Goal: Task Accomplishment & Management: Manage account settings

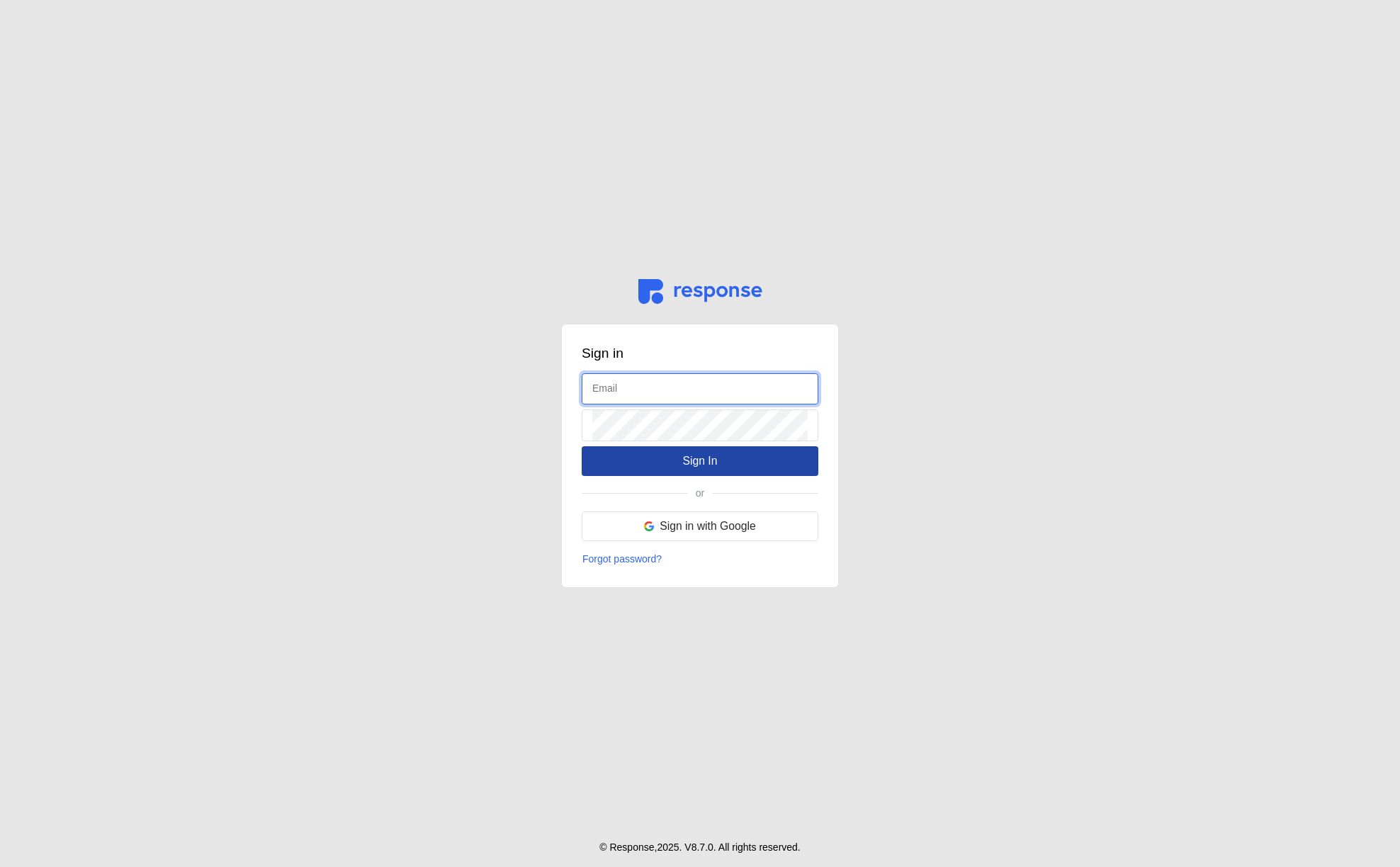
type input "[EMAIL_ADDRESS][DOMAIN_NAME]"
click at [648, 459] on button "Sign In" at bounding box center [700, 461] width 237 height 30
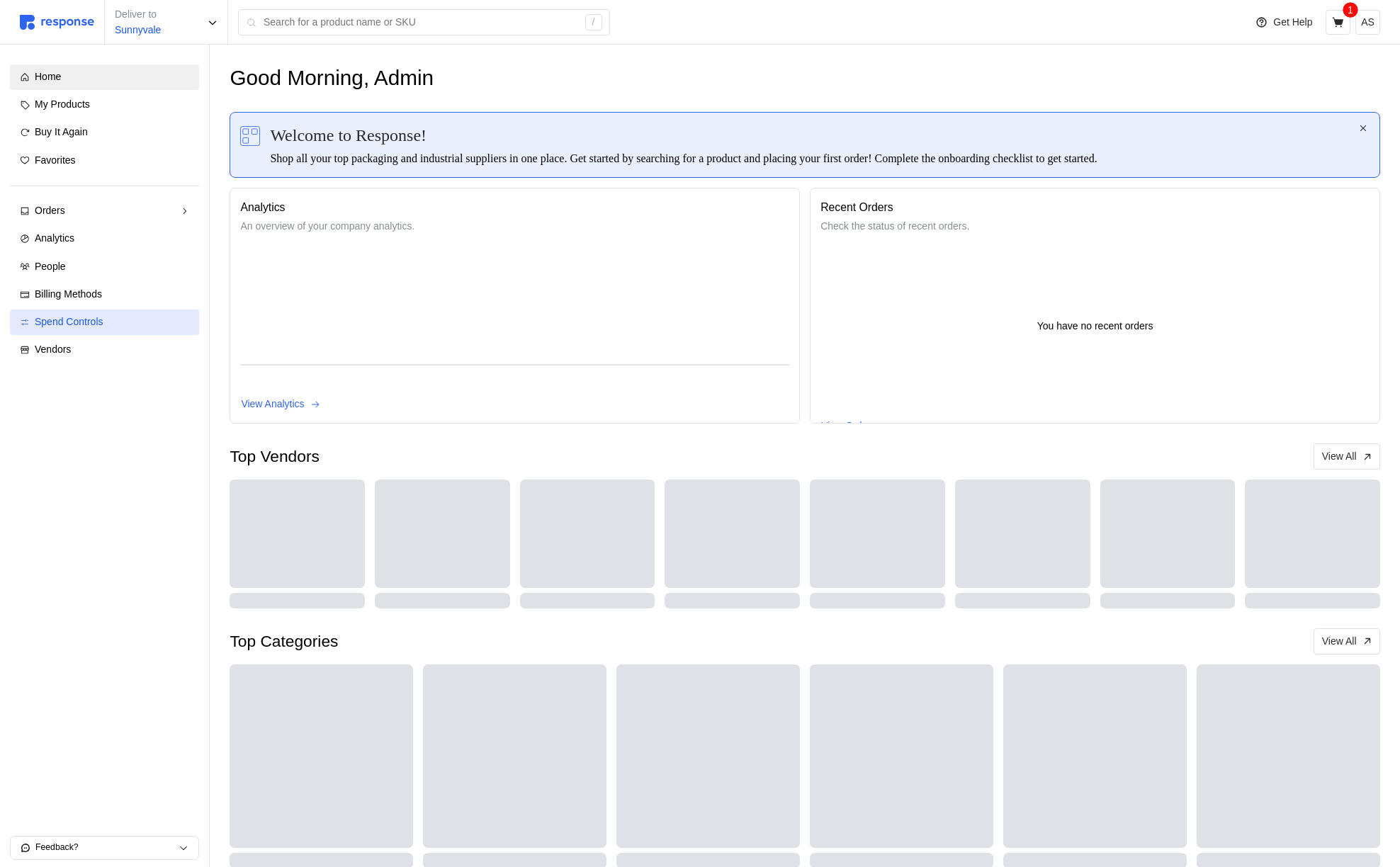
click at [99, 325] on span "Spend Controls" at bounding box center [69, 321] width 69 height 11
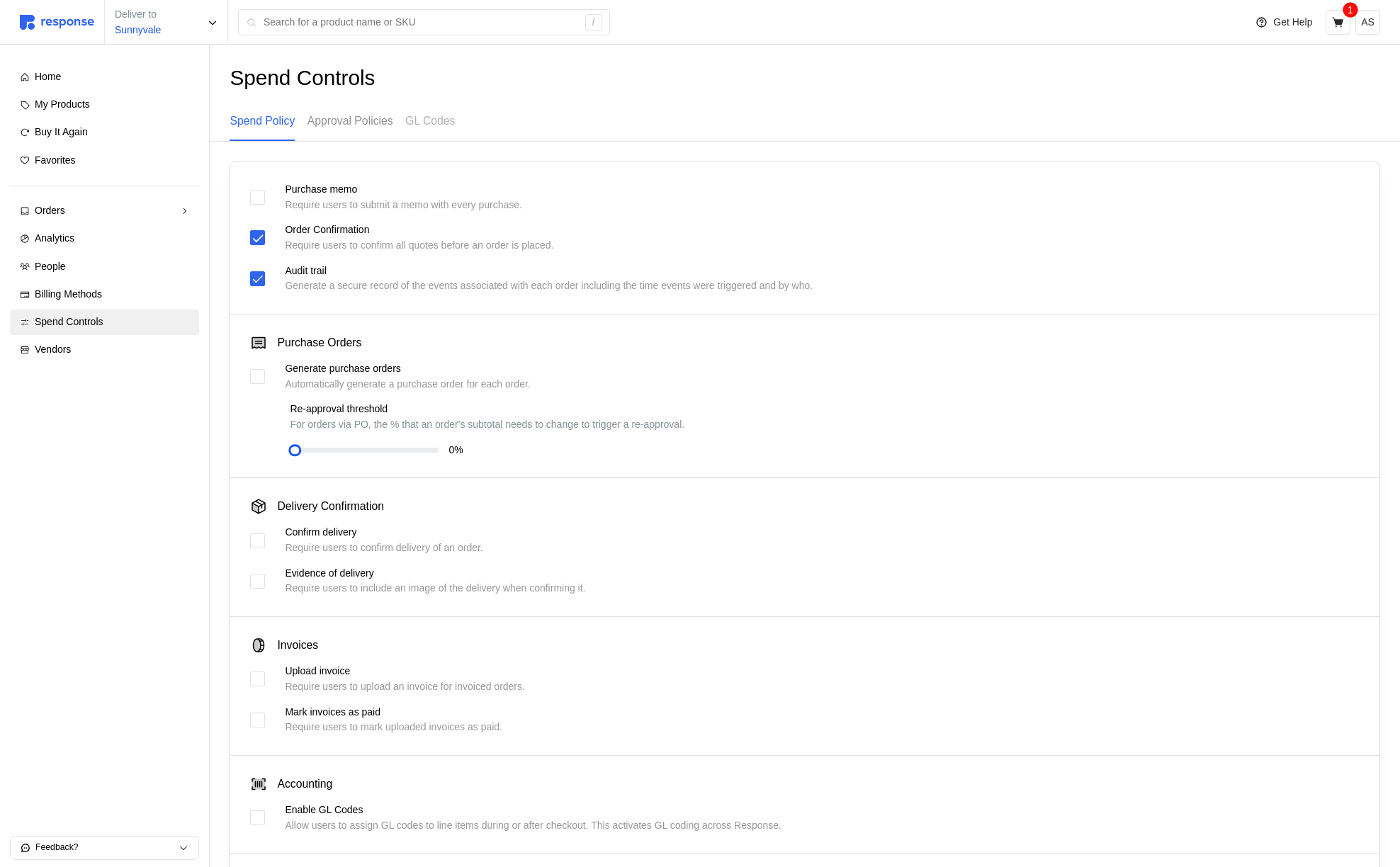
click at [370, 132] on div "Approval Policies" at bounding box center [350, 121] width 86 height 39
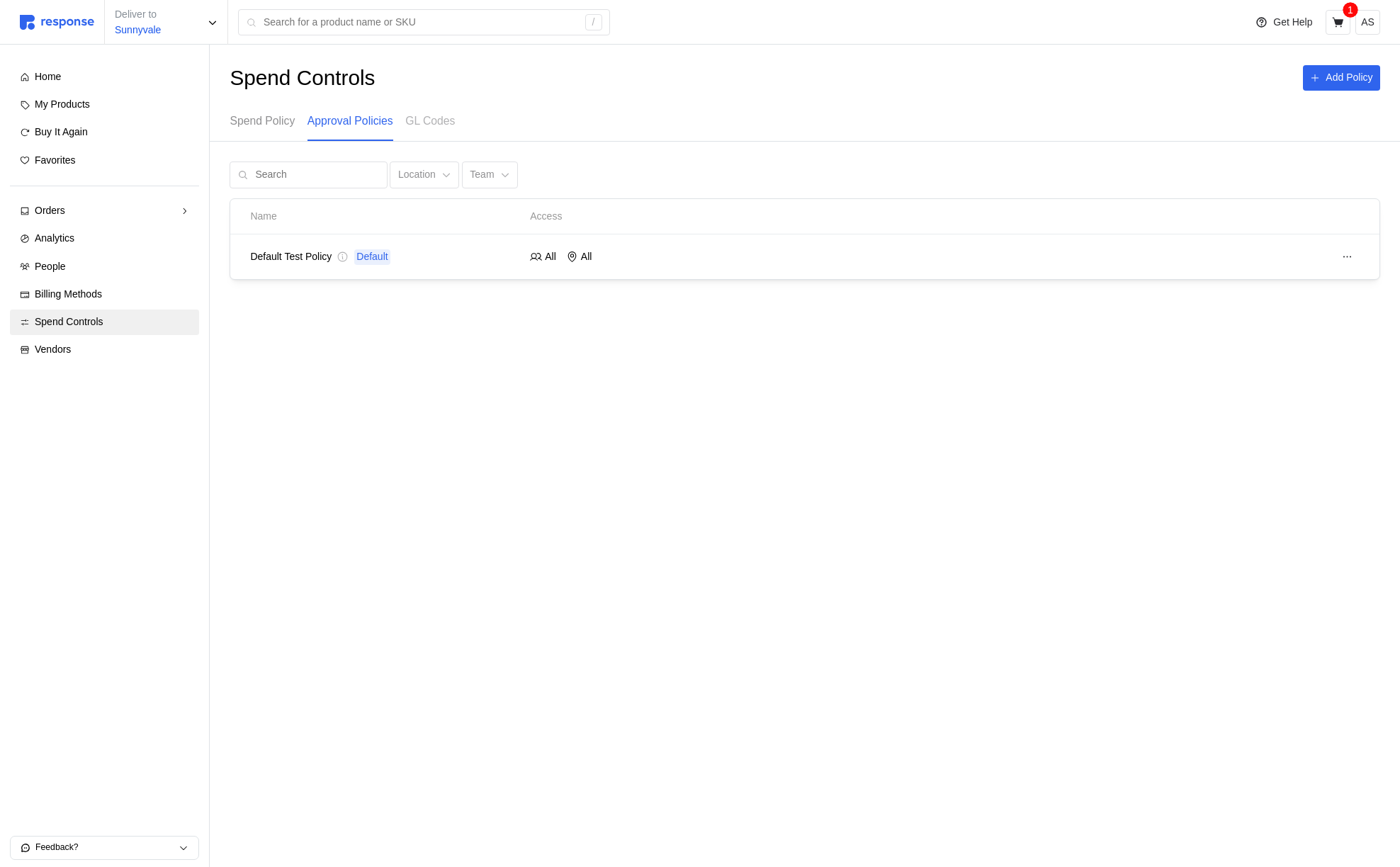
click at [271, 121] on p "Spend Policy" at bounding box center [261, 120] width 65 height 18
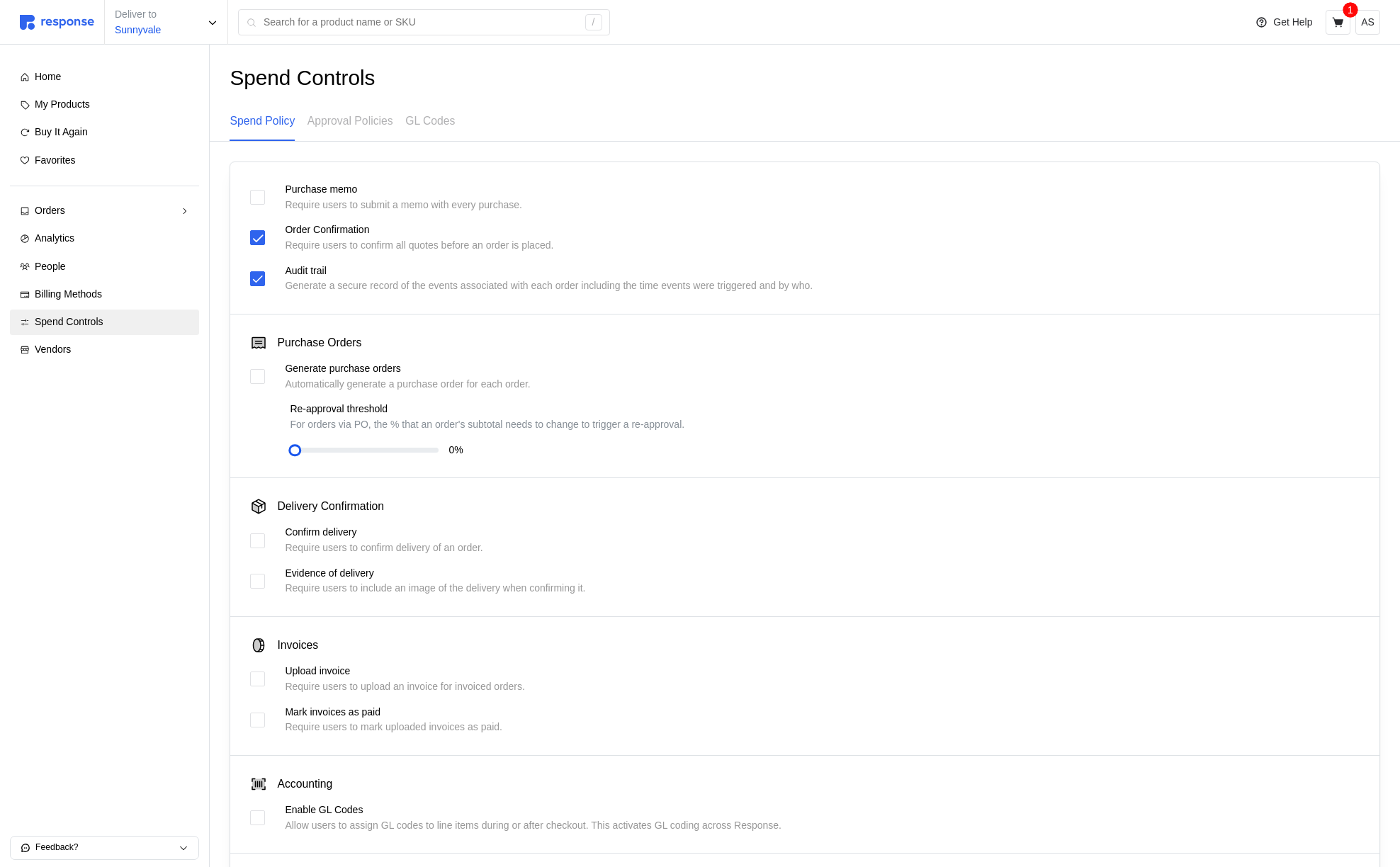
scroll to position [114, 0]
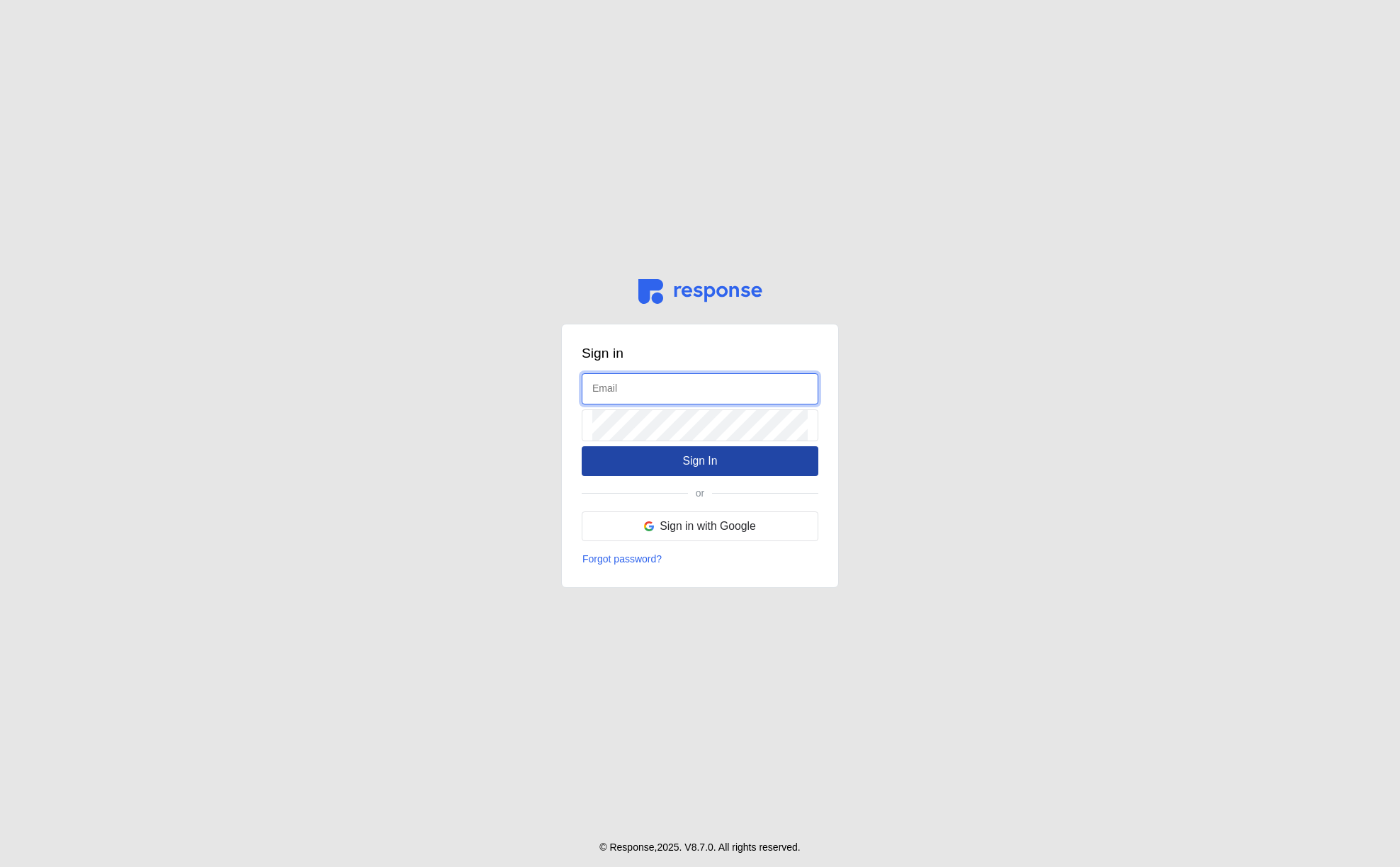
type input "[EMAIL_ADDRESS][DOMAIN_NAME]"
click at [661, 457] on button "Sign In" at bounding box center [700, 461] width 237 height 30
click at [698, 460] on p "Sign In" at bounding box center [699, 460] width 35 height 18
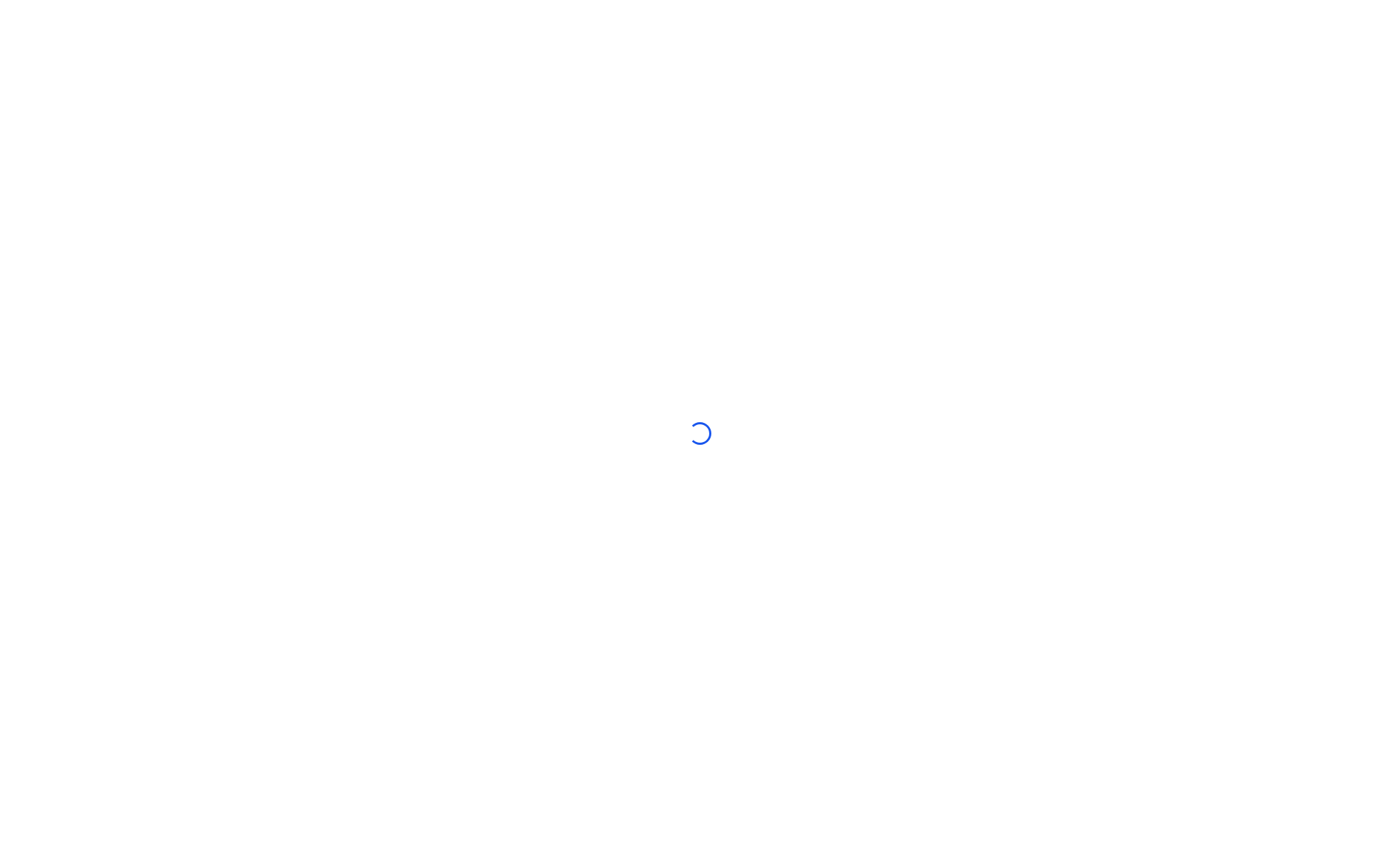
click at [1105, 393] on div at bounding box center [700, 433] width 1400 height 867
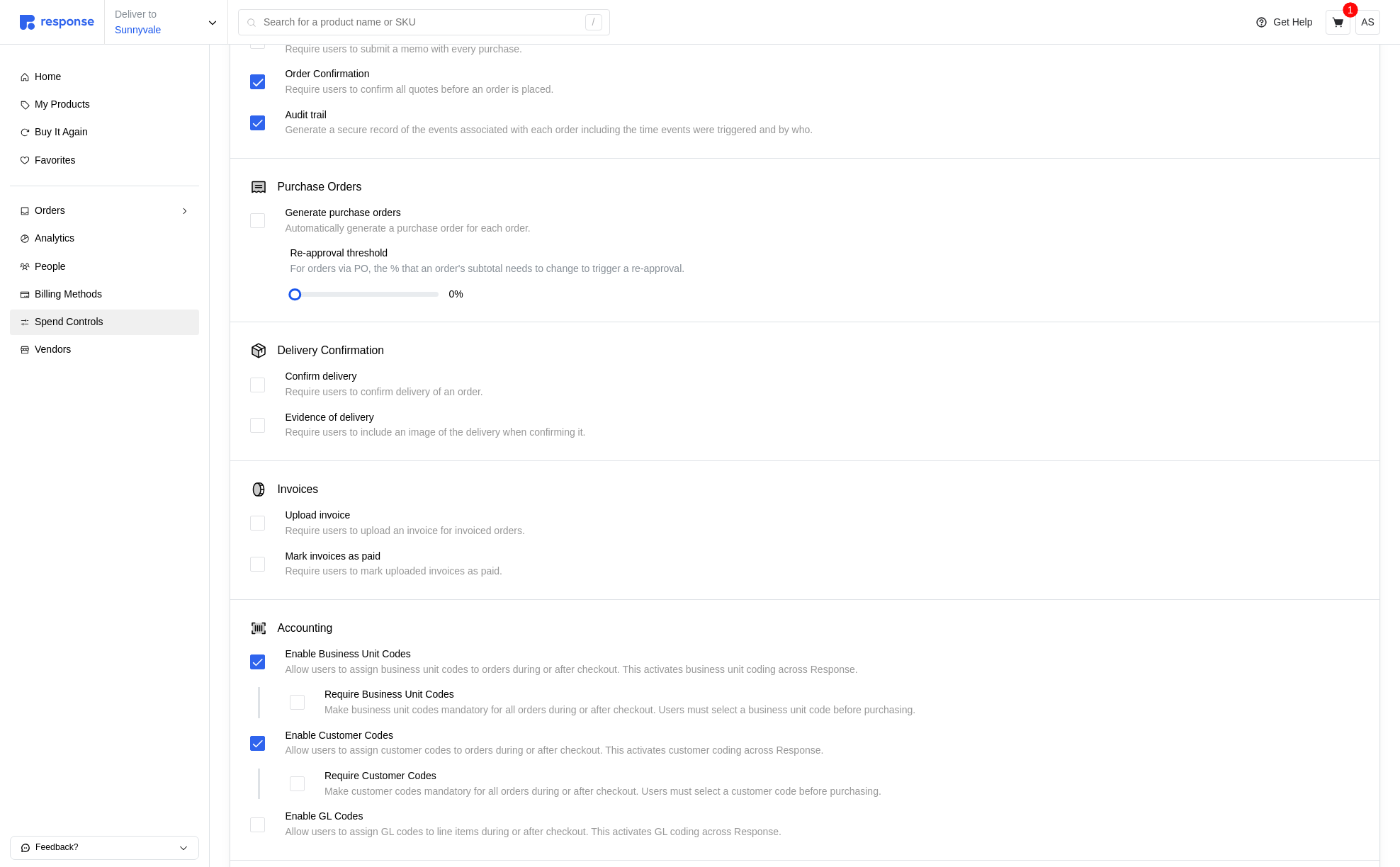
scroll to position [277, 0]
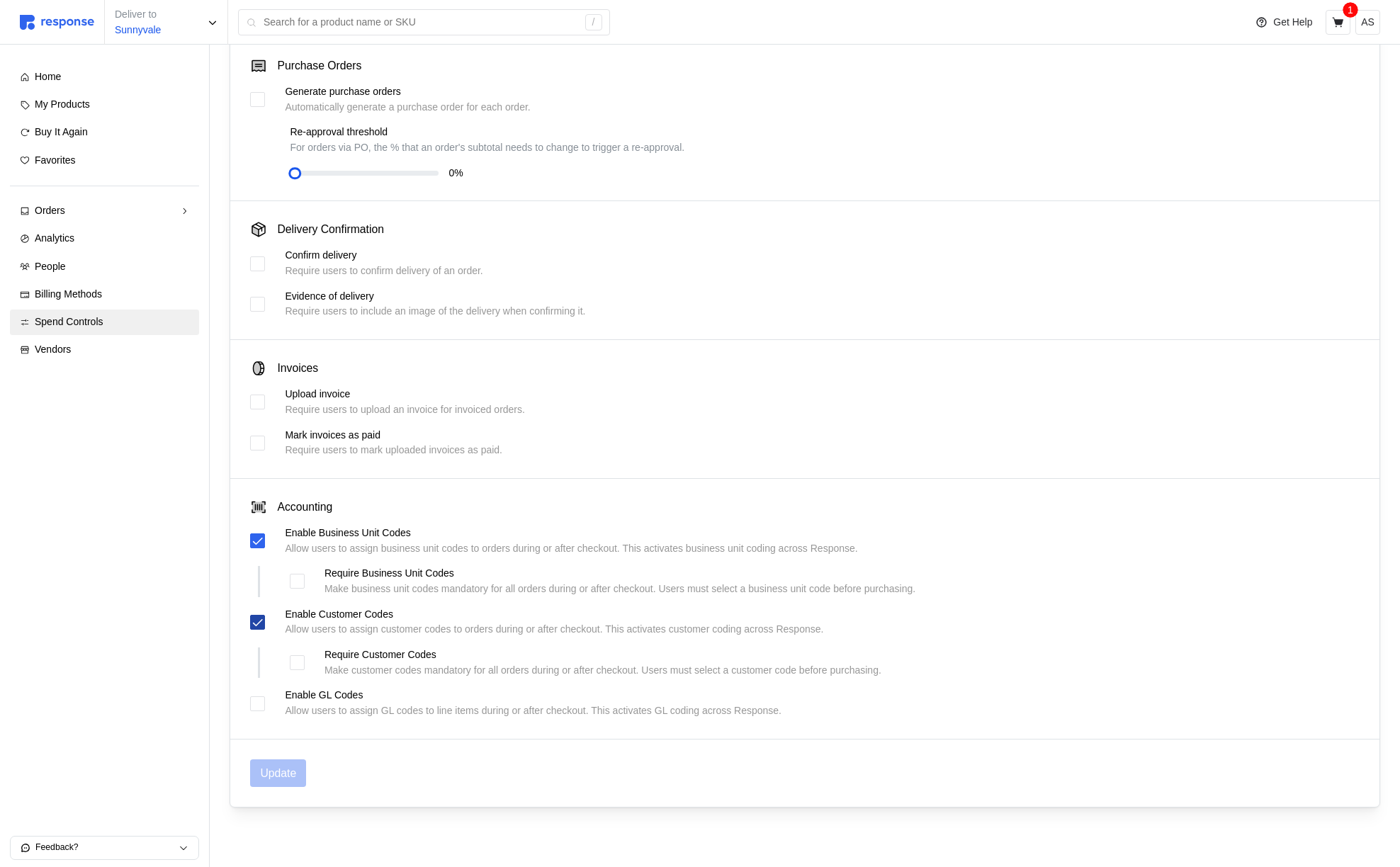
click at [256, 617] on icon at bounding box center [258, 623] width 13 height 13
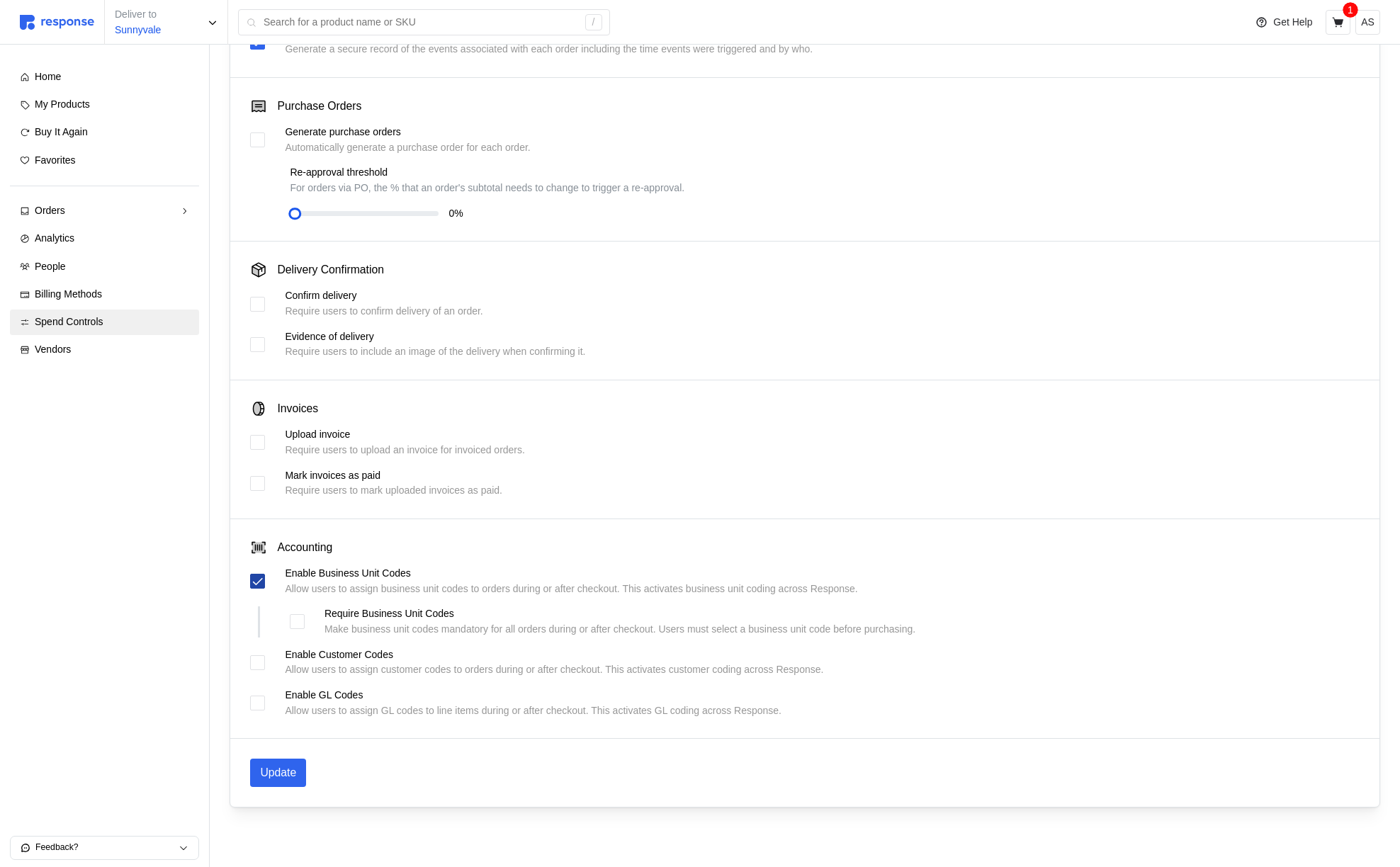
click at [257, 576] on icon at bounding box center [258, 581] width 13 height 13
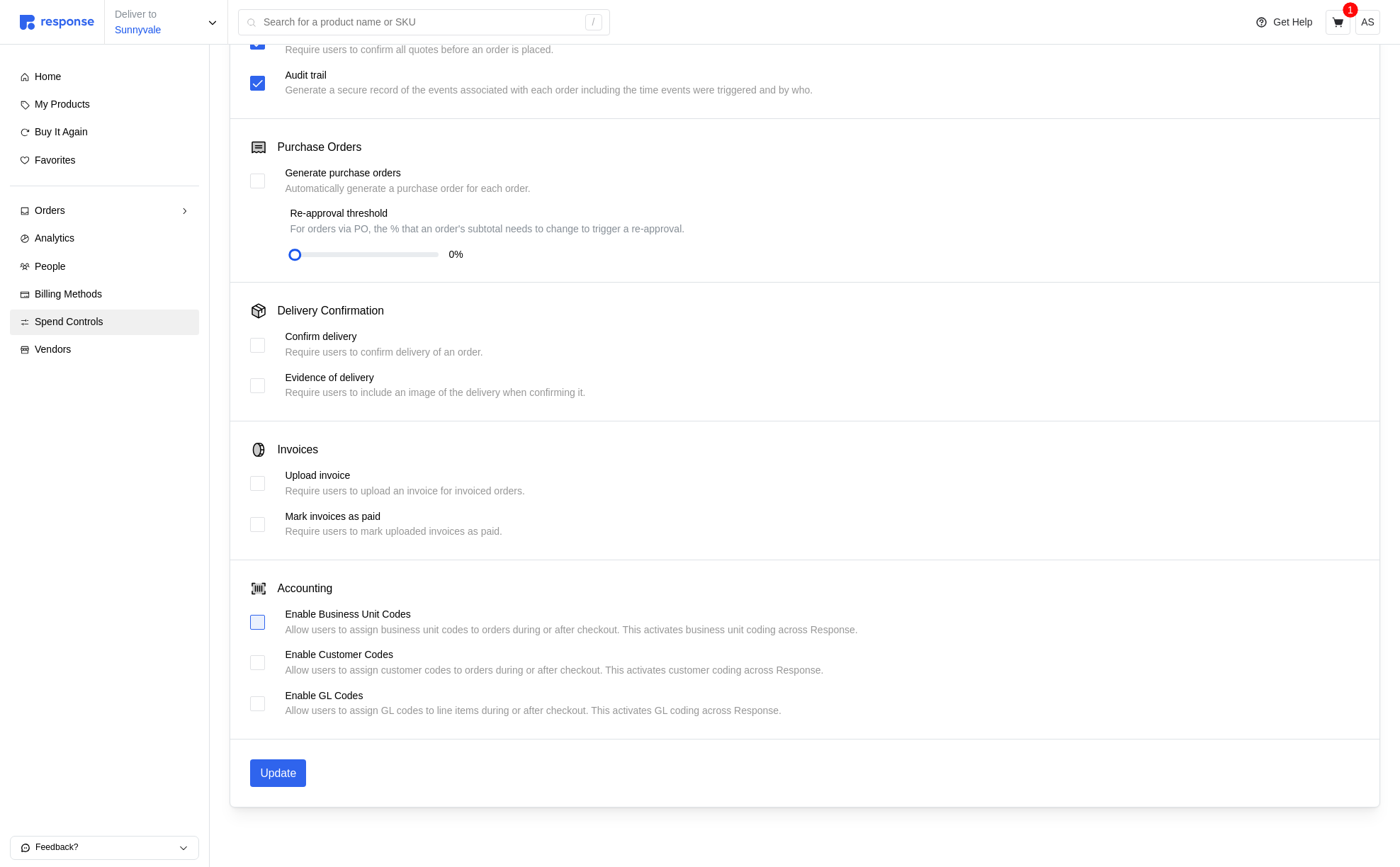
scroll to position [195, 0]
click at [267, 622] on div "Enable Business Unit Codes Allow users to assign business unit codes to orders …" at bounding box center [804, 622] width 1110 height 30
click at [261, 622] on div at bounding box center [257, 623] width 15 height 15
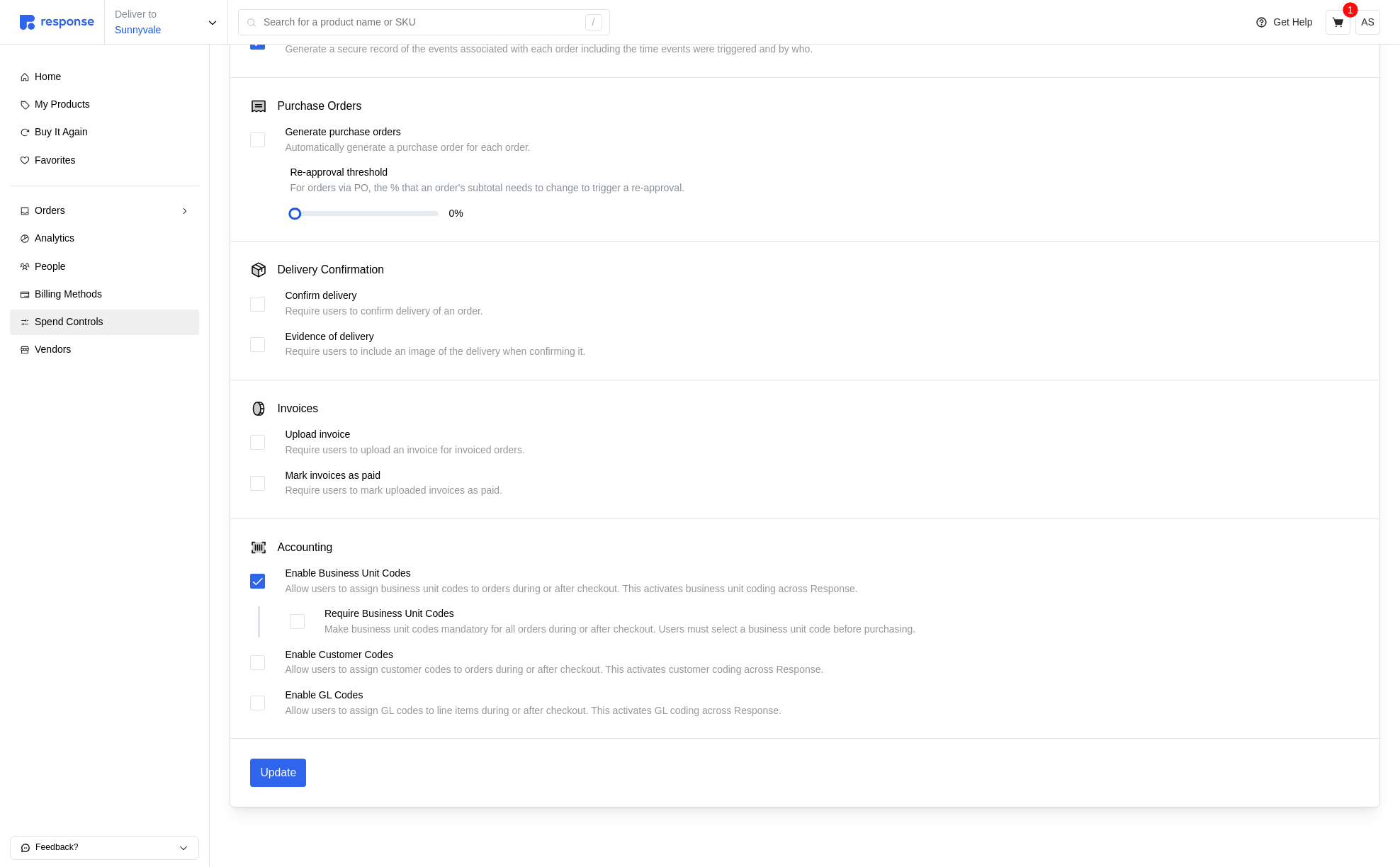
click at [258, 670] on div "Enable Customer Codes Allow users to assign customer codes to orders during or …" at bounding box center [804, 662] width 1110 height 30
click at [258, 662] on div at bounding box center [257, 663] width 15 height 15
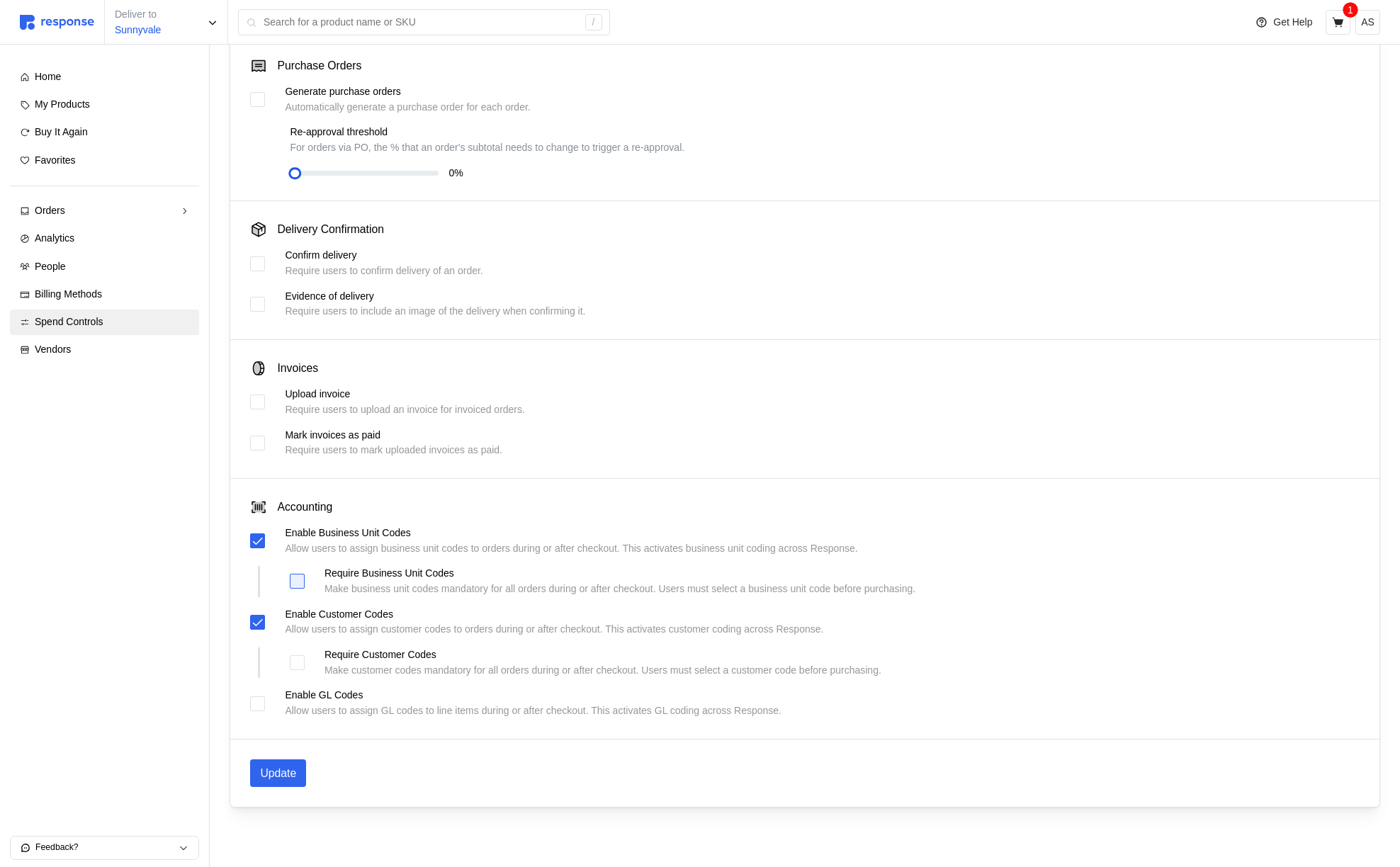
click at [301, 580] on div at bounding box center [297, 581] width 15 height 15
click at [264, 616] on div at bounding box center [257, 623] width 15 height 15
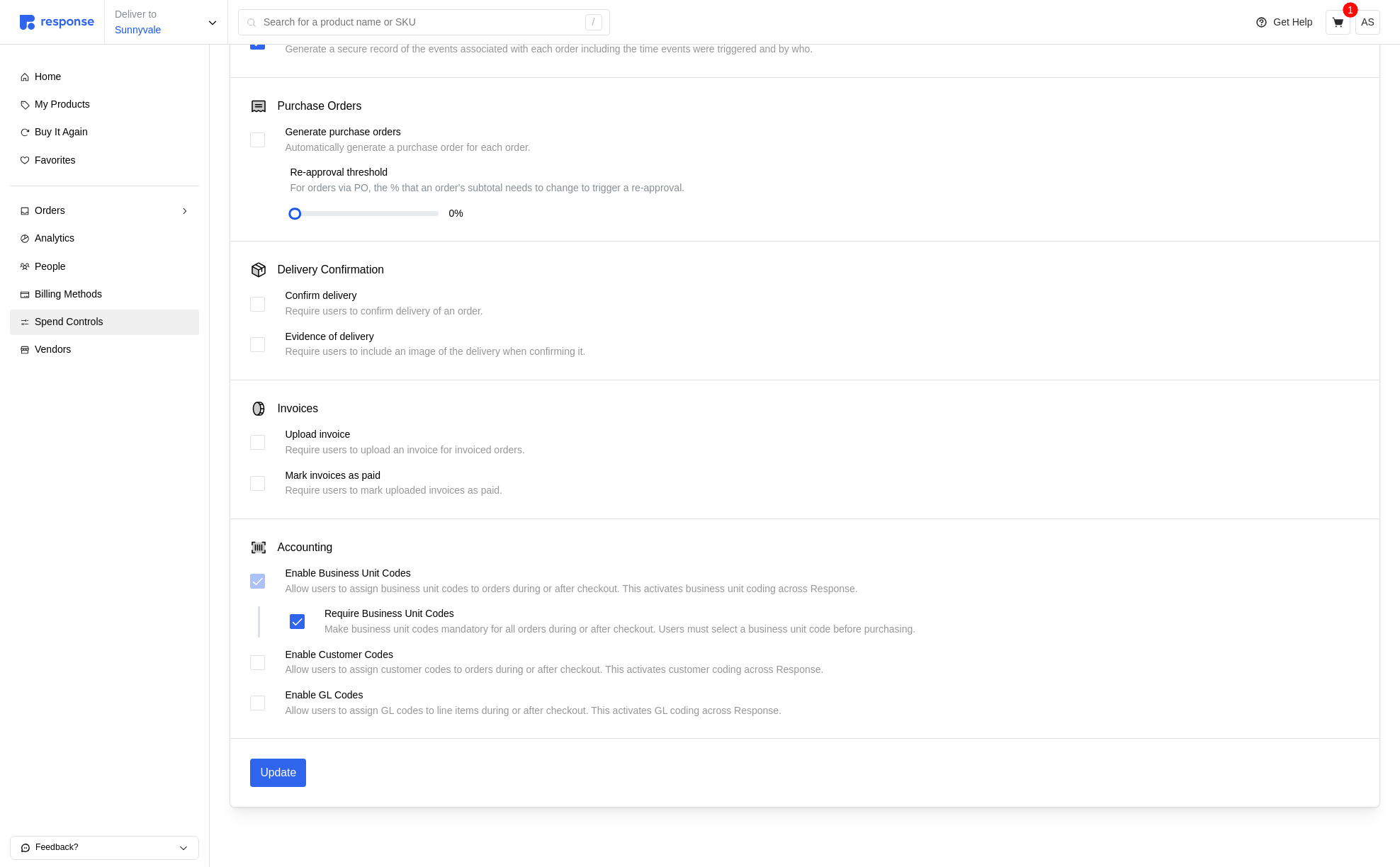
click at [305, 619] on div "Require Business Unit Codes Make business unit codes mandatory for all orders d…" at bounding box center [602, 622] width 626 height 30
click at [297, 624] on icon at bounding box center [297, 622] width 10 height 8
click at [297, 782] on button "Update" at bounding box center [278, 772] width 56 height 27
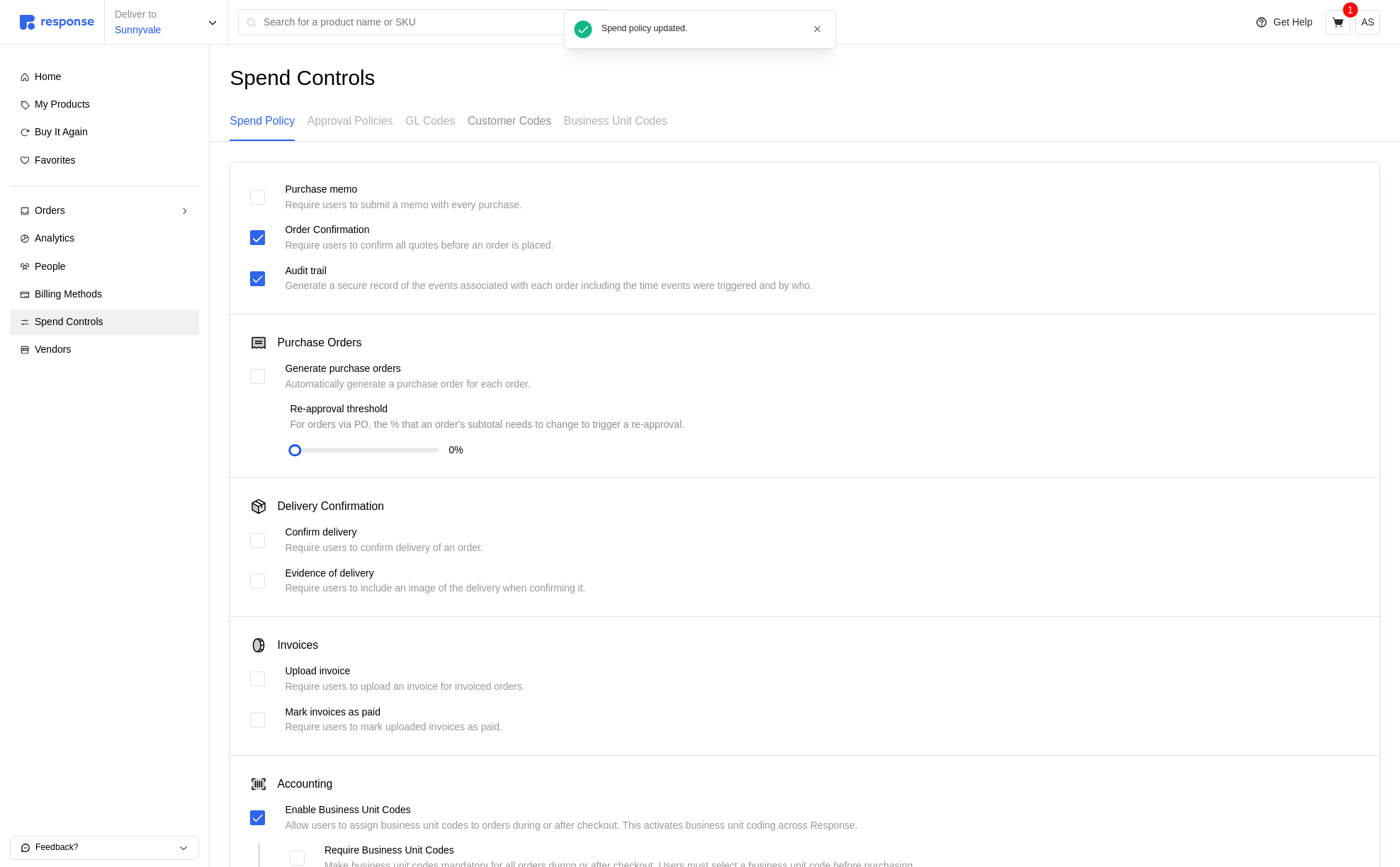
click at [491, 128] on p "Customer Codes" at bounding box center [509, 120] width 84 height 18
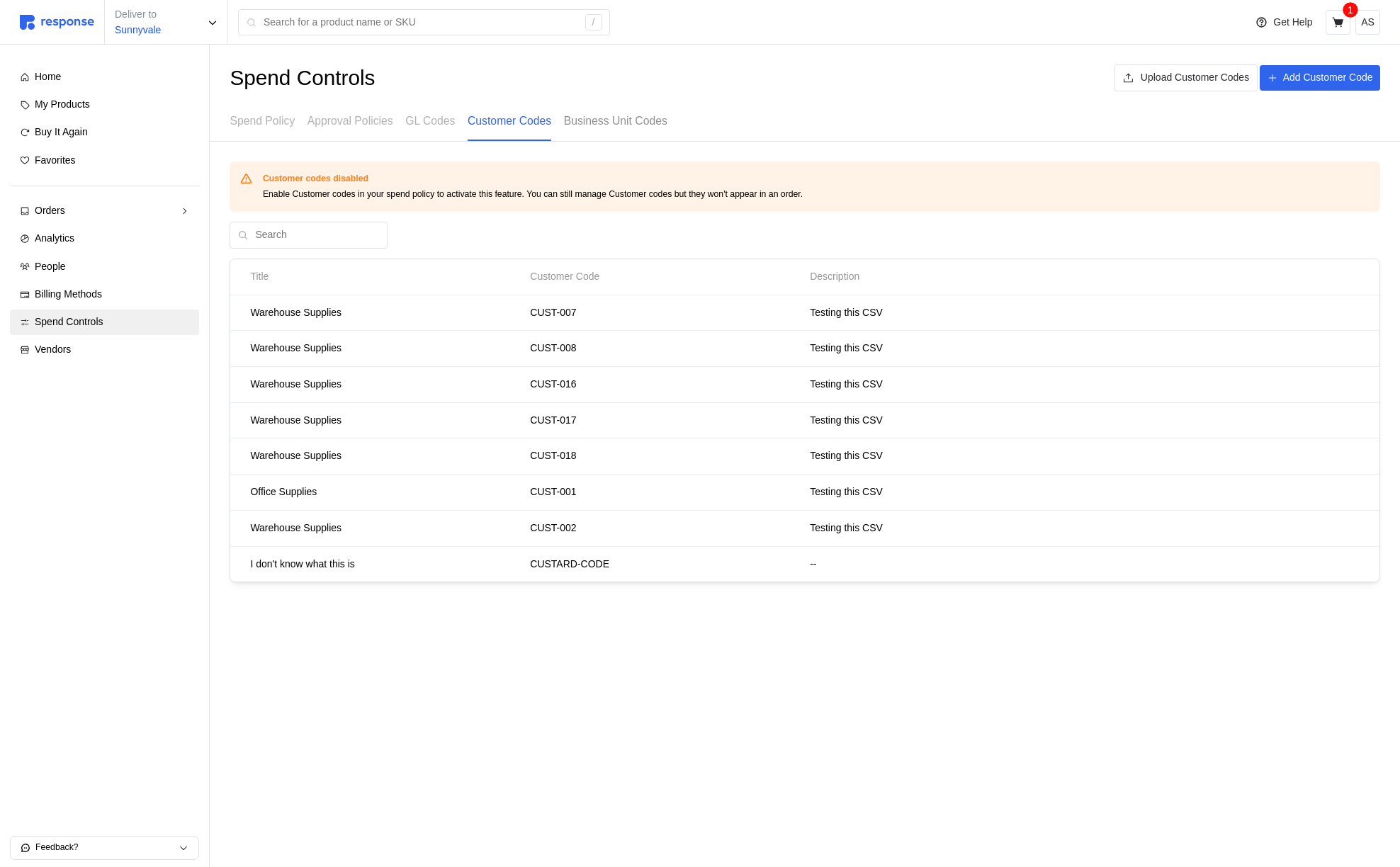
click at [600, 129] on p "Business Unit Codes" at bounding box center [615, 120] width 103 height 18
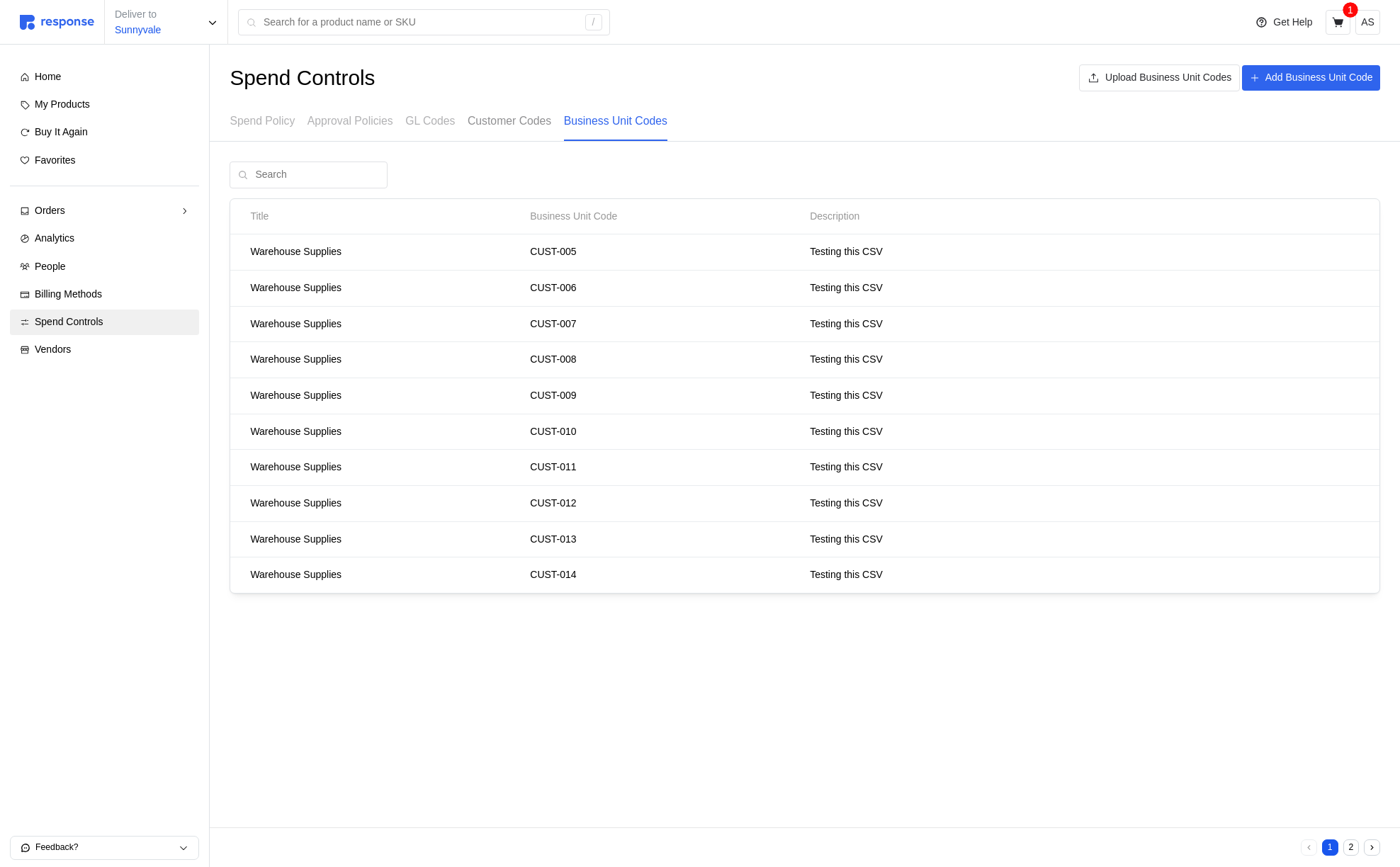
click at [537, 130] on div "Customer Codes" at bounding box center [509, 121] width 84 height 39
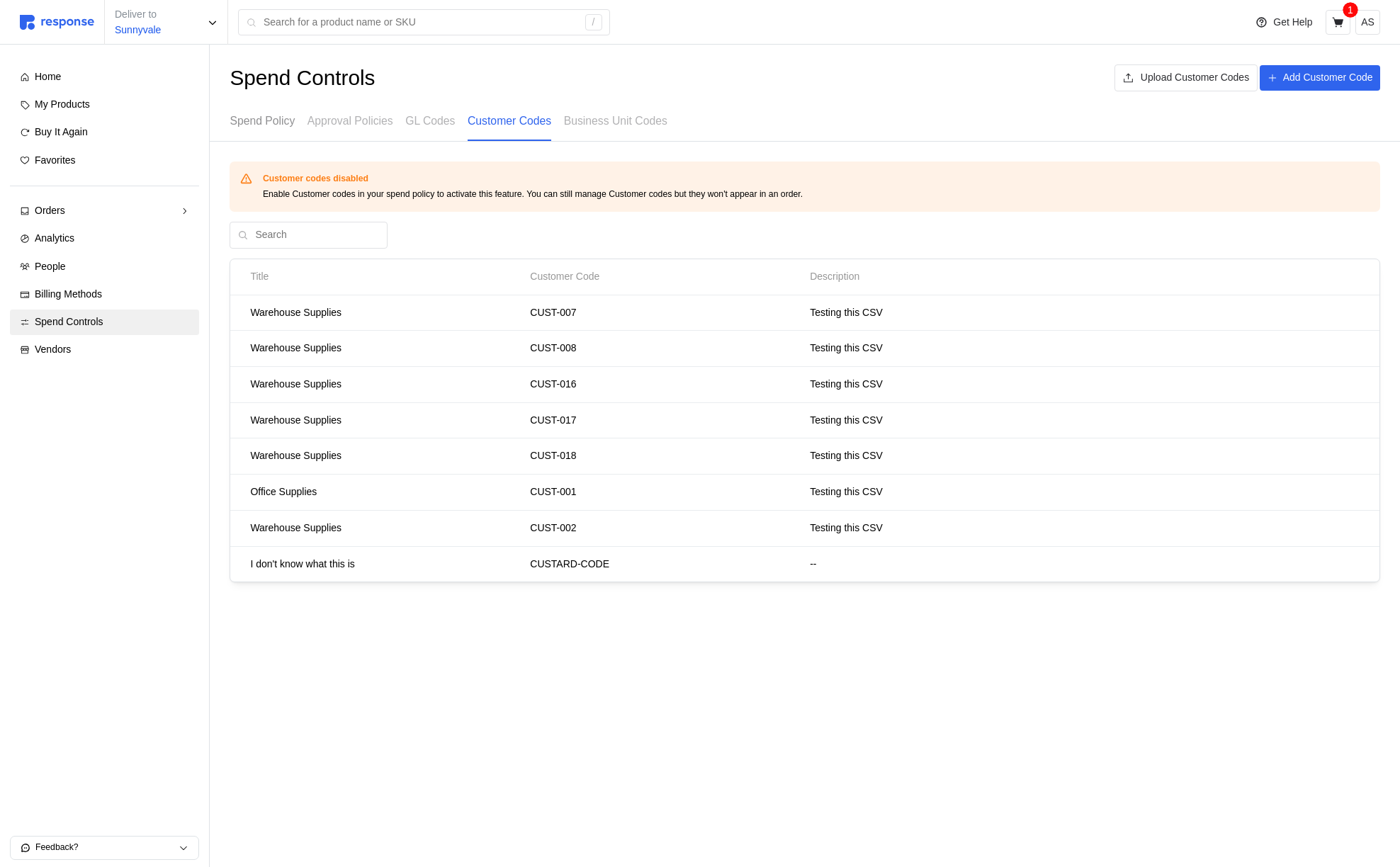
click at [284, 123] on p "Spend Policy" at bounding box center [261, 120] width 65 height 18
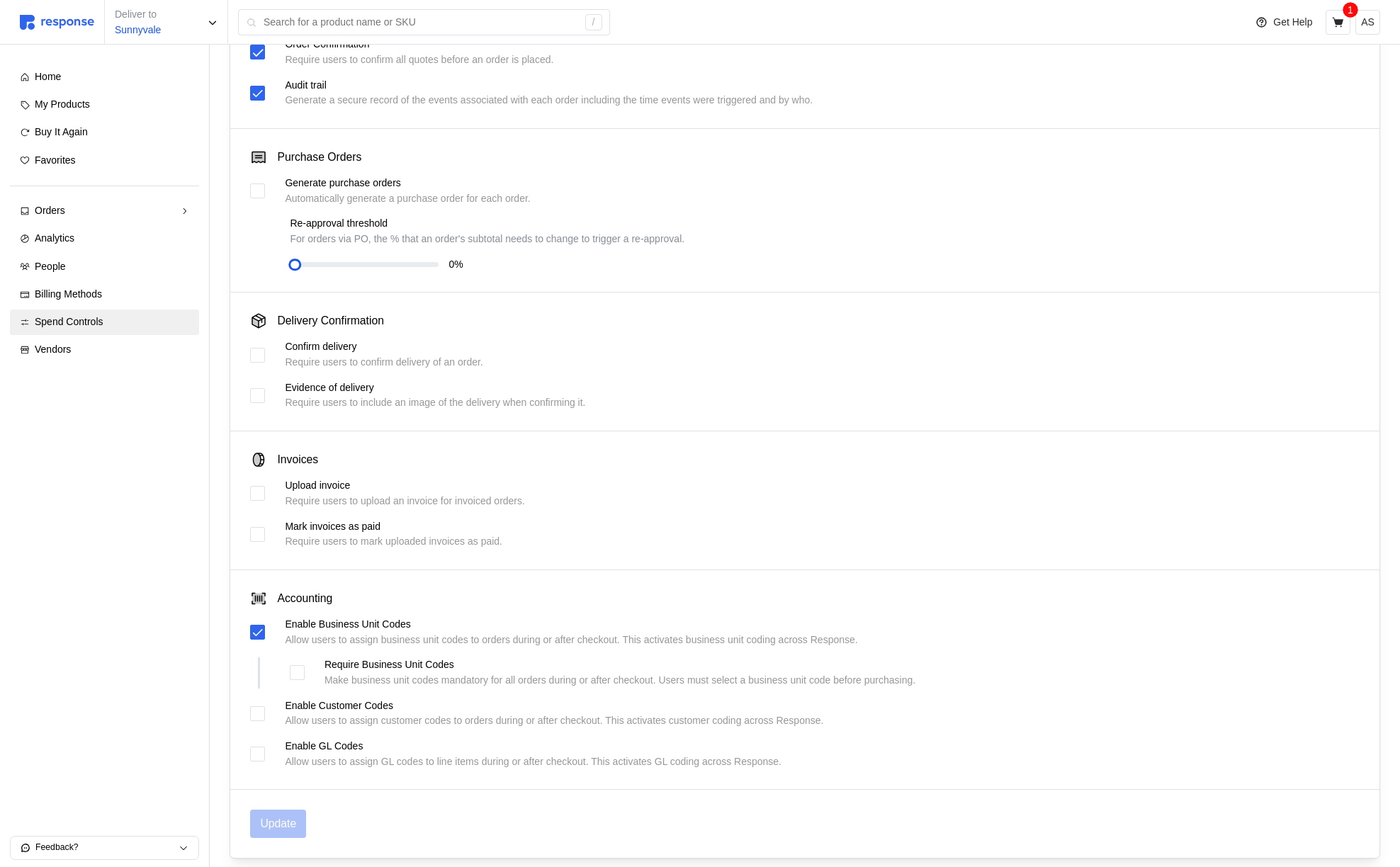
scroll to position [237, 0]
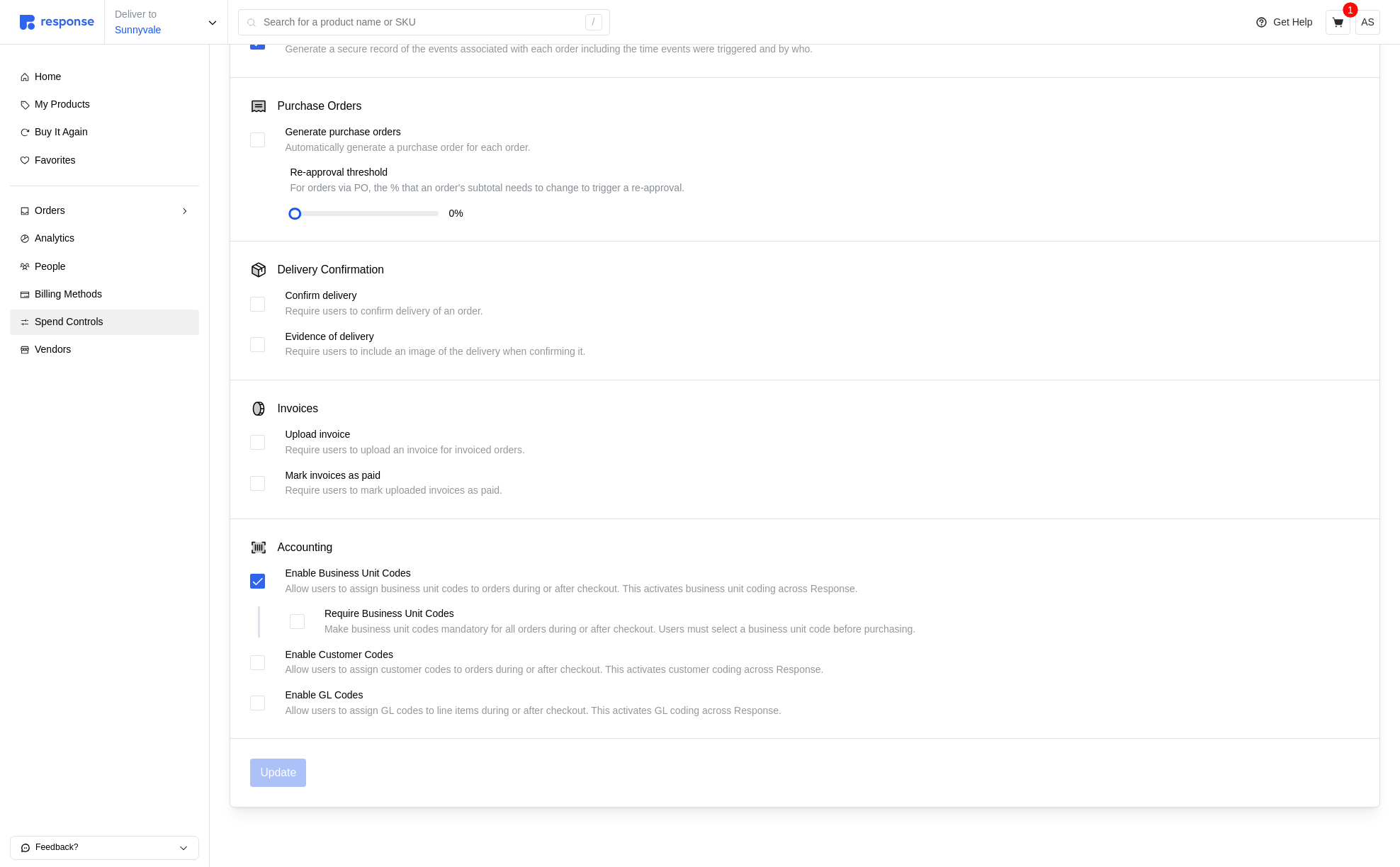
click at [265, 595] on div "Enable Business Unit Codes Allow users to assign business unit codes to orders …" at bounding box center [804, 581] width 1110 height 30
click at [264, 587] on div at bounding box center [257, 581] width 15 height 15
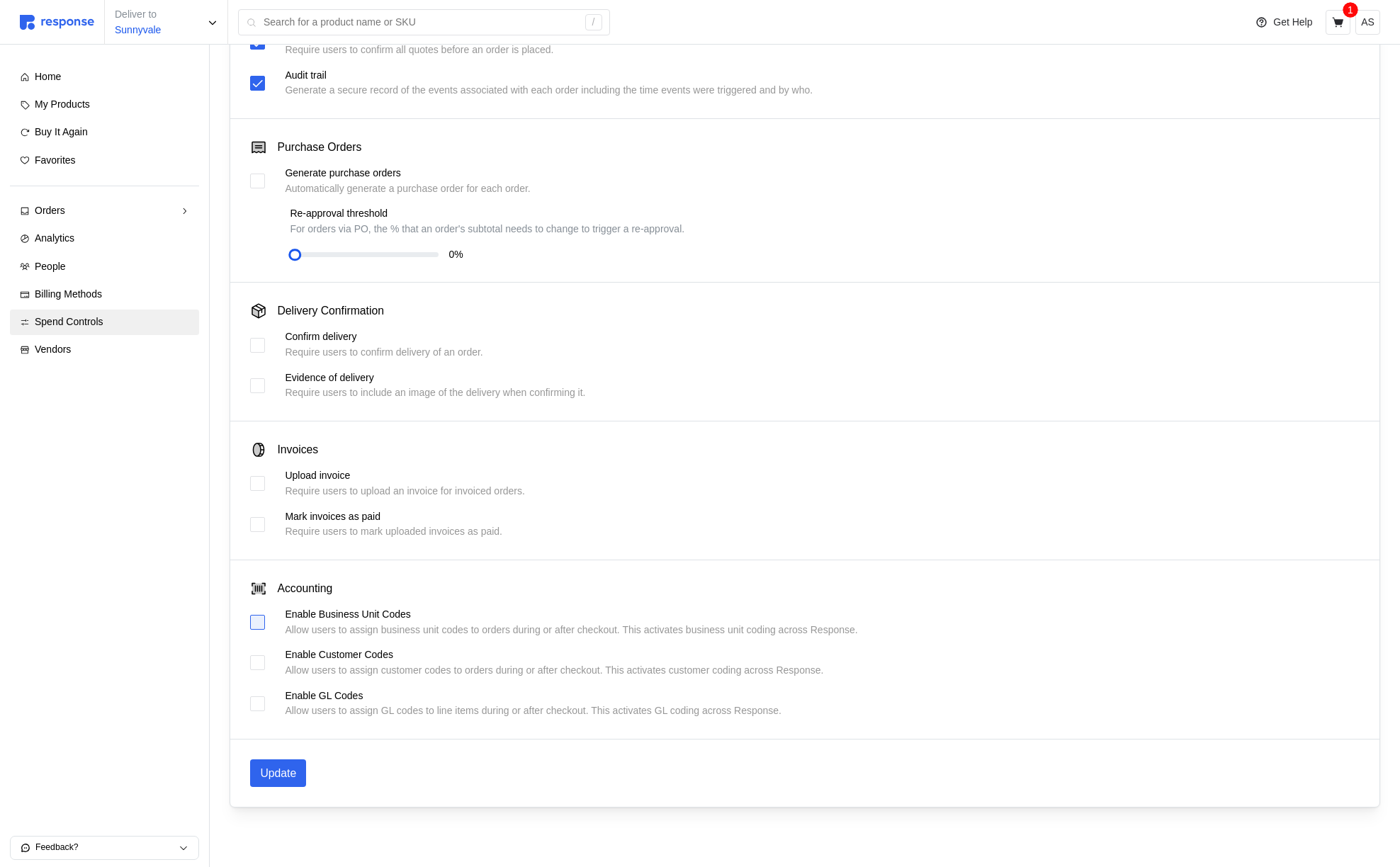
scroll to position [195, 0]
click at [278, 769] on p "Update" at bounding box center [278, 773] width 36 height 18
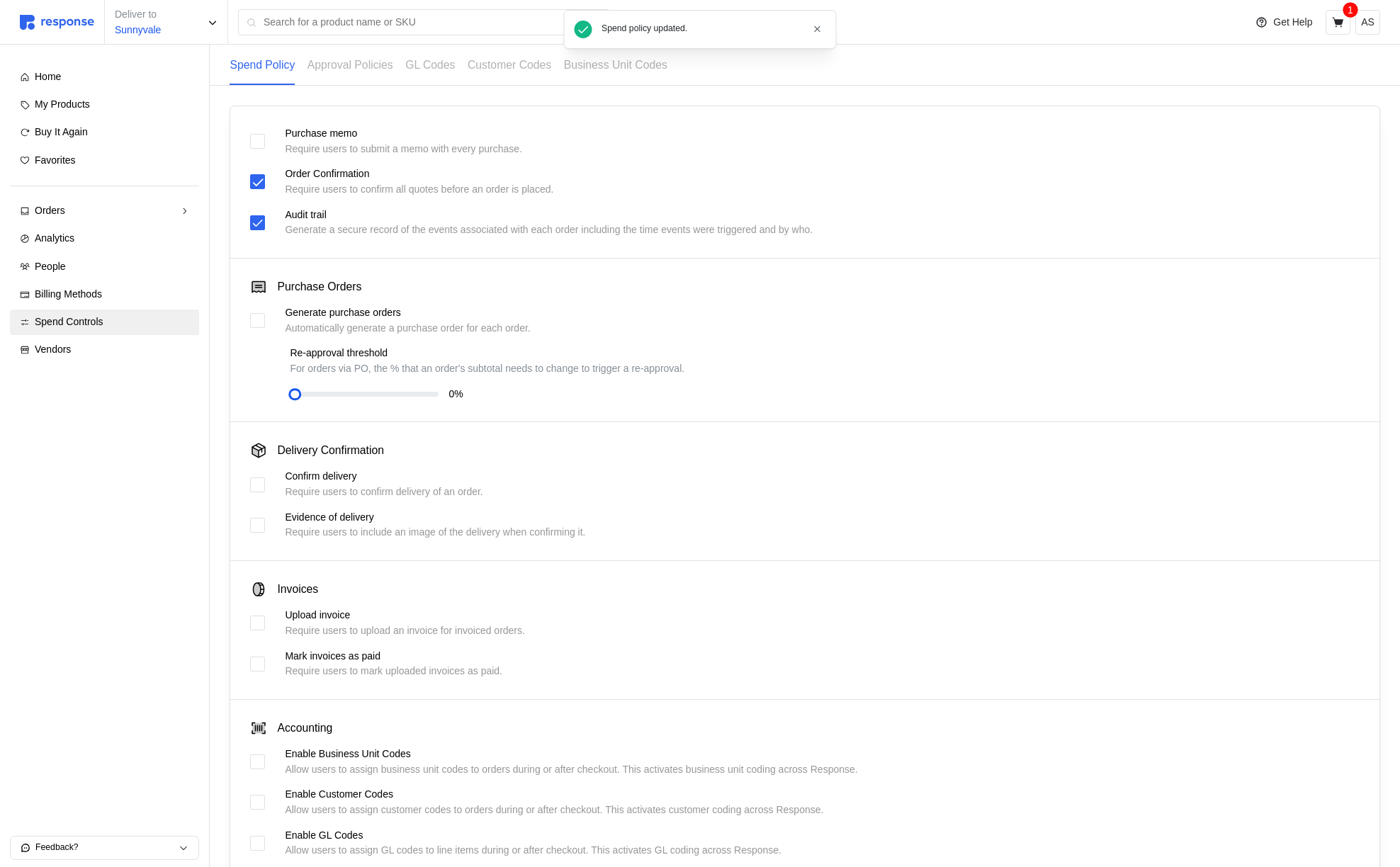
scroll to position [0, 0]
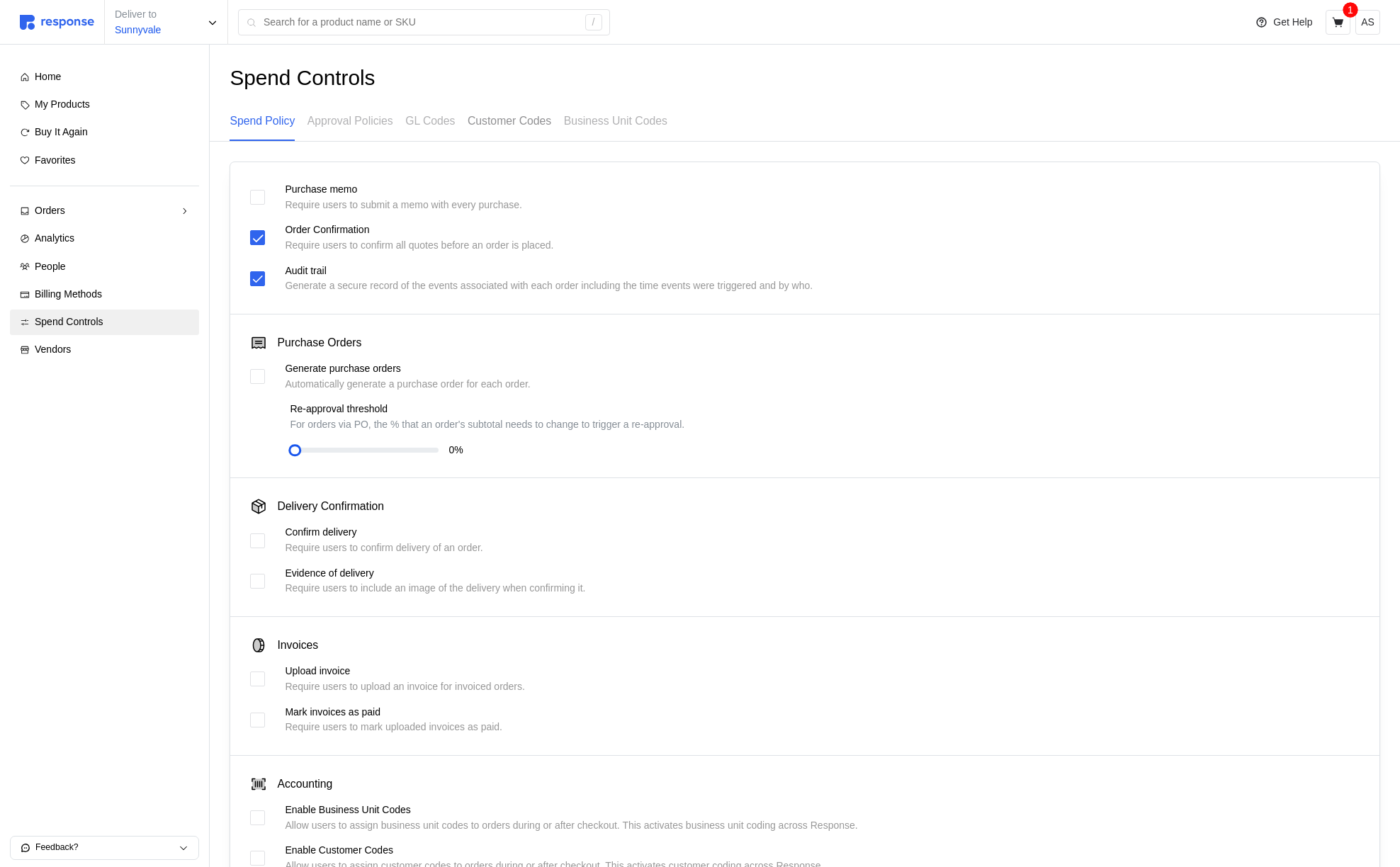
click at [515, 119] on p "Customer Codes" at bounding box center [509, 120] width 84 height 18
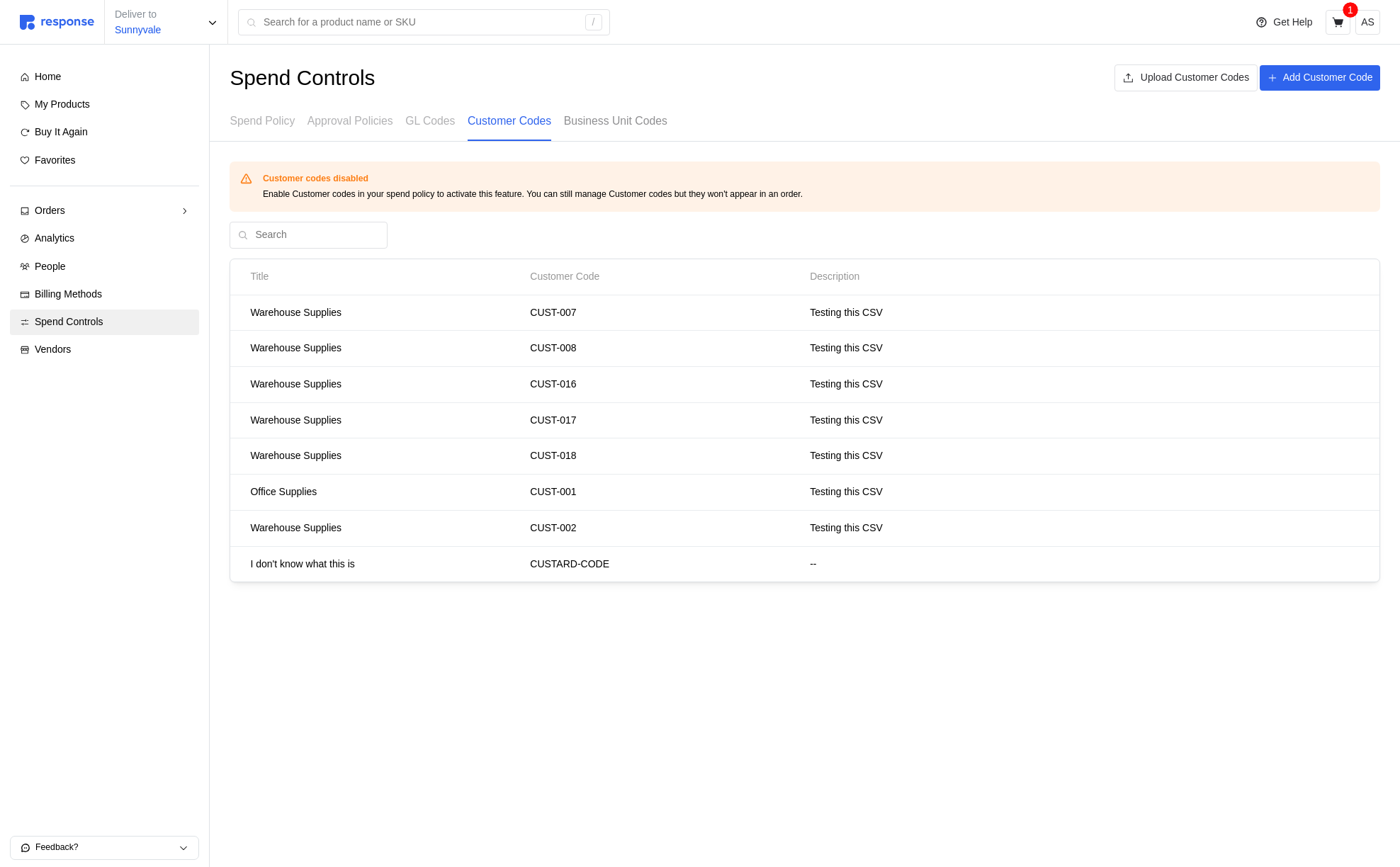
drag, startPoint x: 653, startPoint y: 127, endPoint x: 638, endPoint y: 121, distance: 16.2
click at [653, 127] on p "Business Unit Codes" at bounding box center [615, 120] width 103 height 18
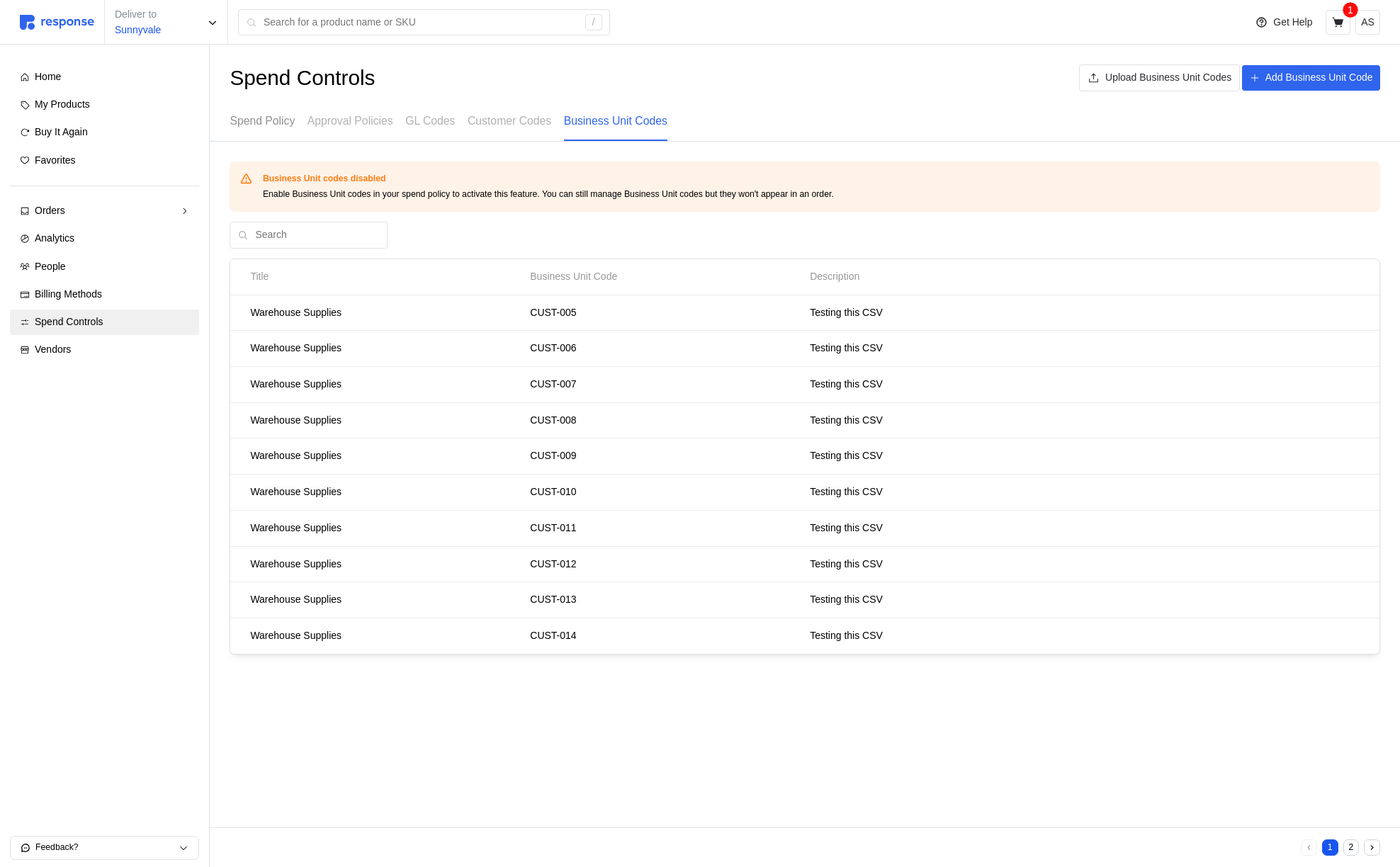
click at [257, 117] on p "Spend Policy" at bounding box center [261, 120] width 65 height 18
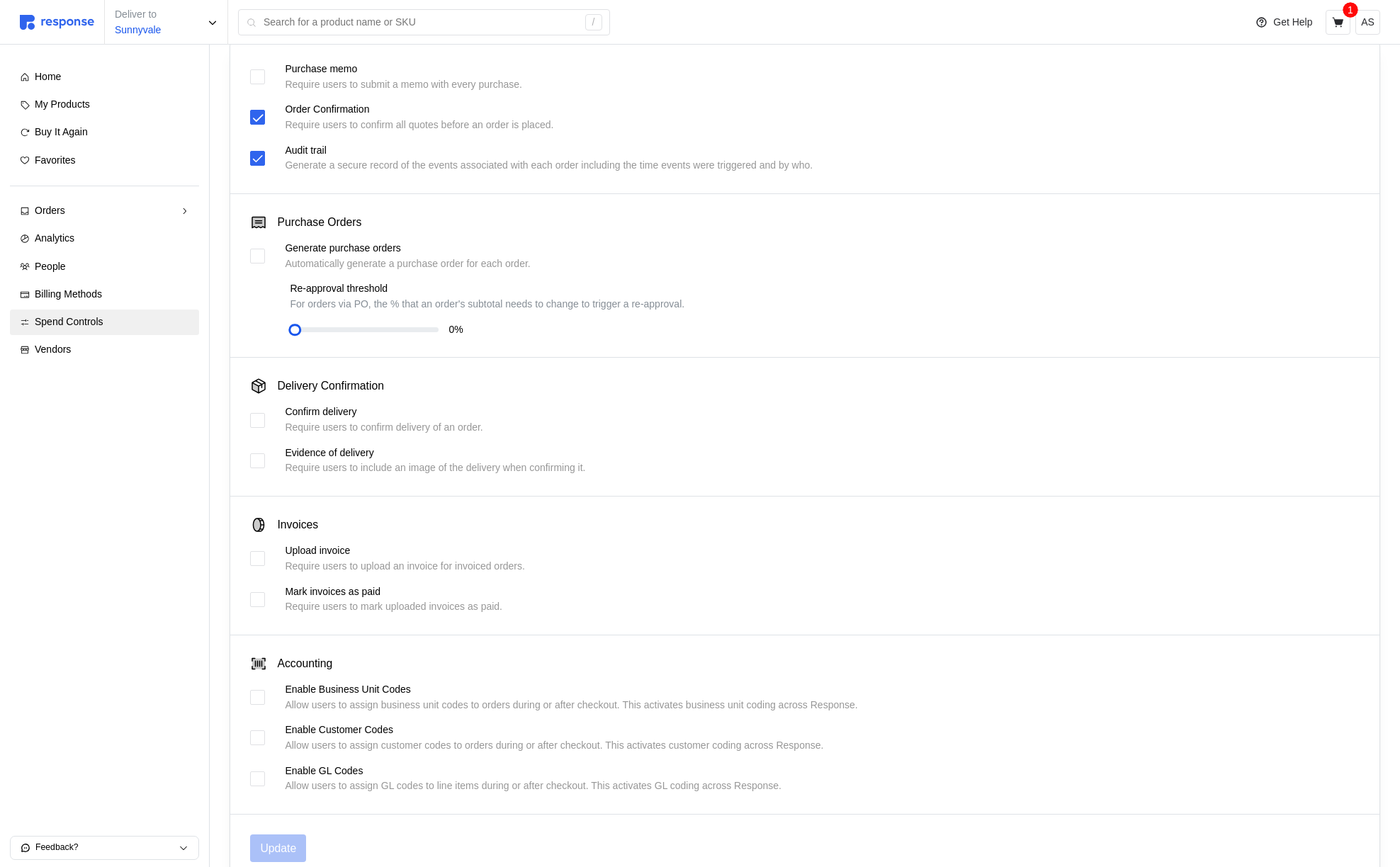
scroll to position [147, 0]
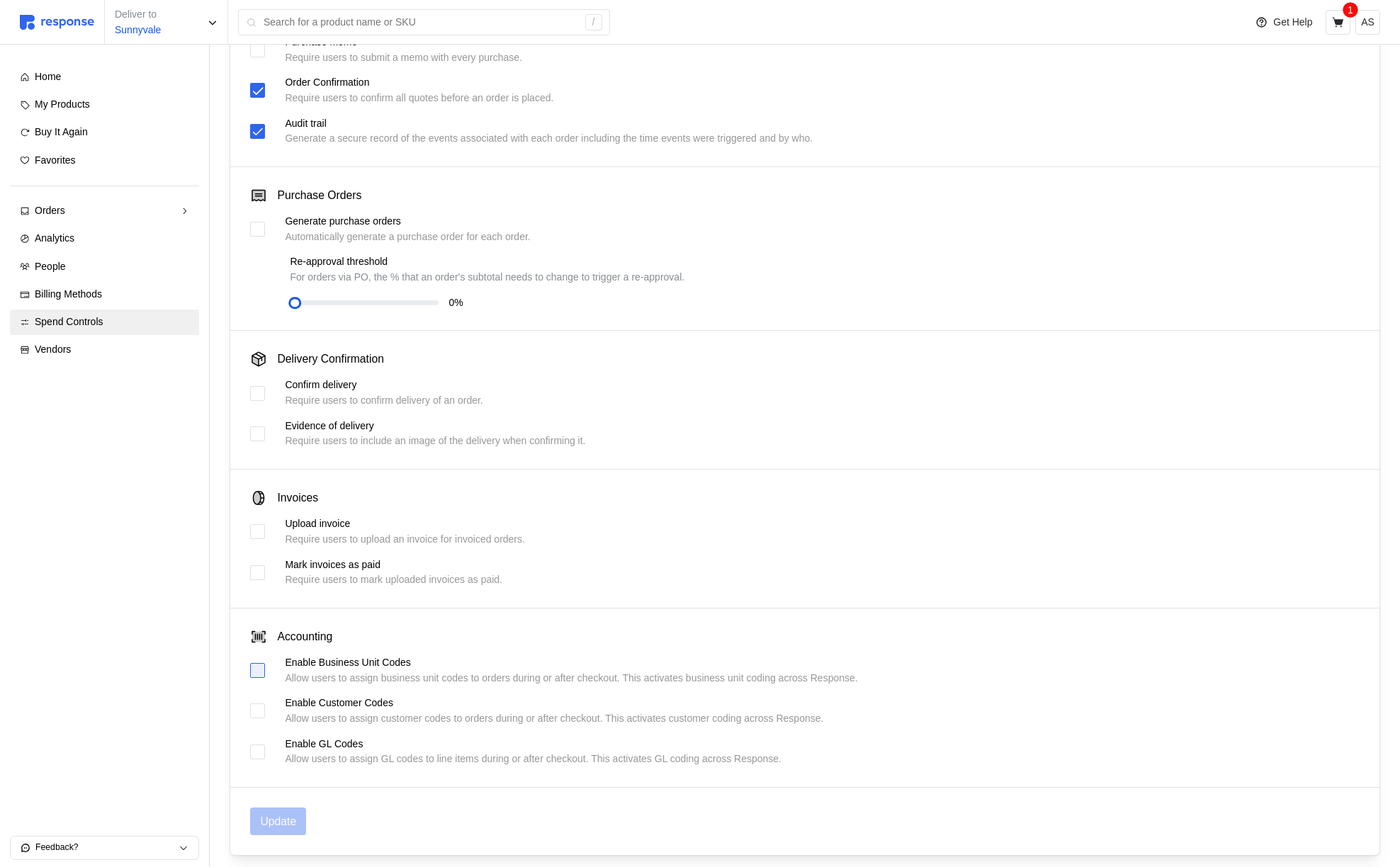
click at [256, 672] on div at bounding box center [257, 671] width 15 height 15
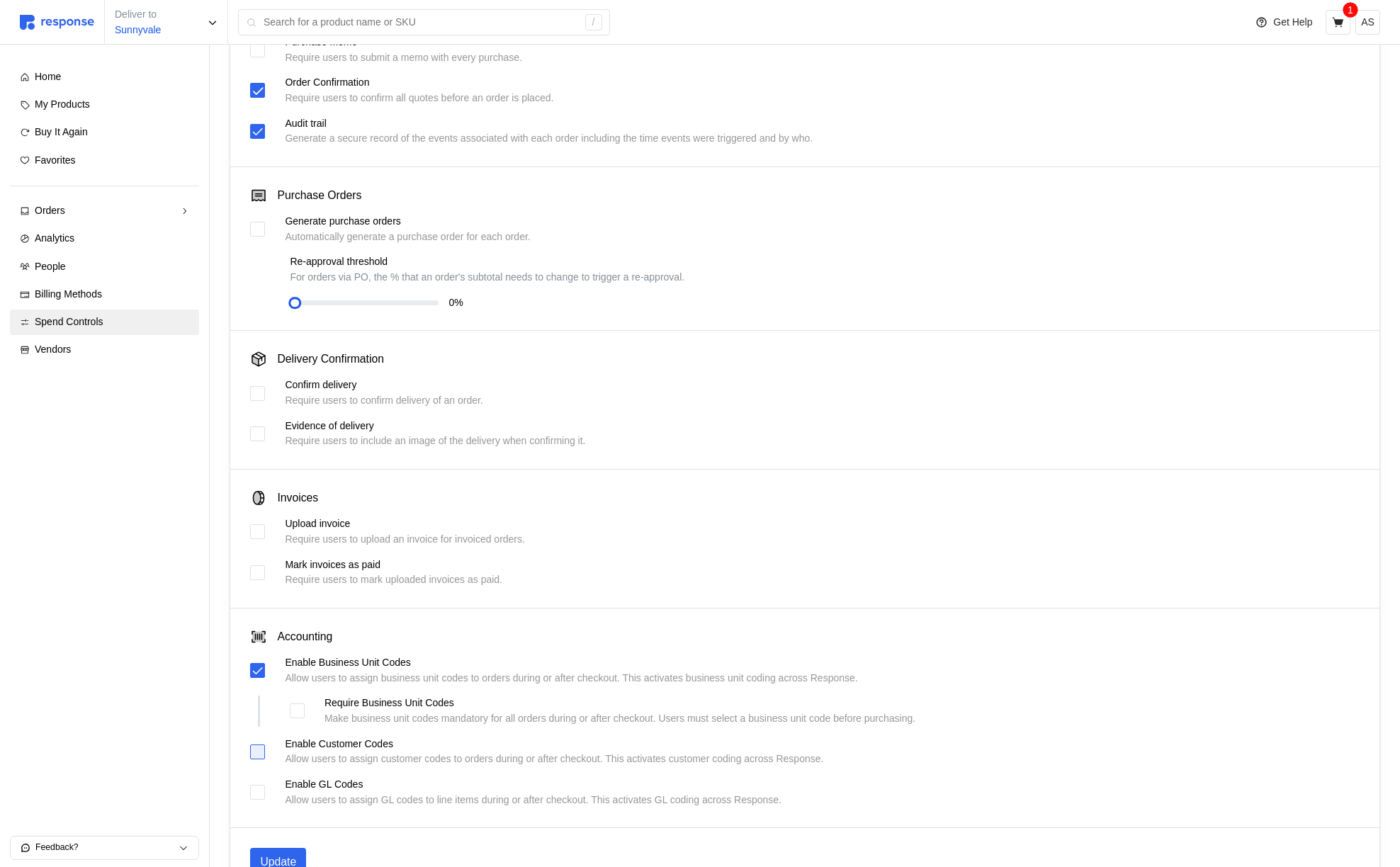
click at [257, 746] on div at bounding box center [257, 752] width 15 height 15
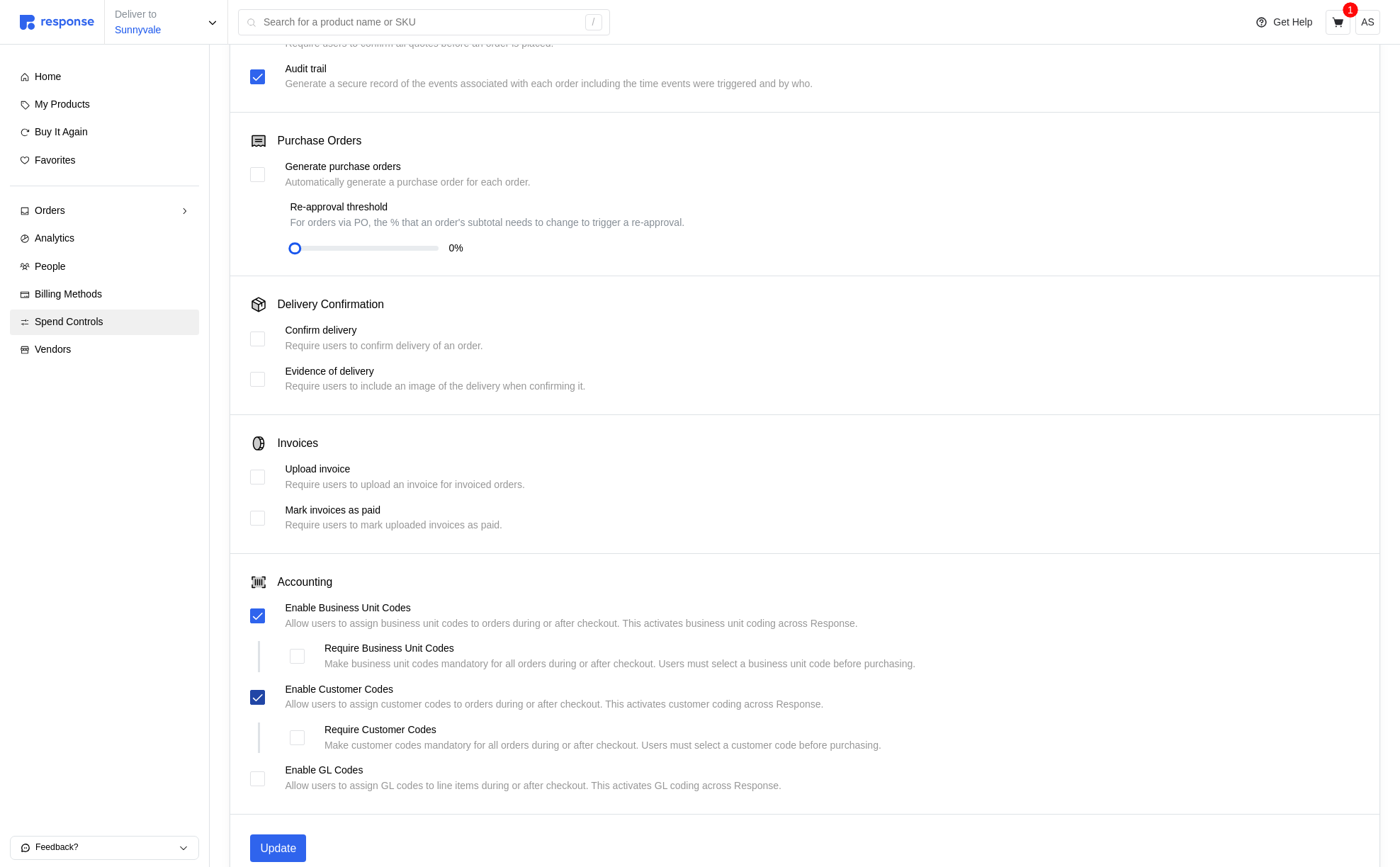
scroll to position [277, 0]
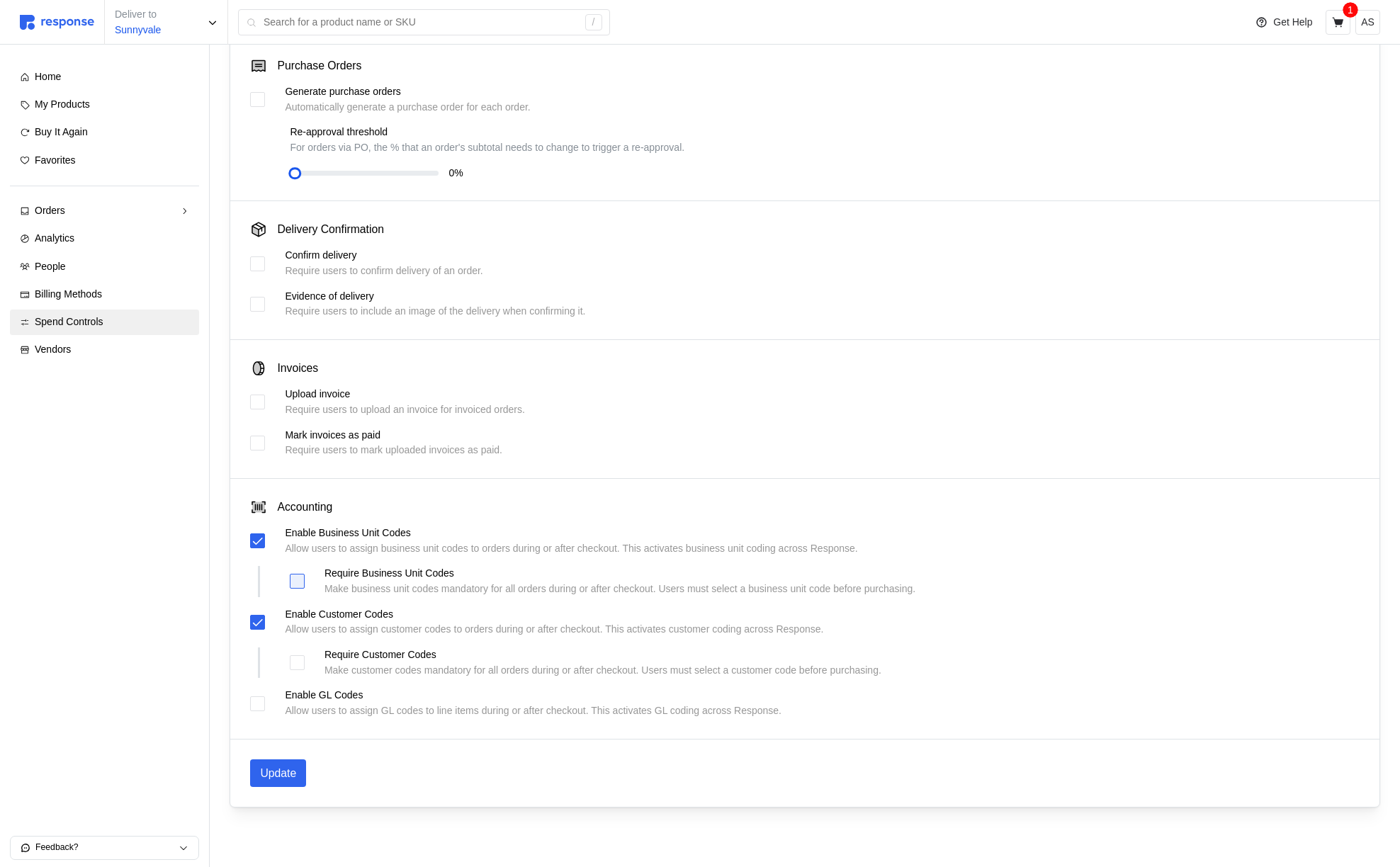
click at [294, 581] on div at bounding box center [297, 581] width 15 height 15
click at [296, 662] on div at bounding box center [297, 663] width 15 height 15
click at [282, 774] on p "Update" at bounding box center [278, 773] width 36 height 18
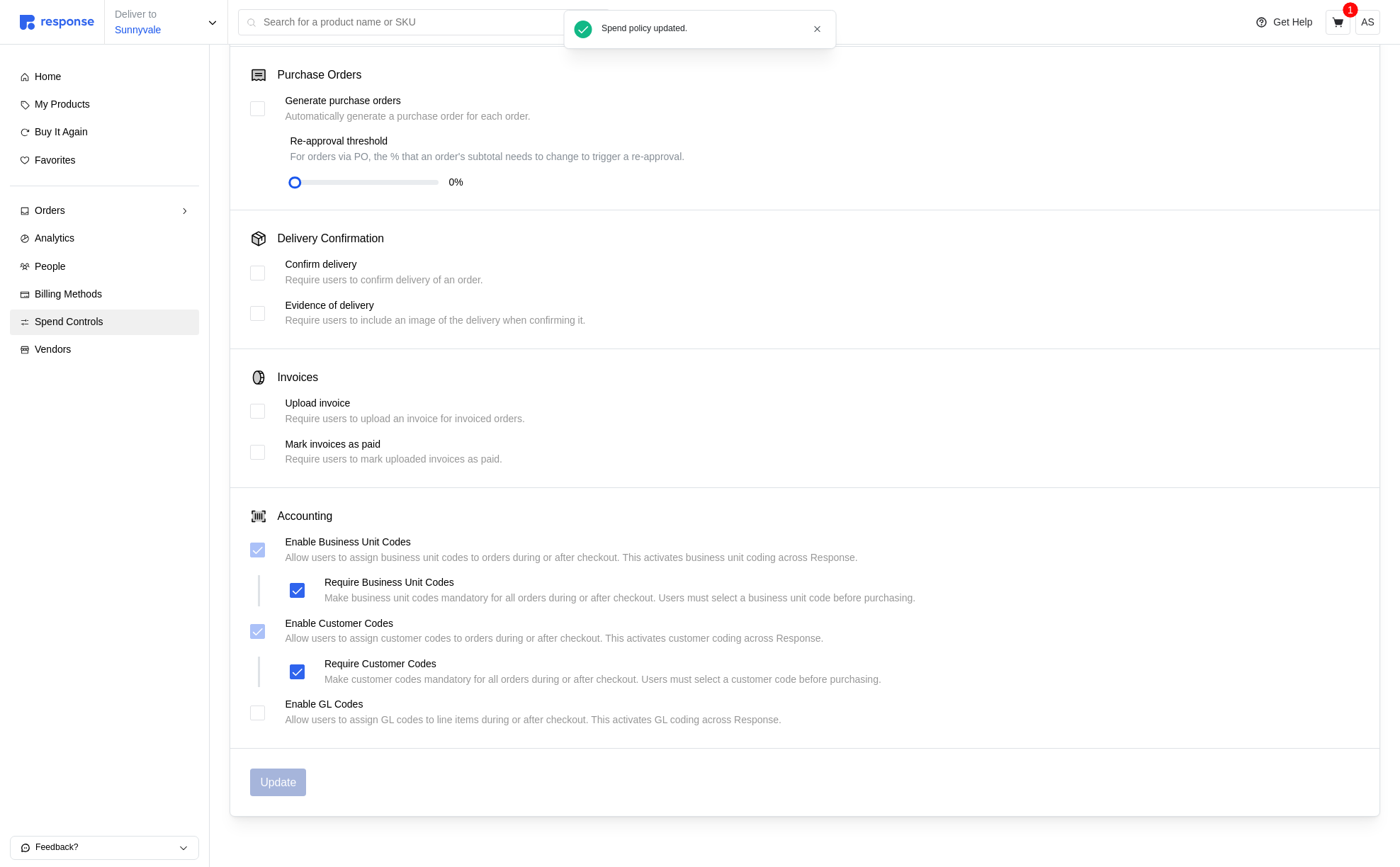
scroll to position [0, 0]
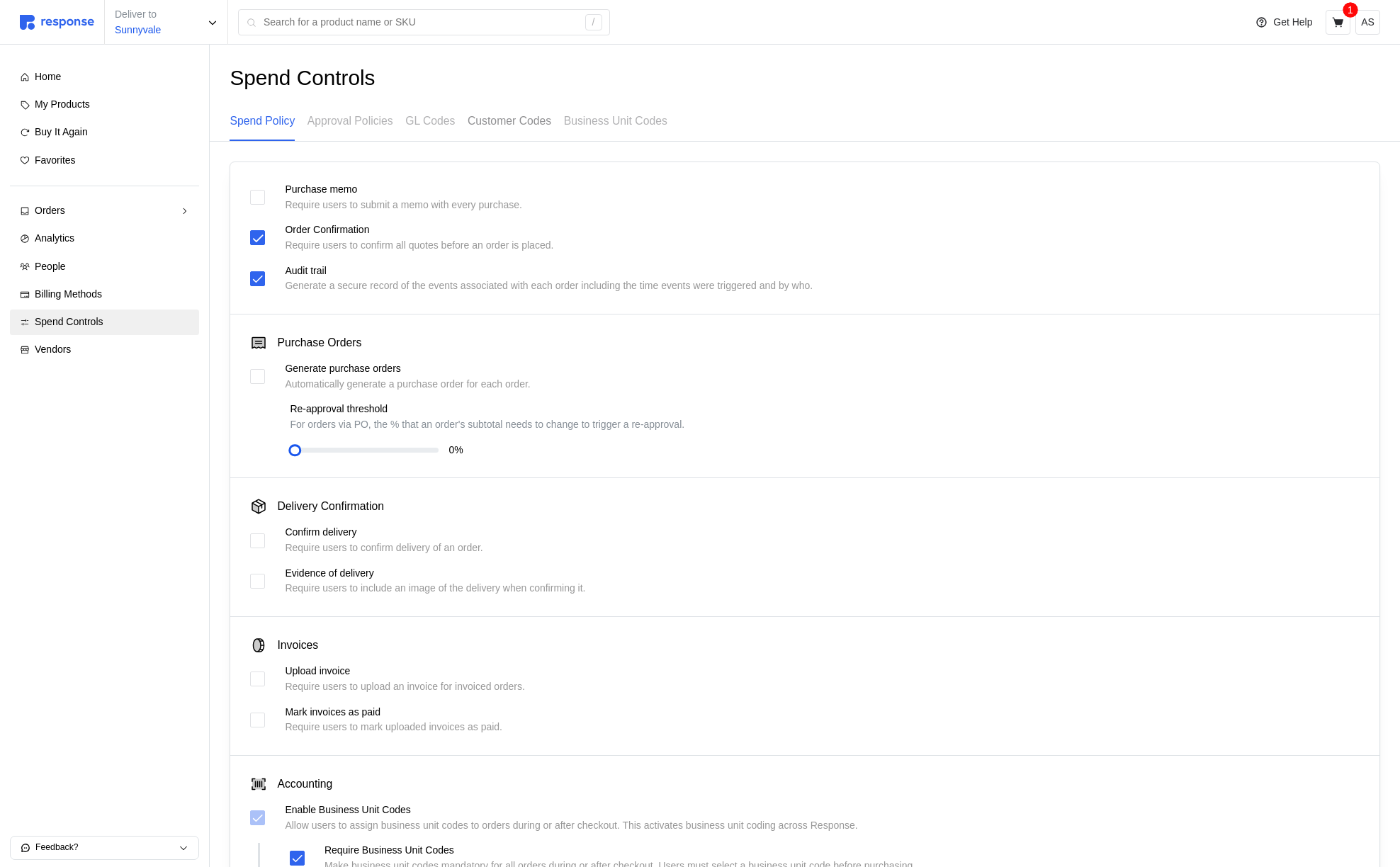
click at [500, 121] on p "Customer Codes" at bounding box center [509, 120] width 84 height 18
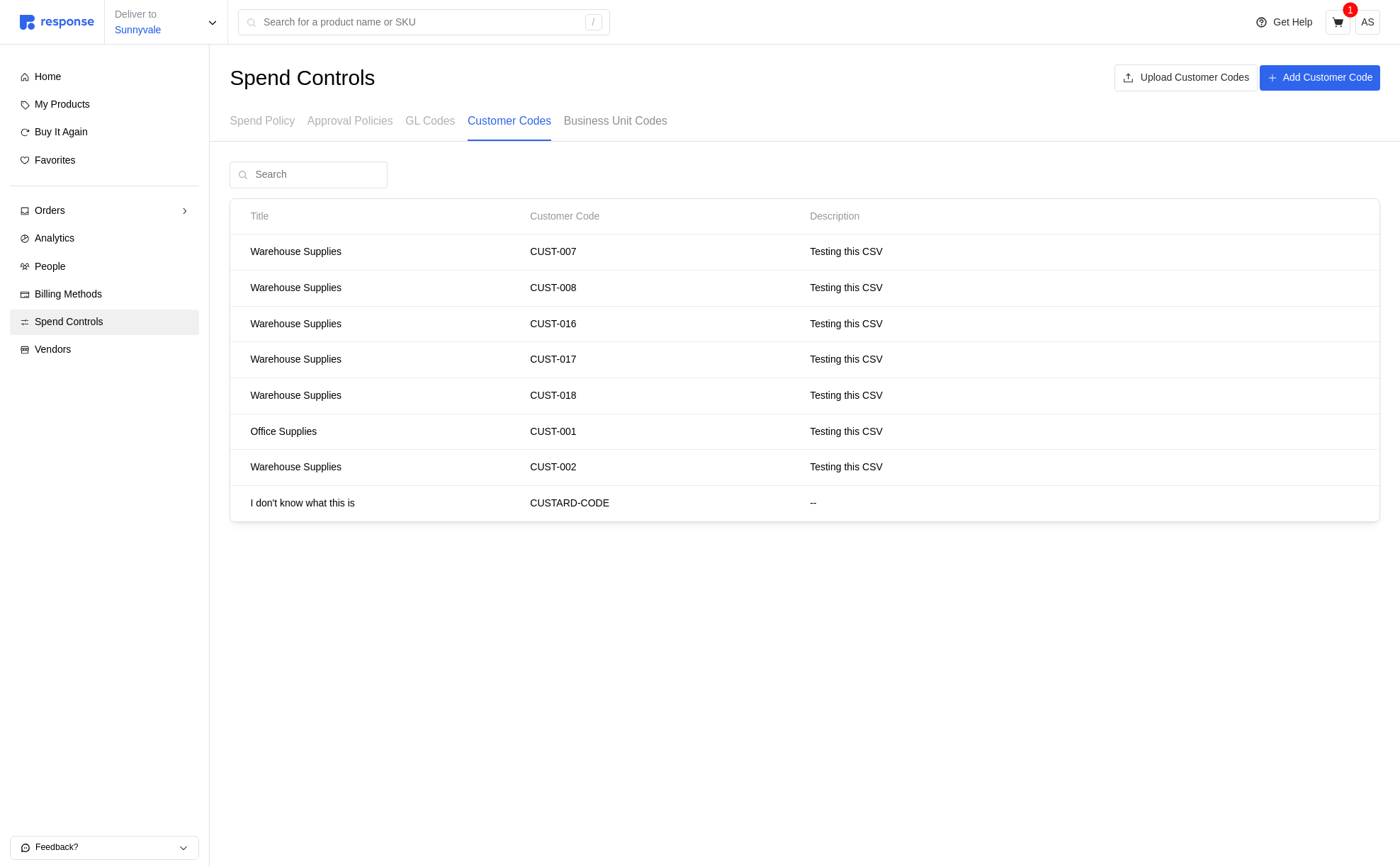
click at [591, 127] on p "Business Unit Codes" at bounding box center [615, 120] width 103 height 18
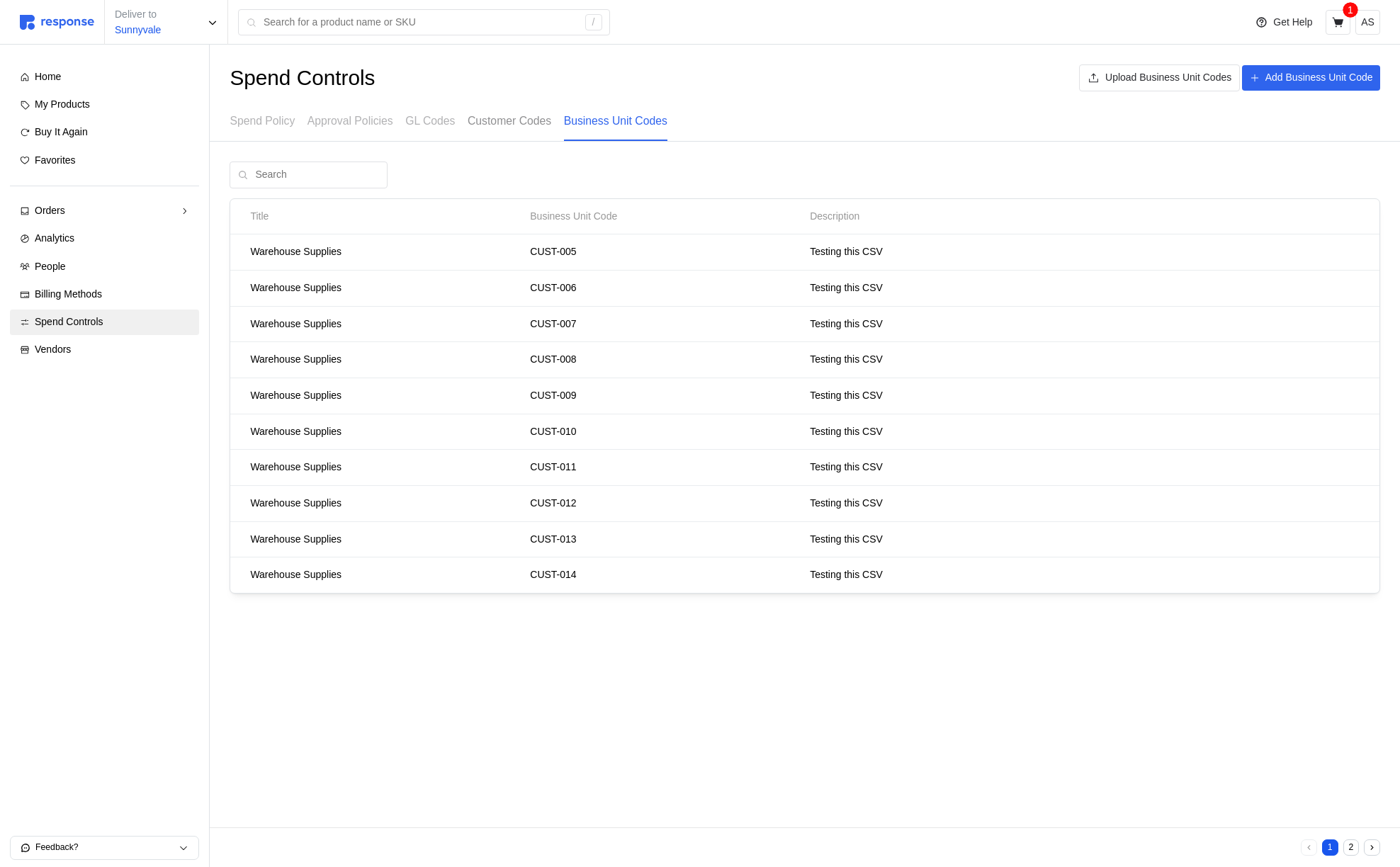
click at [506, 122] on p "Customer Codes" at bounding box center [509, 120] width 84 height 18
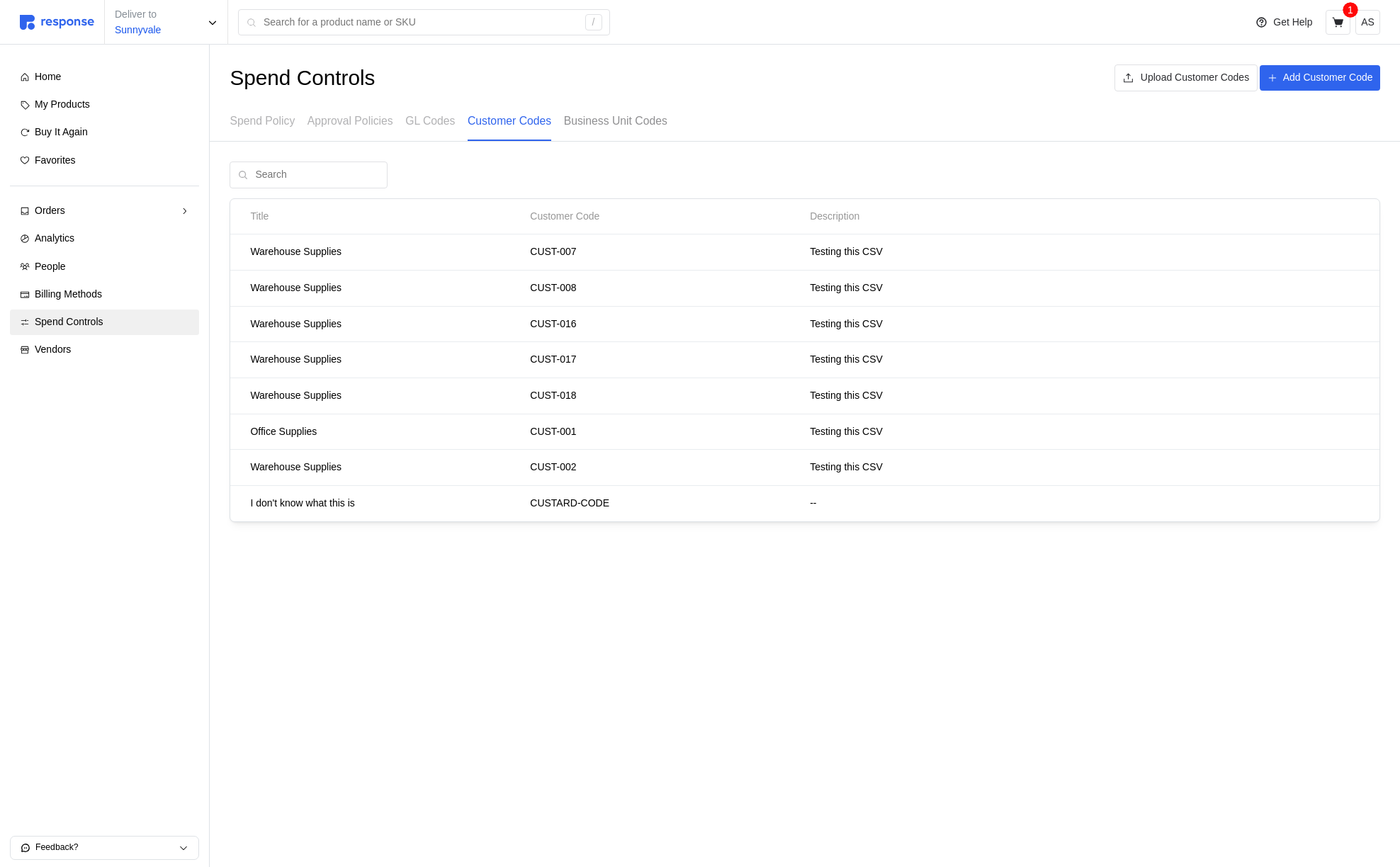
click at [623, 126] on p "Business Unit Codes" at bounding box center [615, 120] width 103 height 18
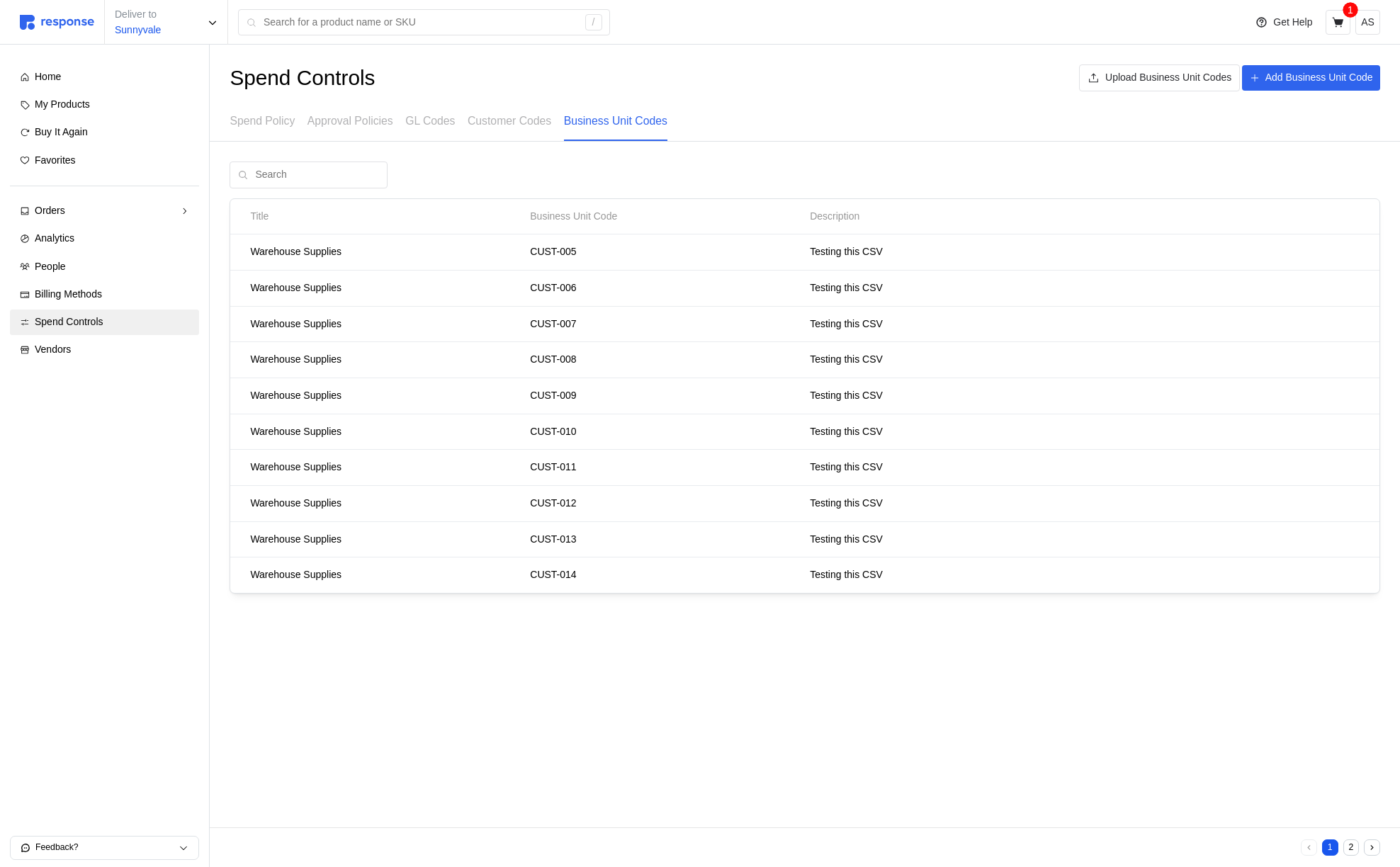
click at [1350, 849] on button "2" at bounding box center [1351, 847] width 16 height 16
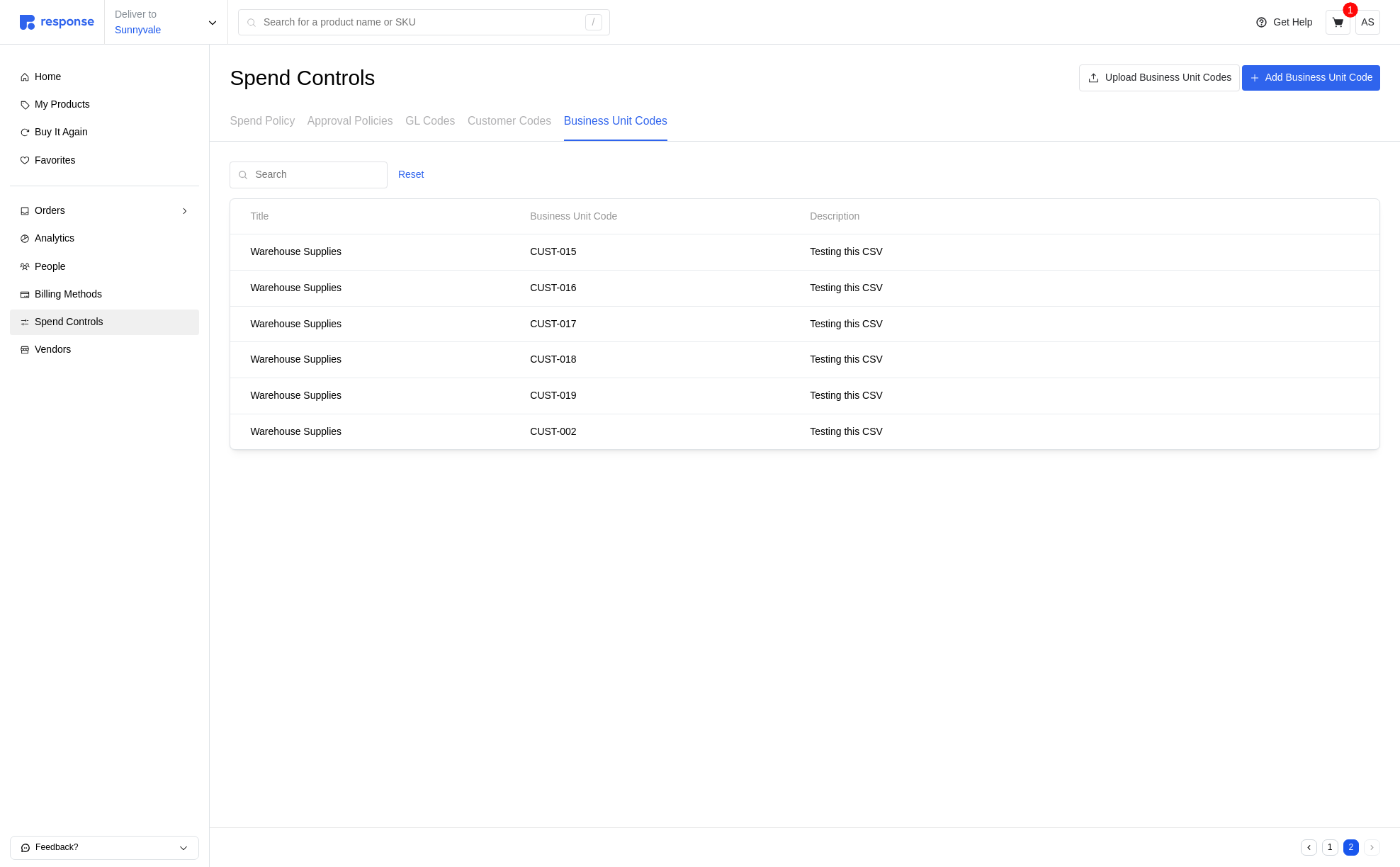
click at [1332, 848] on button "1" at bounding box center [1330, 847] width 16 height 16
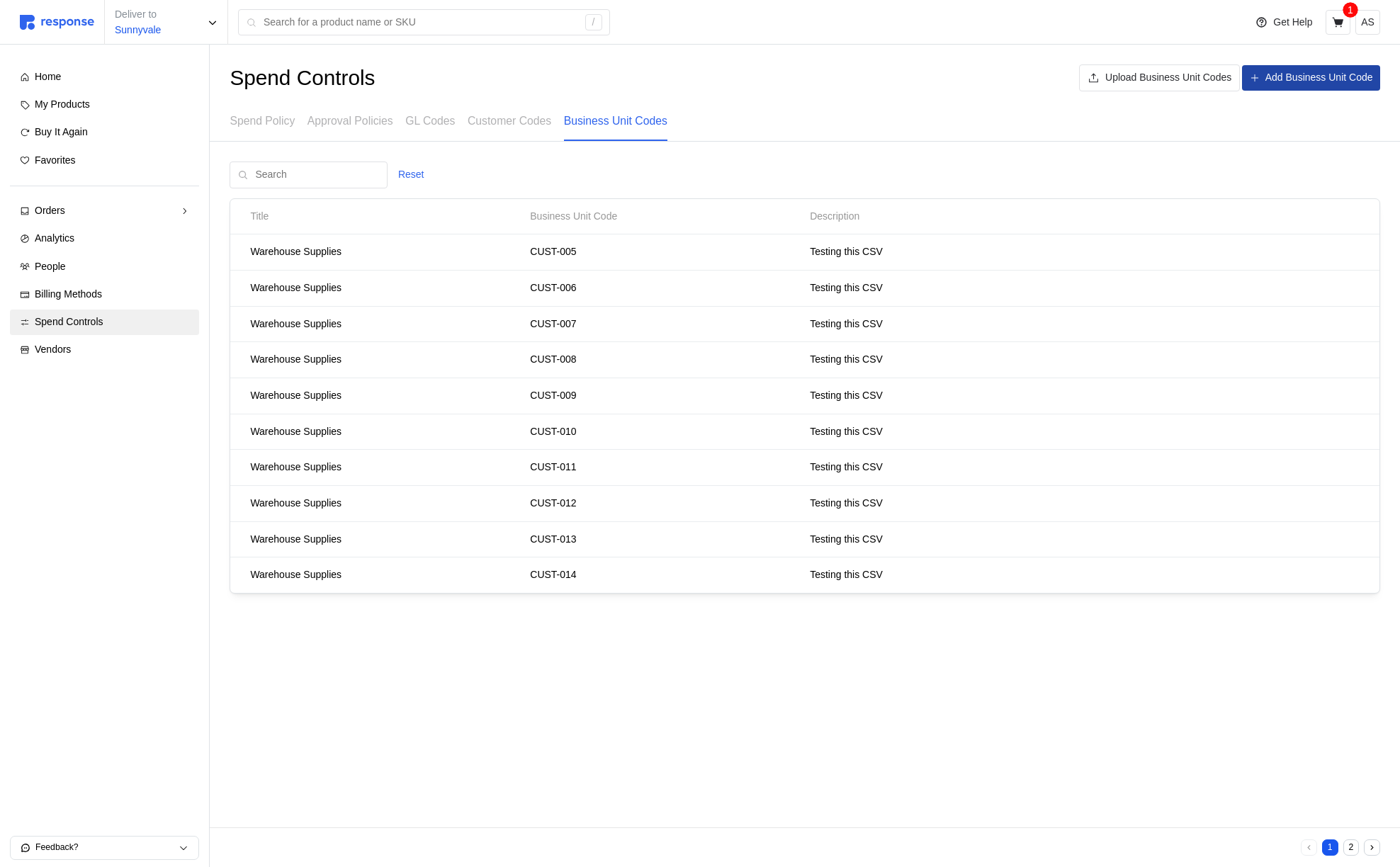
click at [1277, 82] on p "Add Business Unit Code" at bounding box center [1319, 78] width 108 height 16
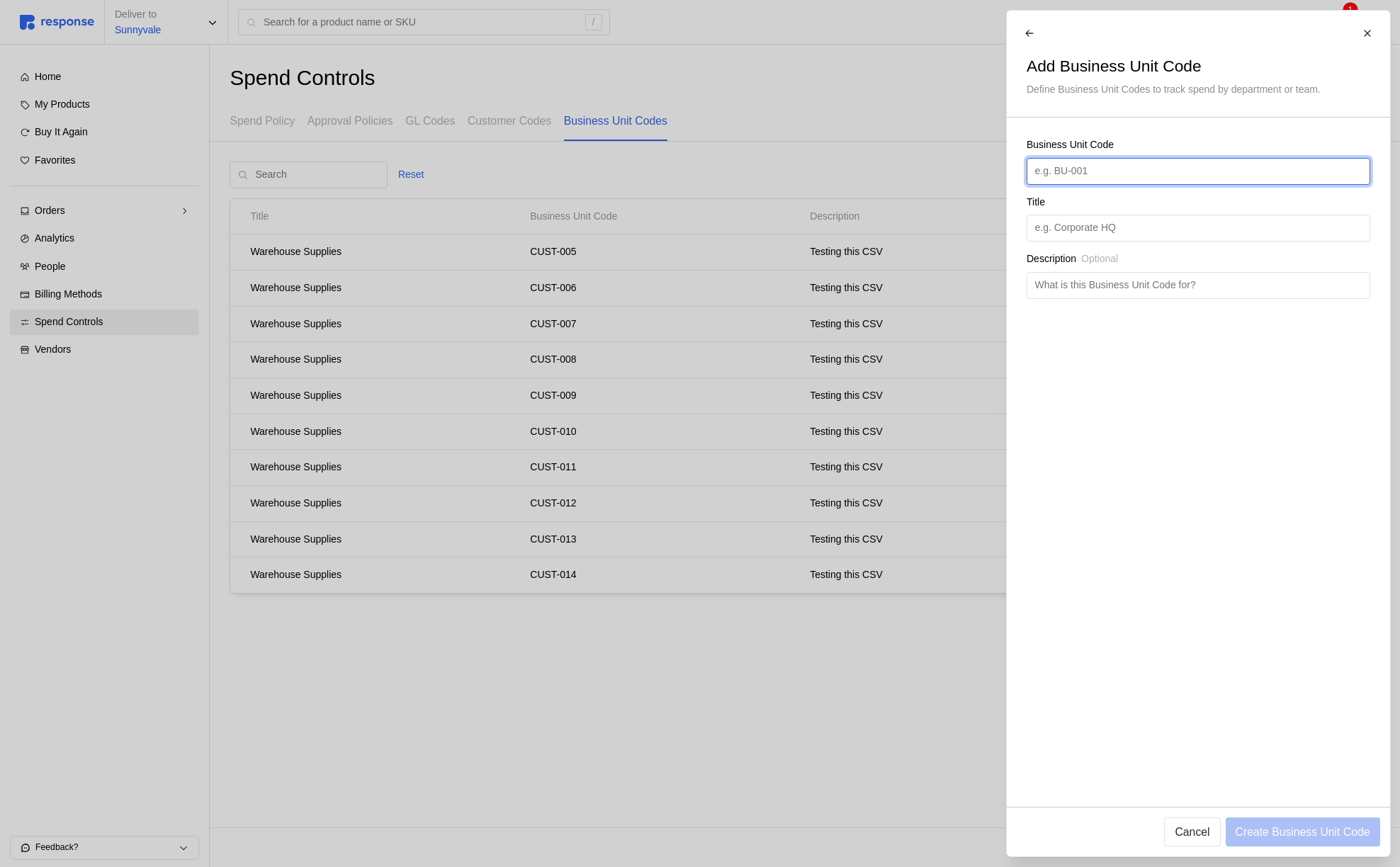
click at [1088, 175] on input "text" at bounding box center [1198, 171] width 327 height 25
type input "BUTTERMILK-CODE"
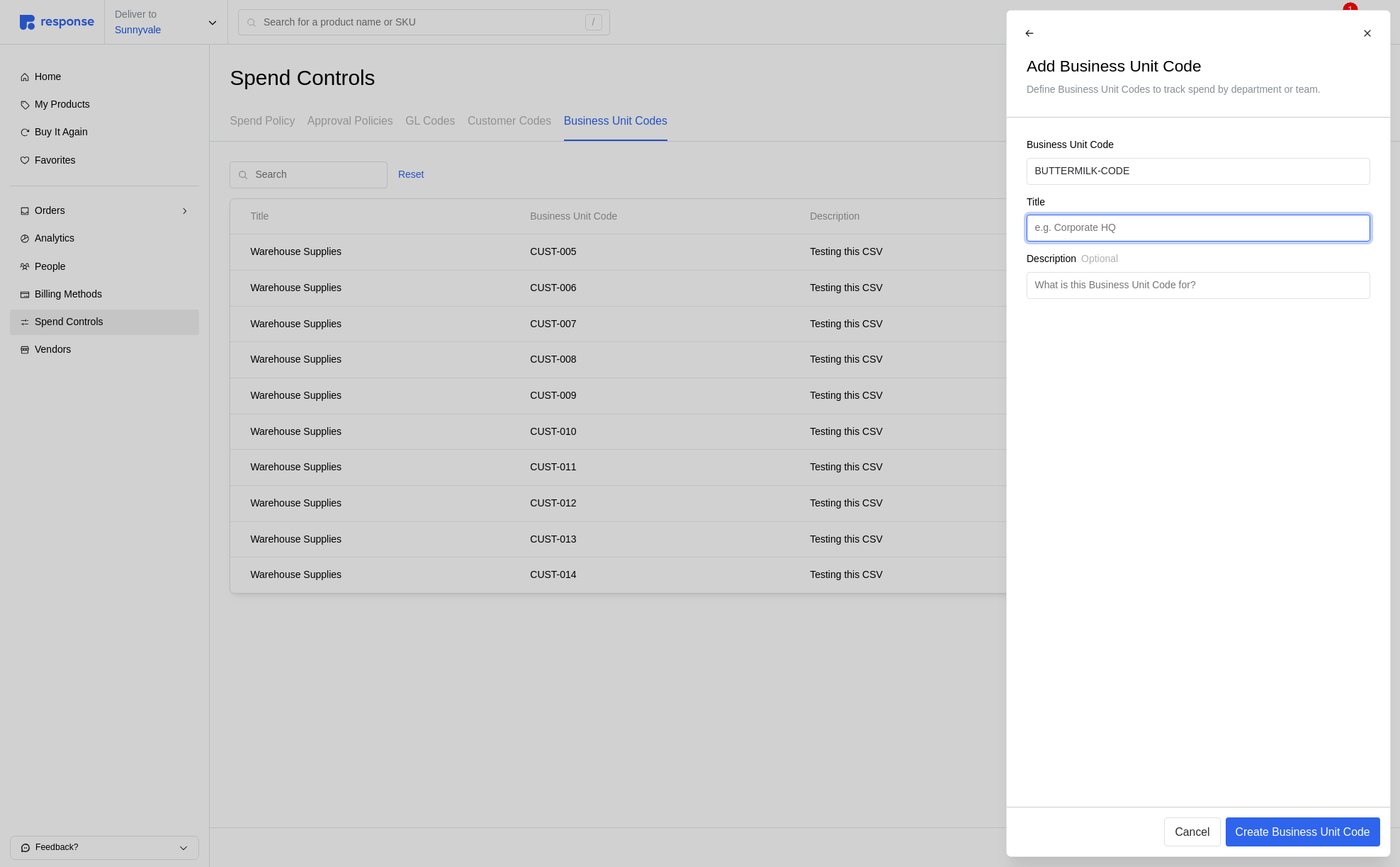
click at [1066, 238] on input "text" at bounding box center [1198, 227] width 327 height 25
type input "All things butter"
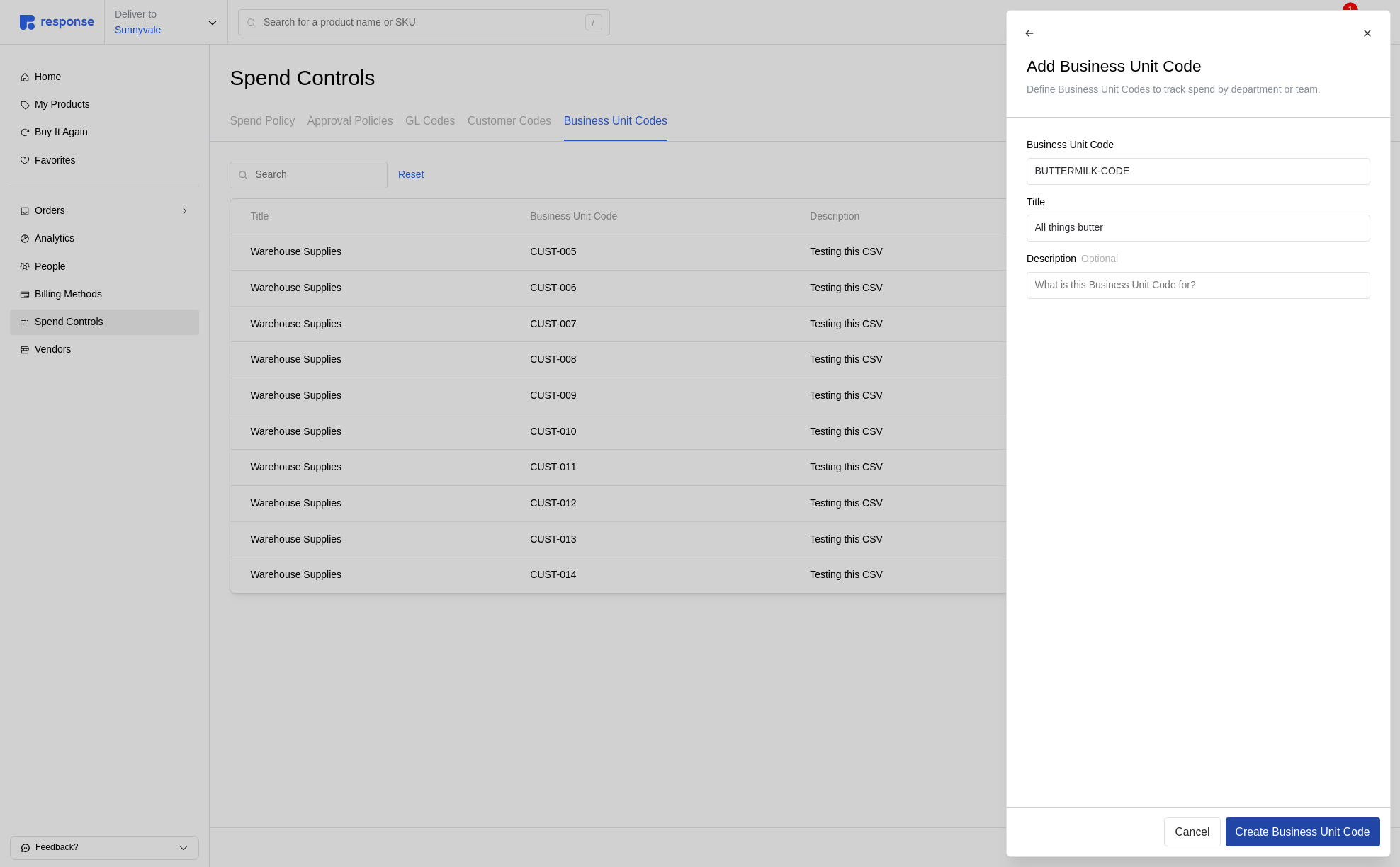
click at [1264, 835] on p "Create Business Unit Code" at bounding box center [1302, 831] width 134 height 18
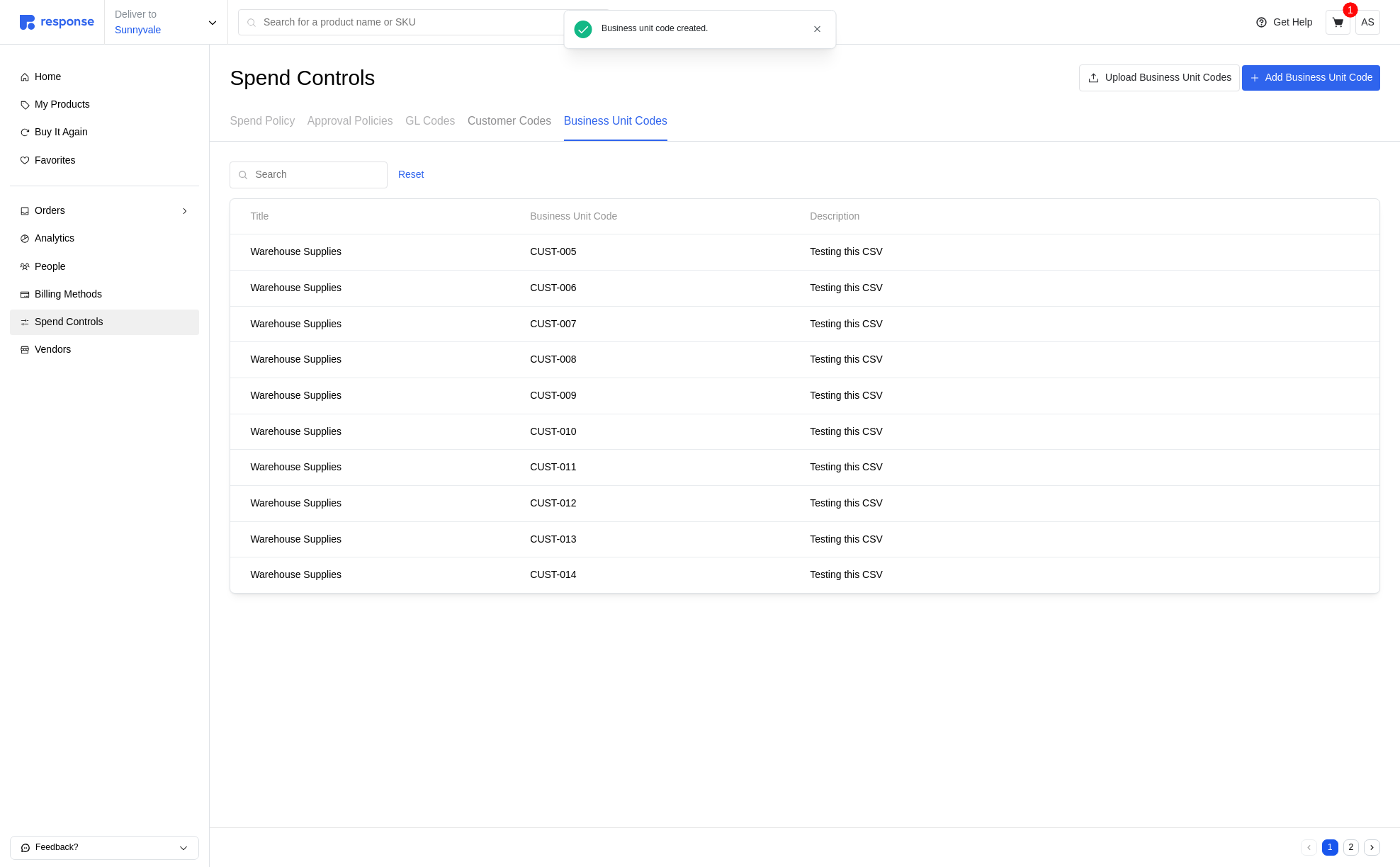
click at [518, 119] on p "Customer Codes" at bounding box center [509, 120] width 84 height 18
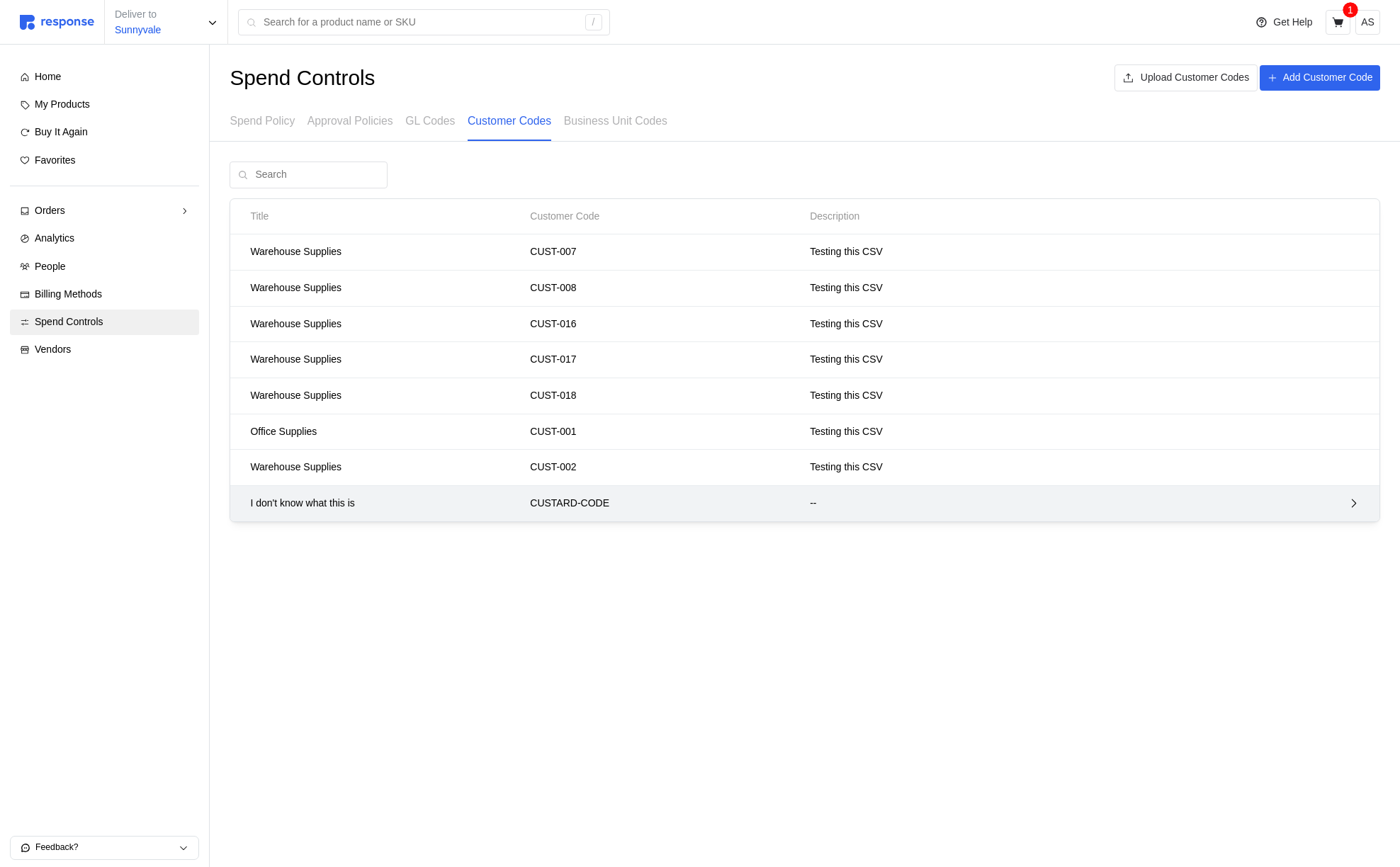
click at [693, 509] on p "CUSTARD-CODE" at bounding box center [664, 503] width 270 height 16
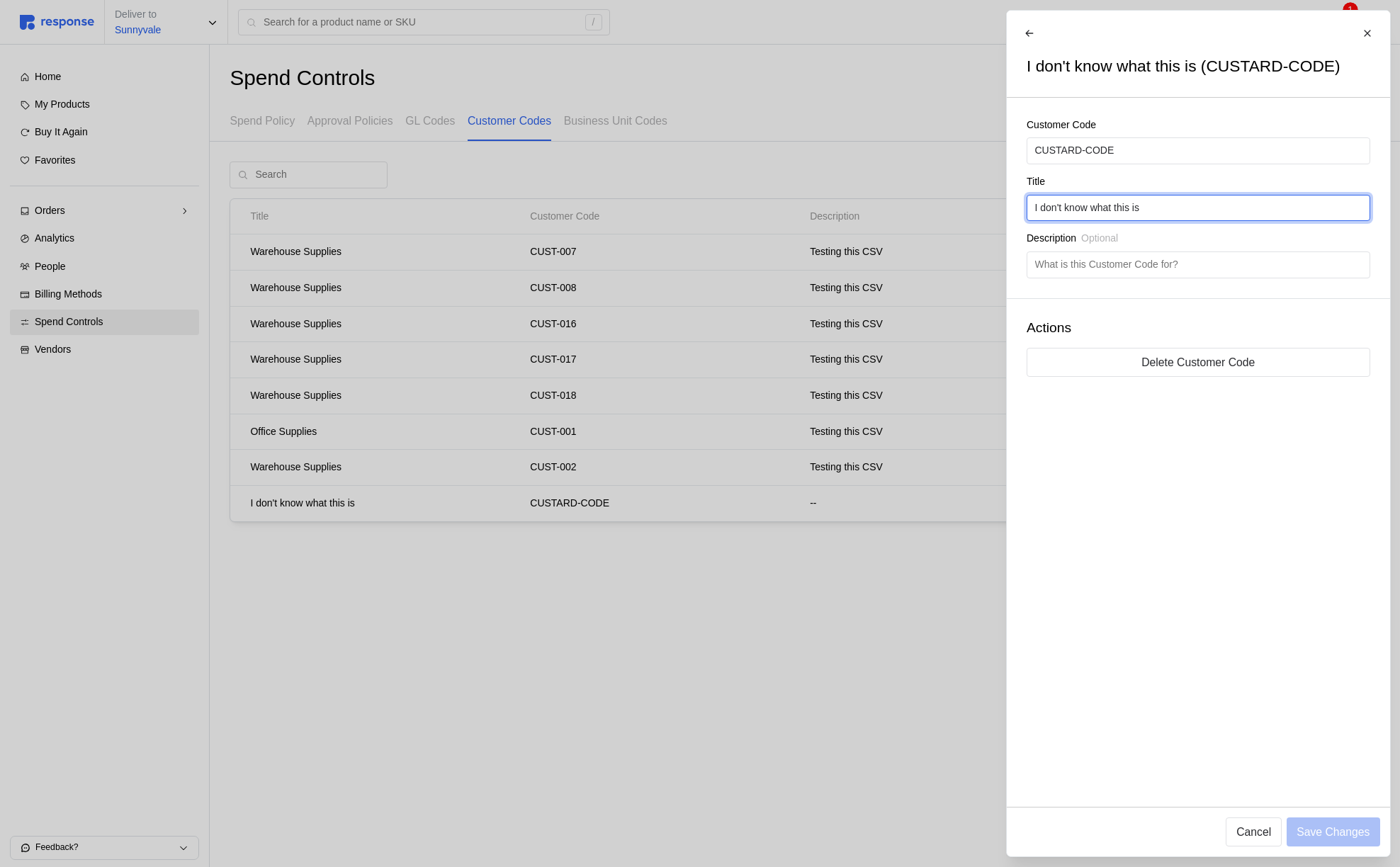
click at [1129, 206] on input "I don't know what this is" at bounding box center [1198, 208] width 327 height 25
type input "All things custard"
click at [1331, 830] on p "Save Changes" at bounding box center [1333, 831] width 73 height 18
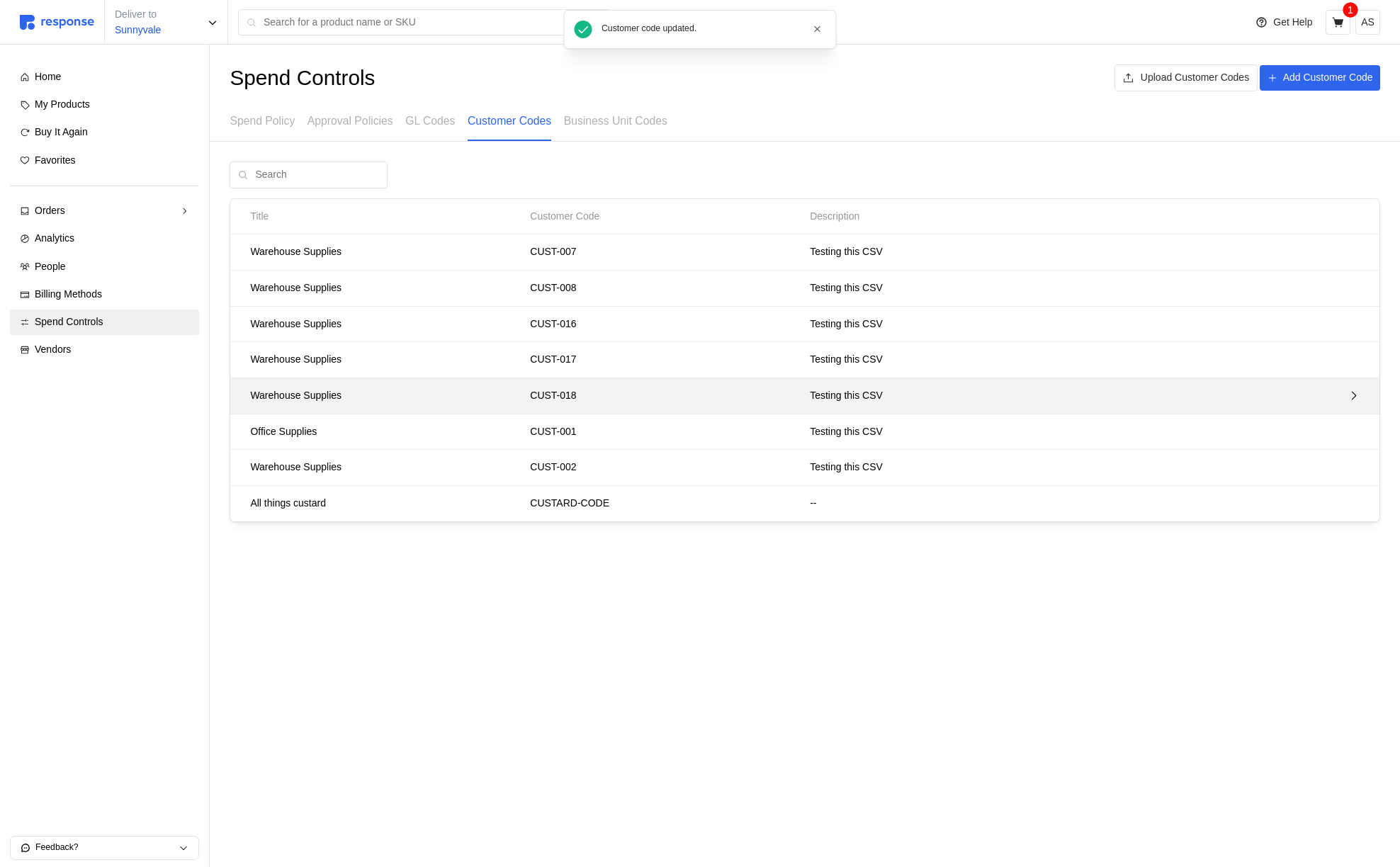
click at [803, 389] on div "CUST-018" at bounding box center [665, 395] width 280 height 25
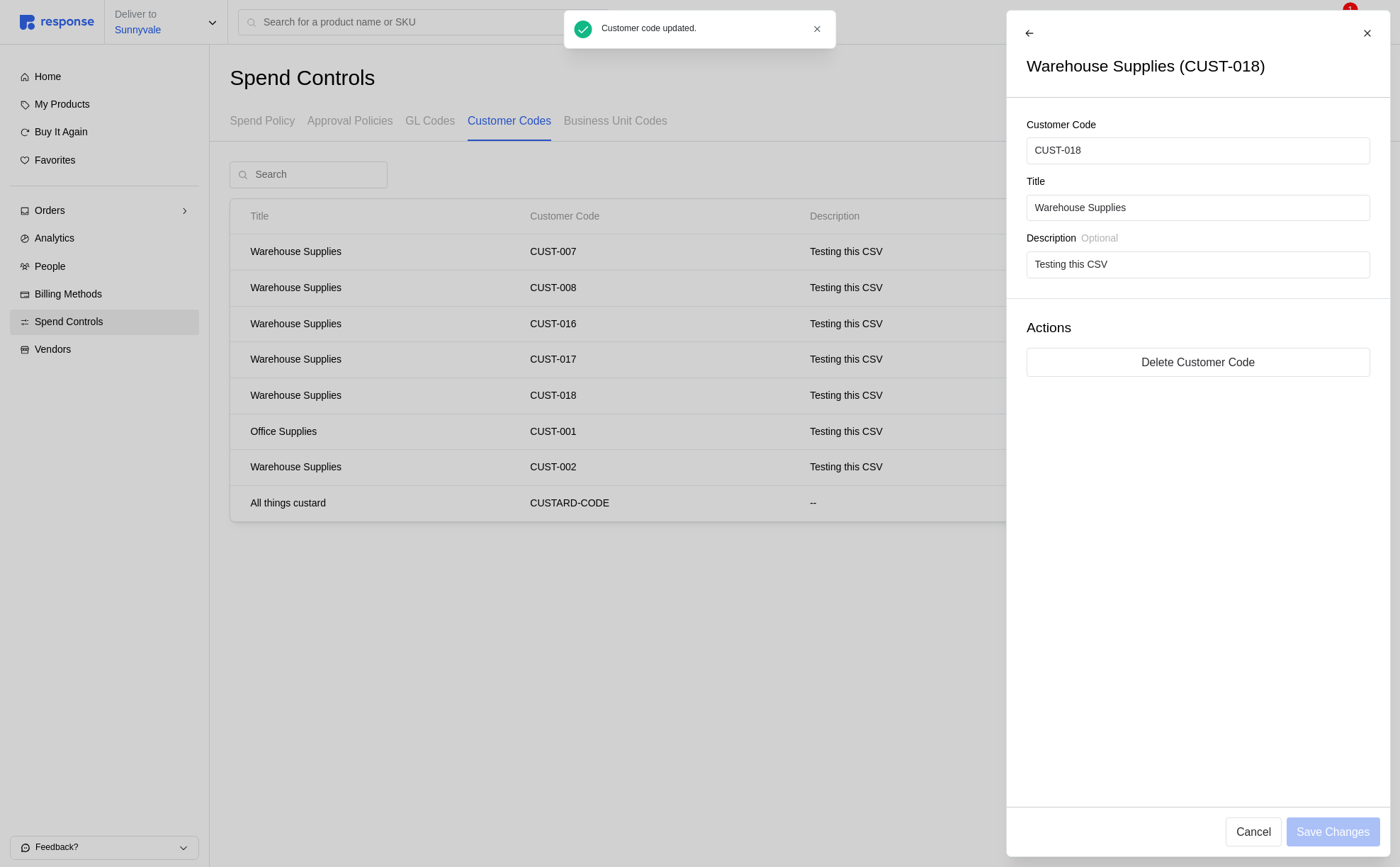
click at [879, 134] on div at bounding box center [700, 433] width 1400 height 867
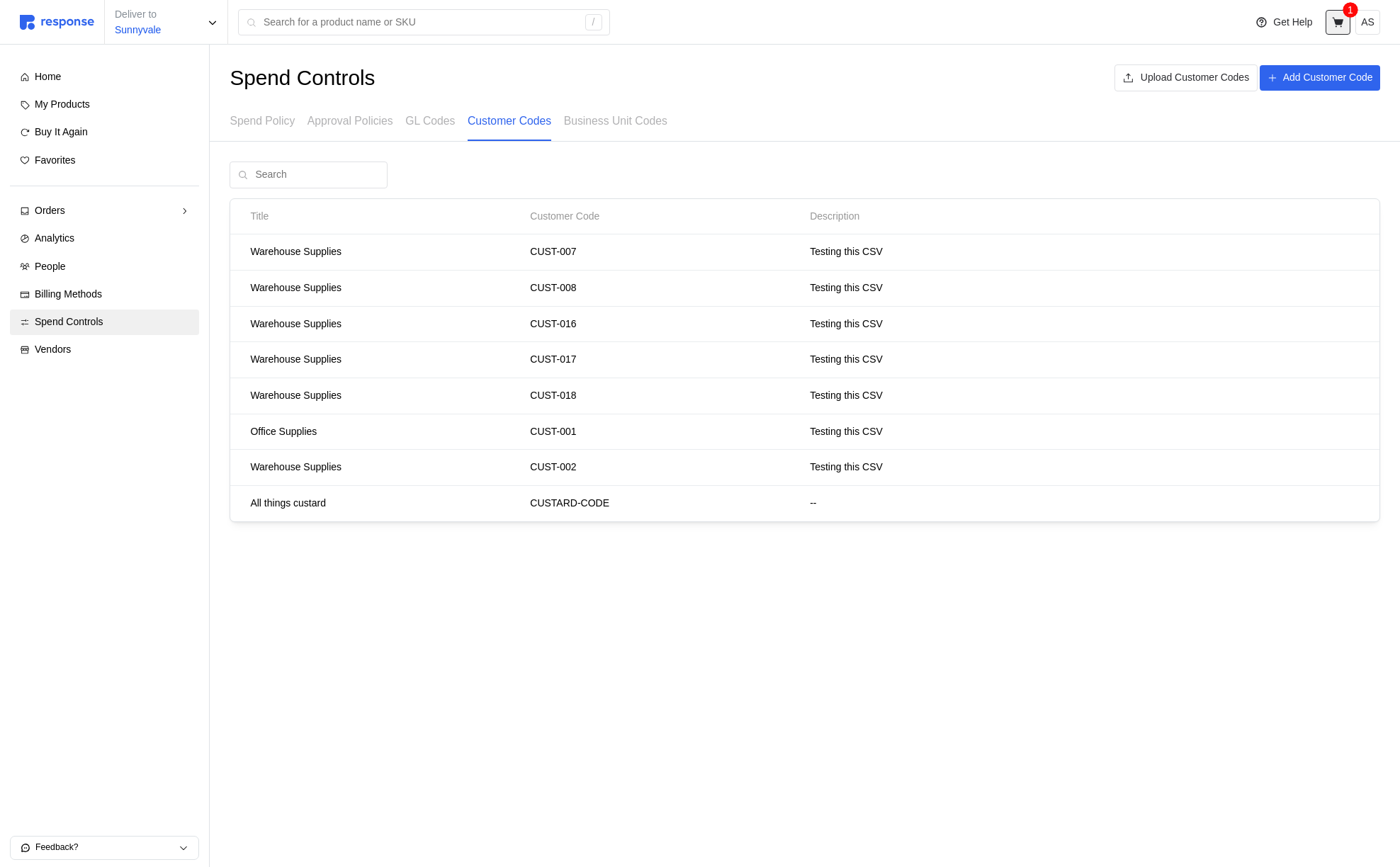
click at [1332, 30] on button at bounding box center [1338, 23] width 24 height 24
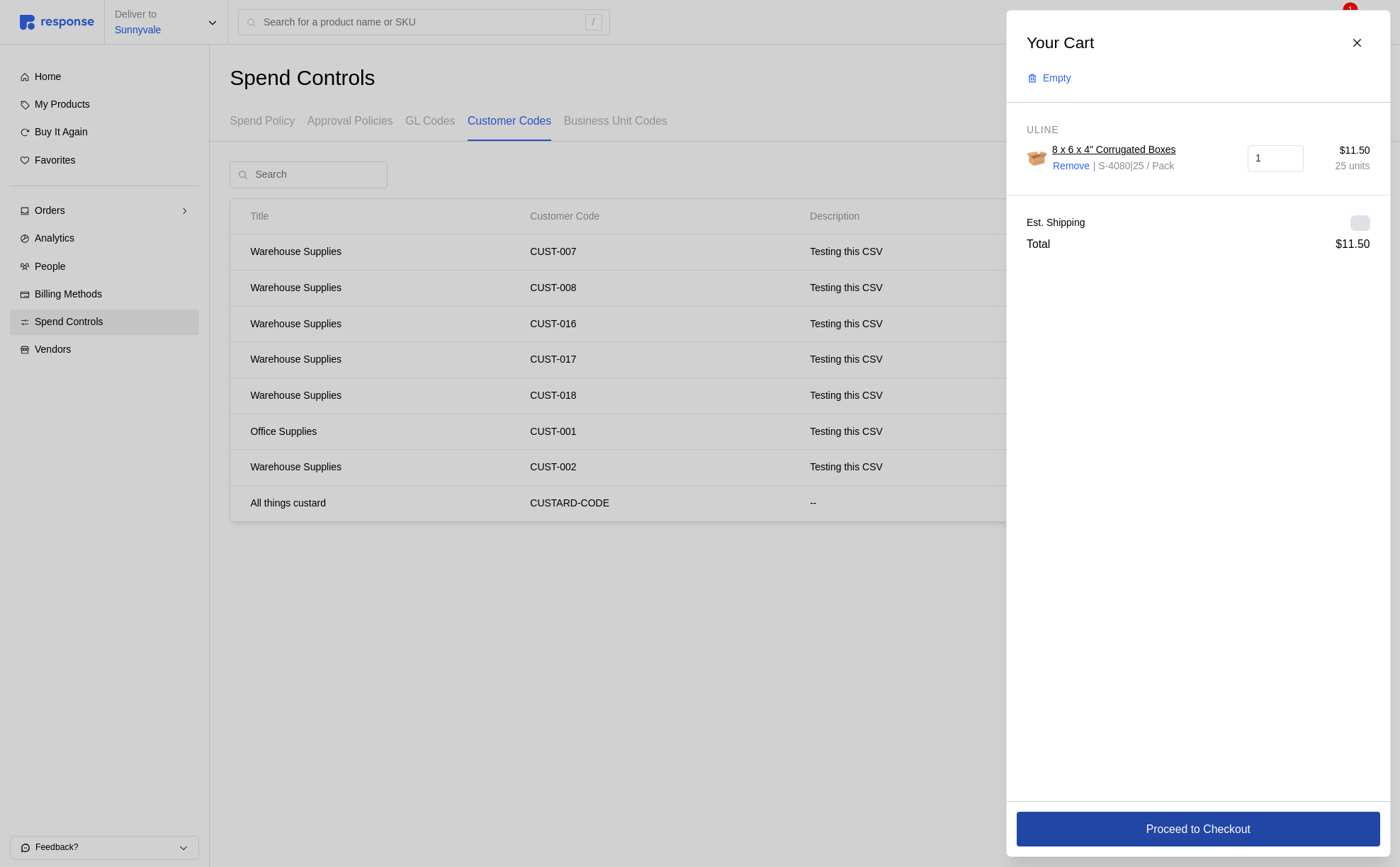
click at [1085, 819] on button "Proceed to Checkout" at bounding box center [1198, 828] width 364 height 35
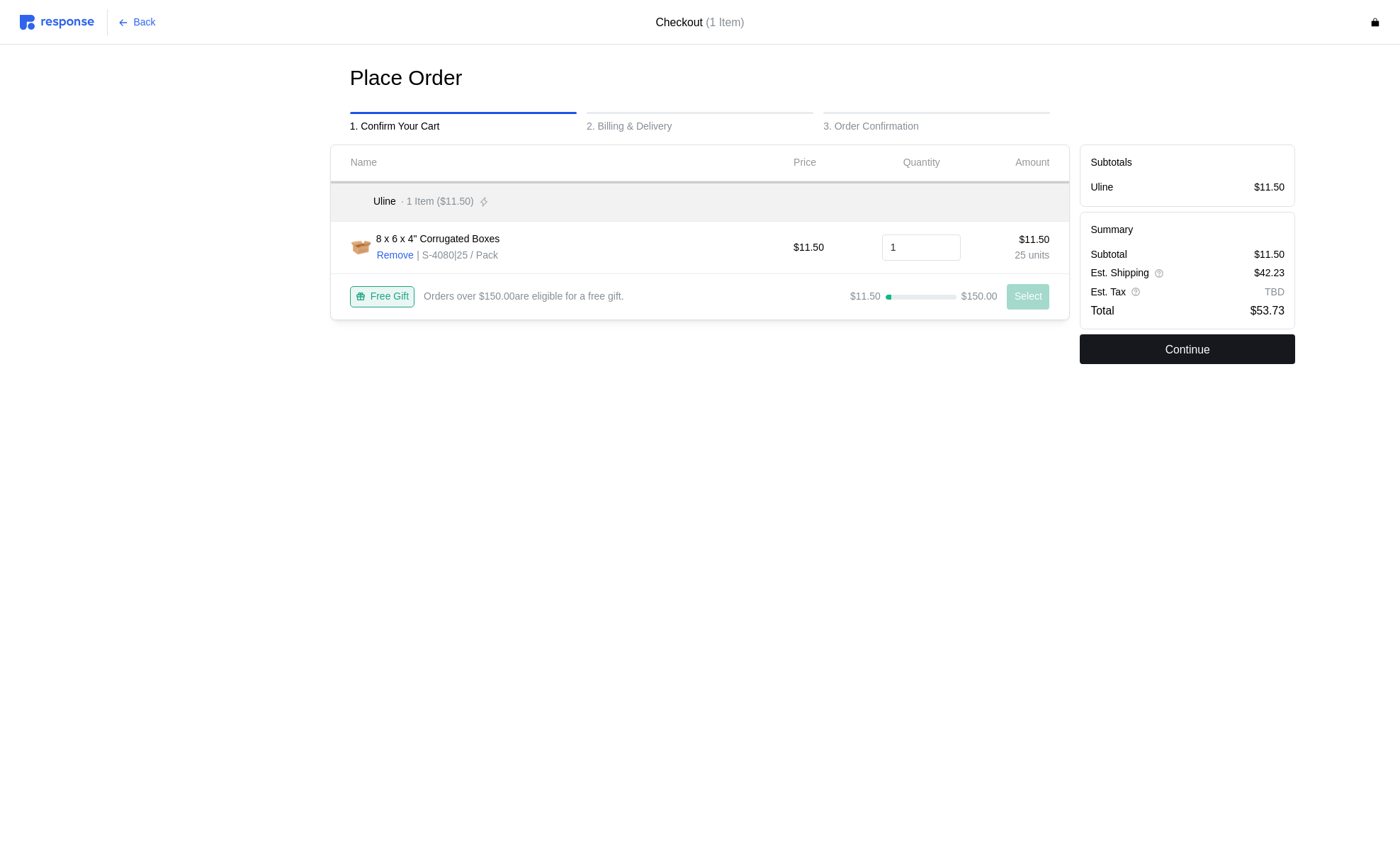
click at [1162, 353] on button "Continue" at bounding box center [1187, 349] width 215 height 30
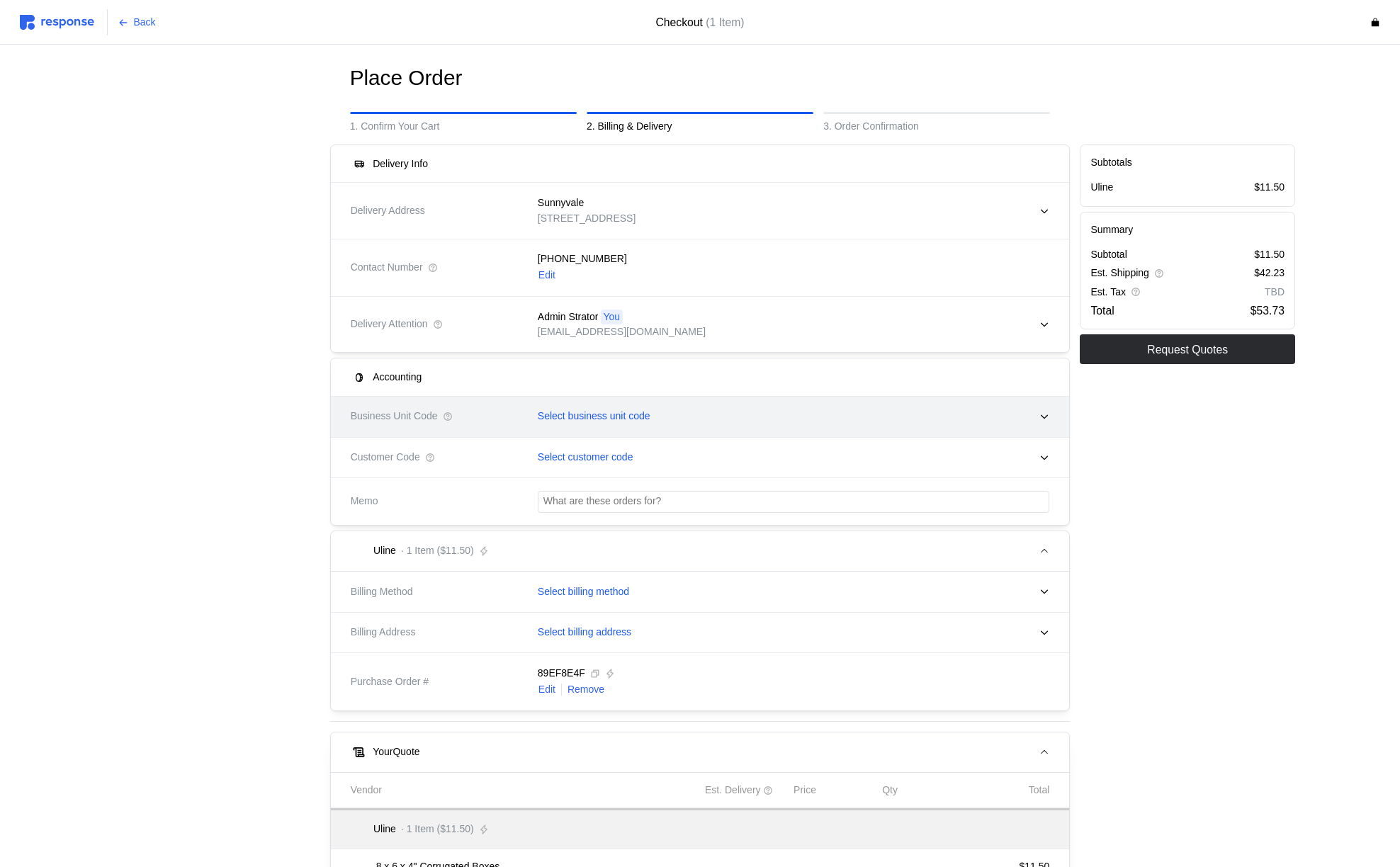
click at [607, 414] on p "Select business unit code" at bounding box center [594, 416] width 113 height 16
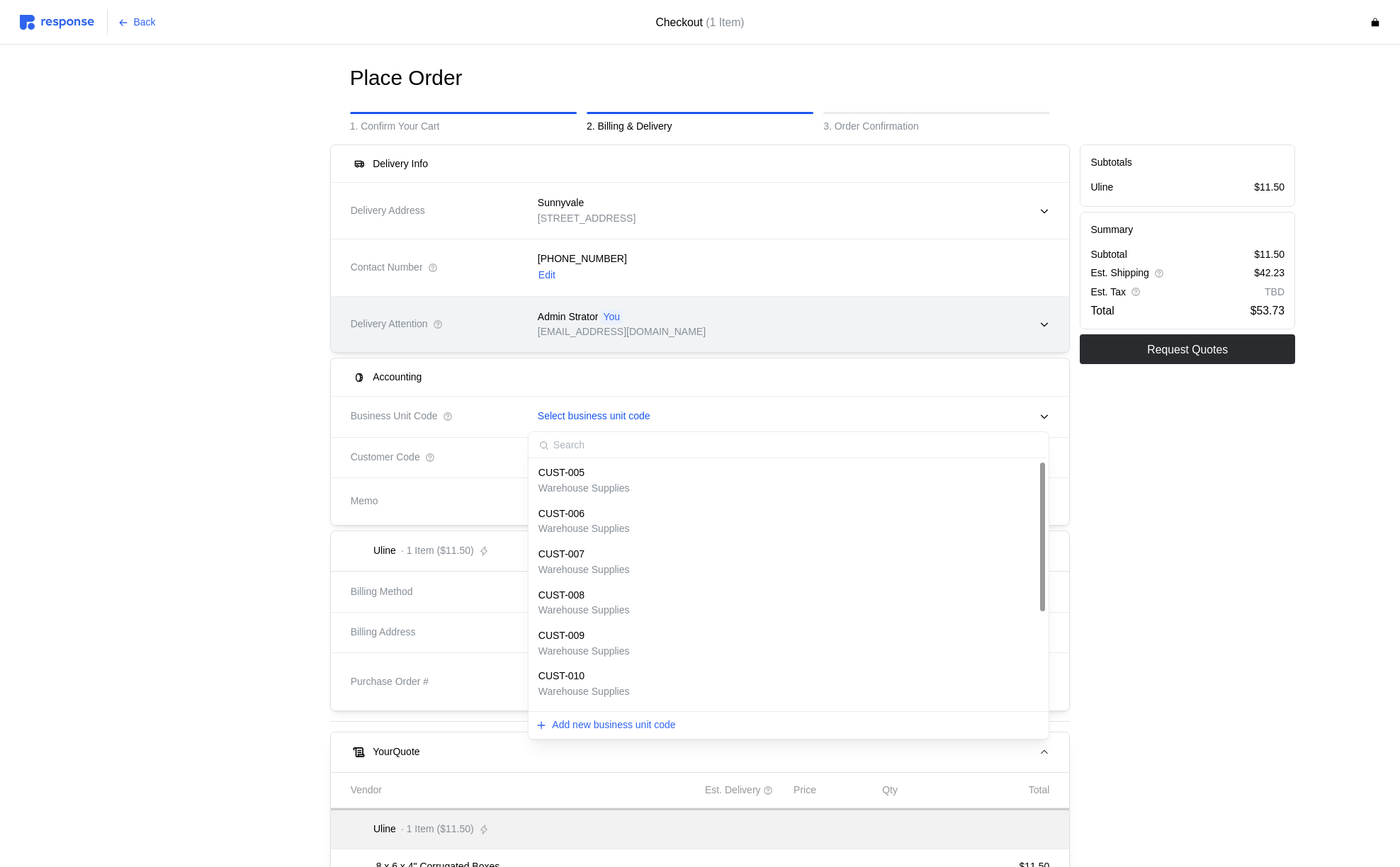
click at [899, 350] on div "Admin Strator You admin@tryresponse.com" at bounding box center [789, 325] width 532 height 60
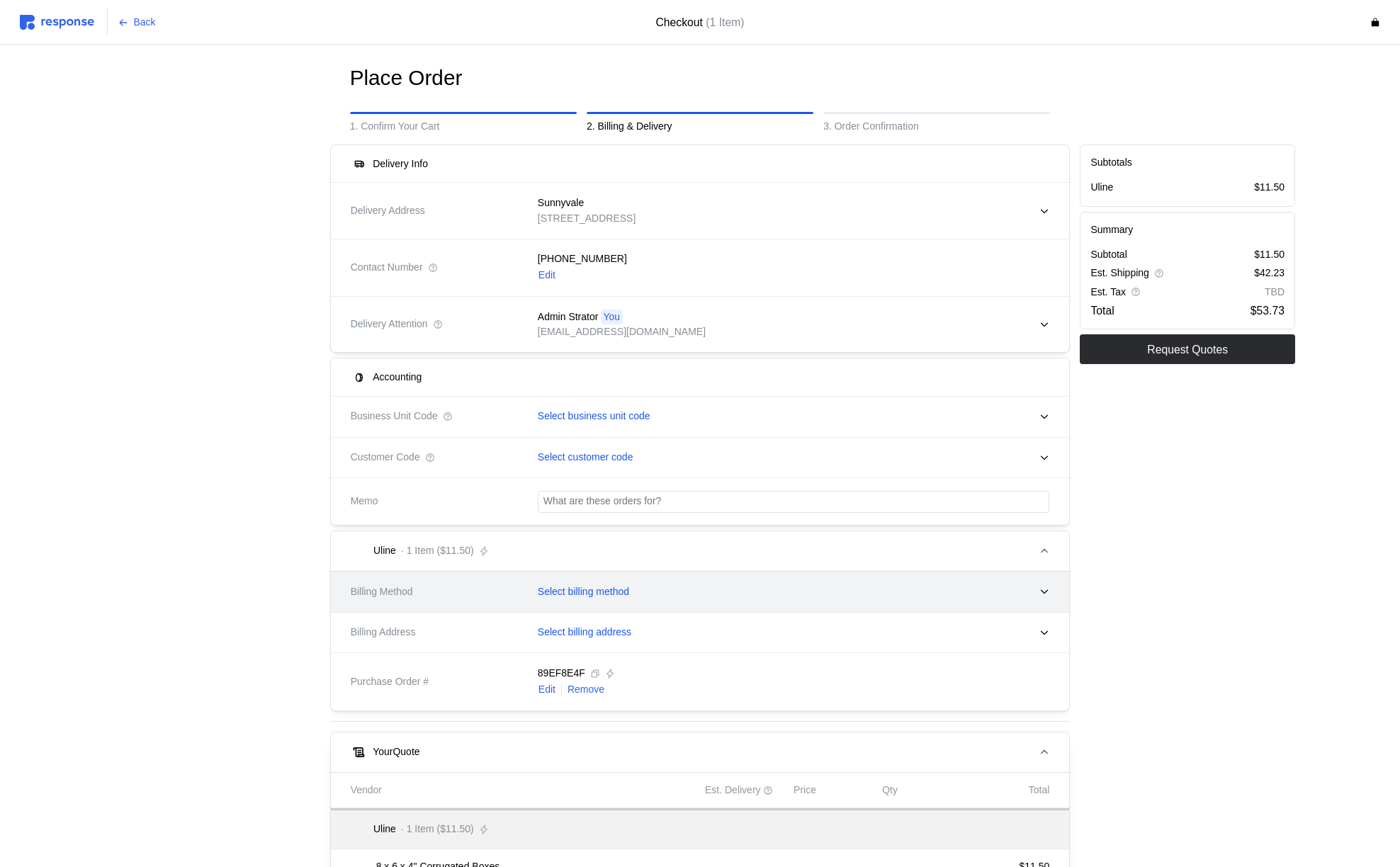
click at [618, 595] on p "Select billing method" at bounding box center [583, 592] width 91 height 16
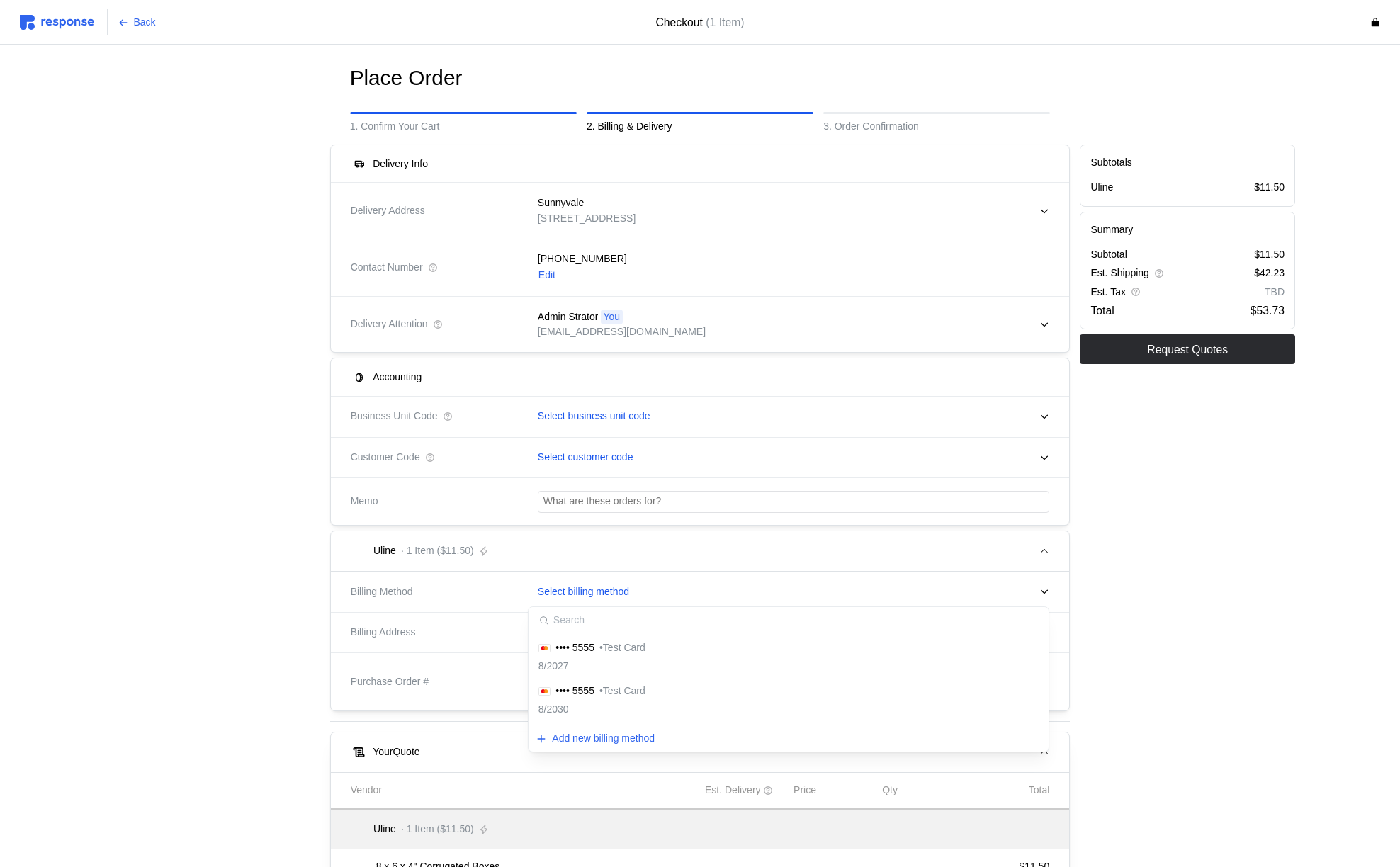
click at [600, 635] on div "•••• 5555 • Test Card 8/2027 •••• 5555 • Test Card 8/2030 Add new billing method" at bounding box center [789, 679] width 522 height 146
click at [600, 642] on div "•••• 5555 • Test Card" at bounding box center [592, 648] width 107 height 16
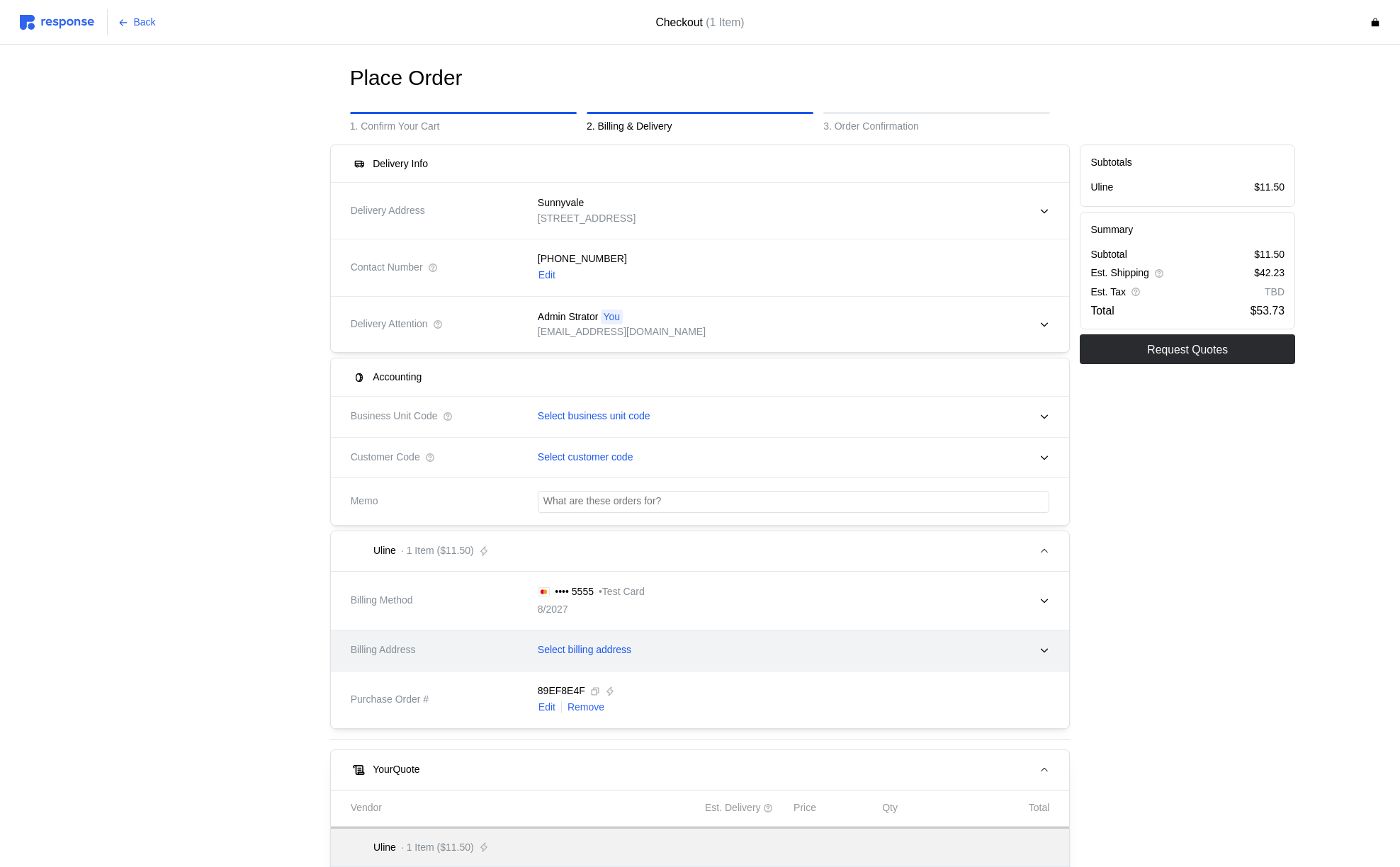
click at [600, 645] on p "Select billing address" at bounding box center [584, 650] width 94 height 16
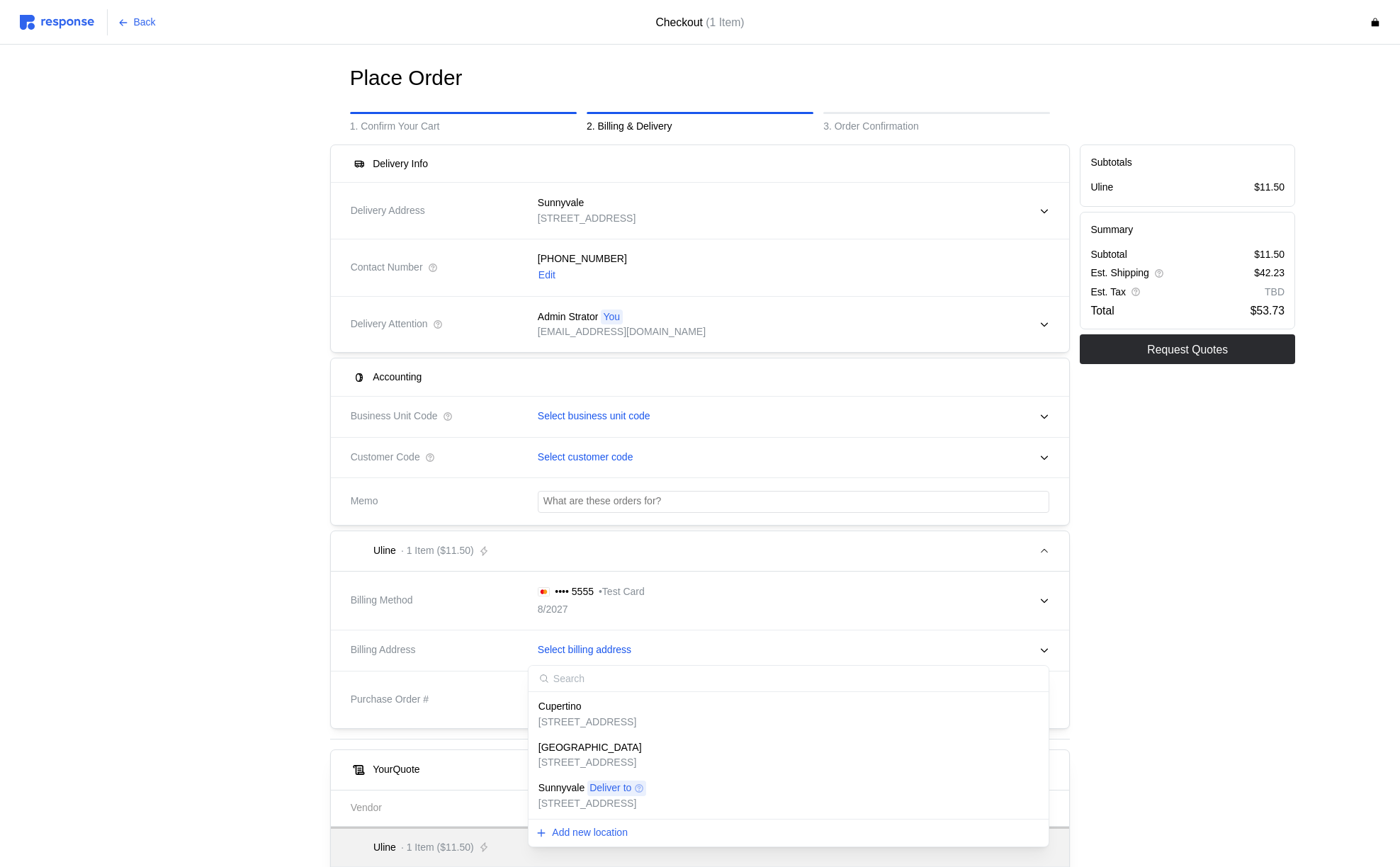
click at [583, 728] on p "123 Test Road, Cupertino, CA, 95014, United States" at bounding box center [587, 722] width 98 height 16
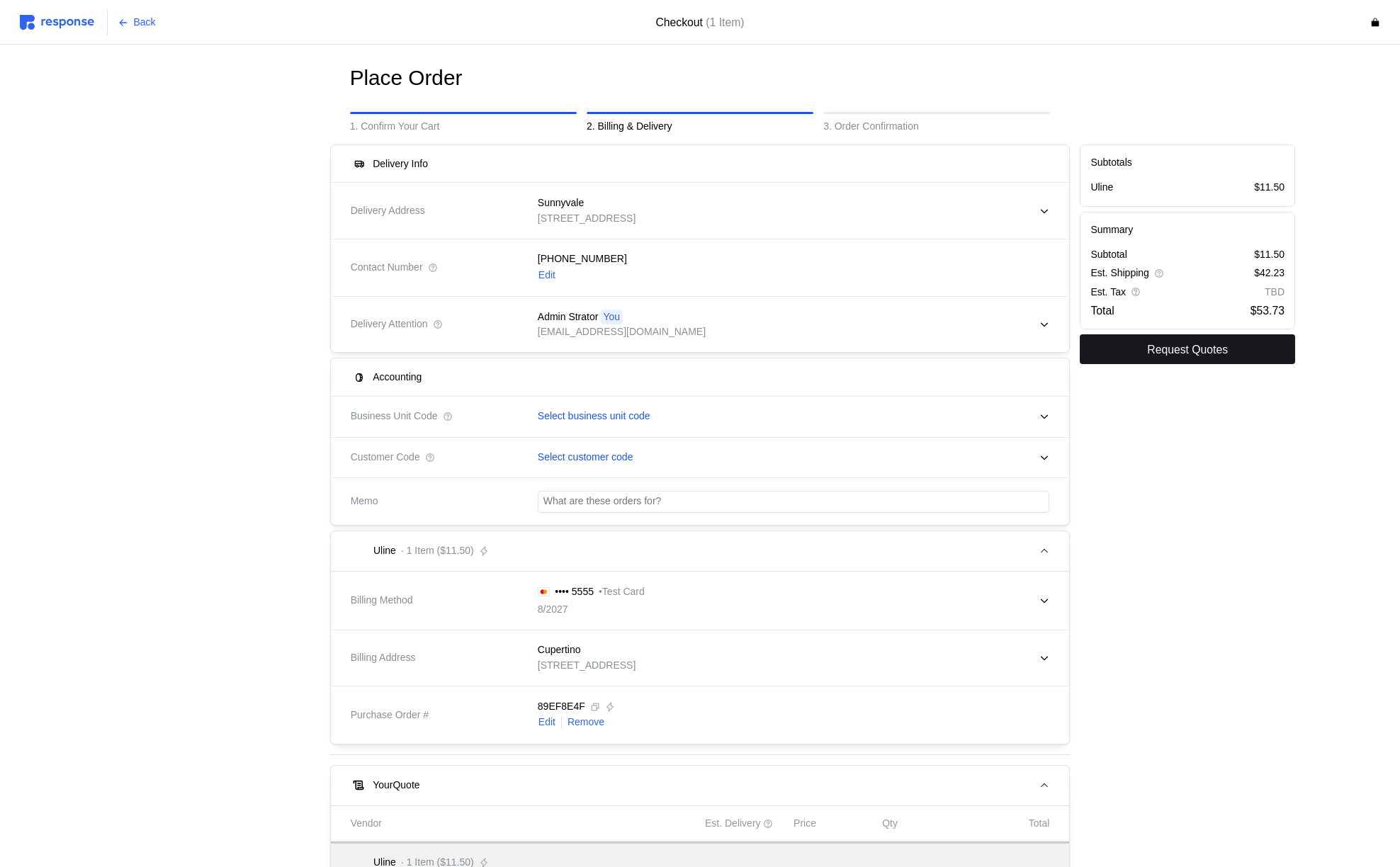
click at [1235, 341] on button "Request Quotes" at bounding box center [1187, 349] width 215 height 30
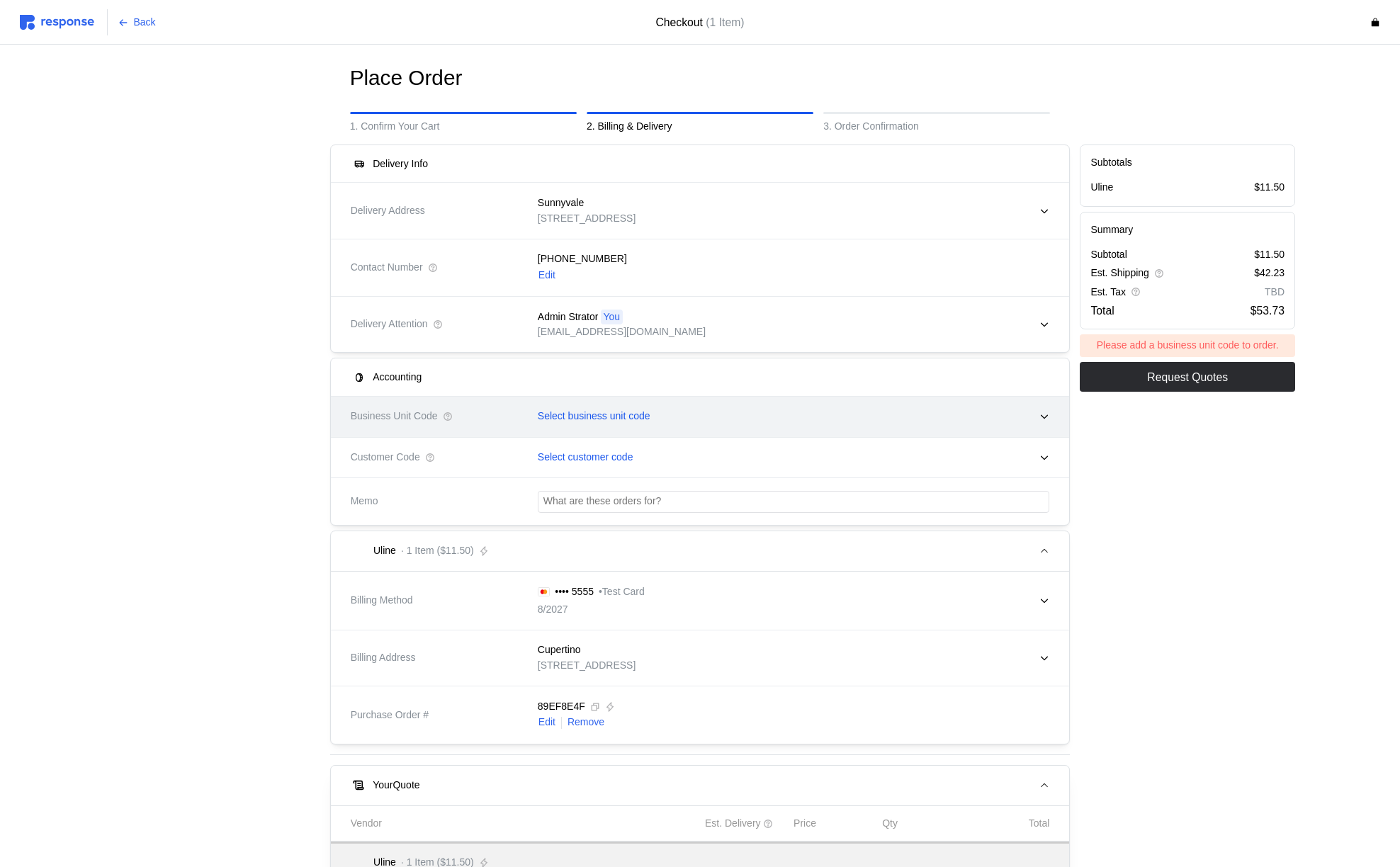
click at [571, 415] on p "Select business unit code" at bounding box center [594, 416] width 113 height 16
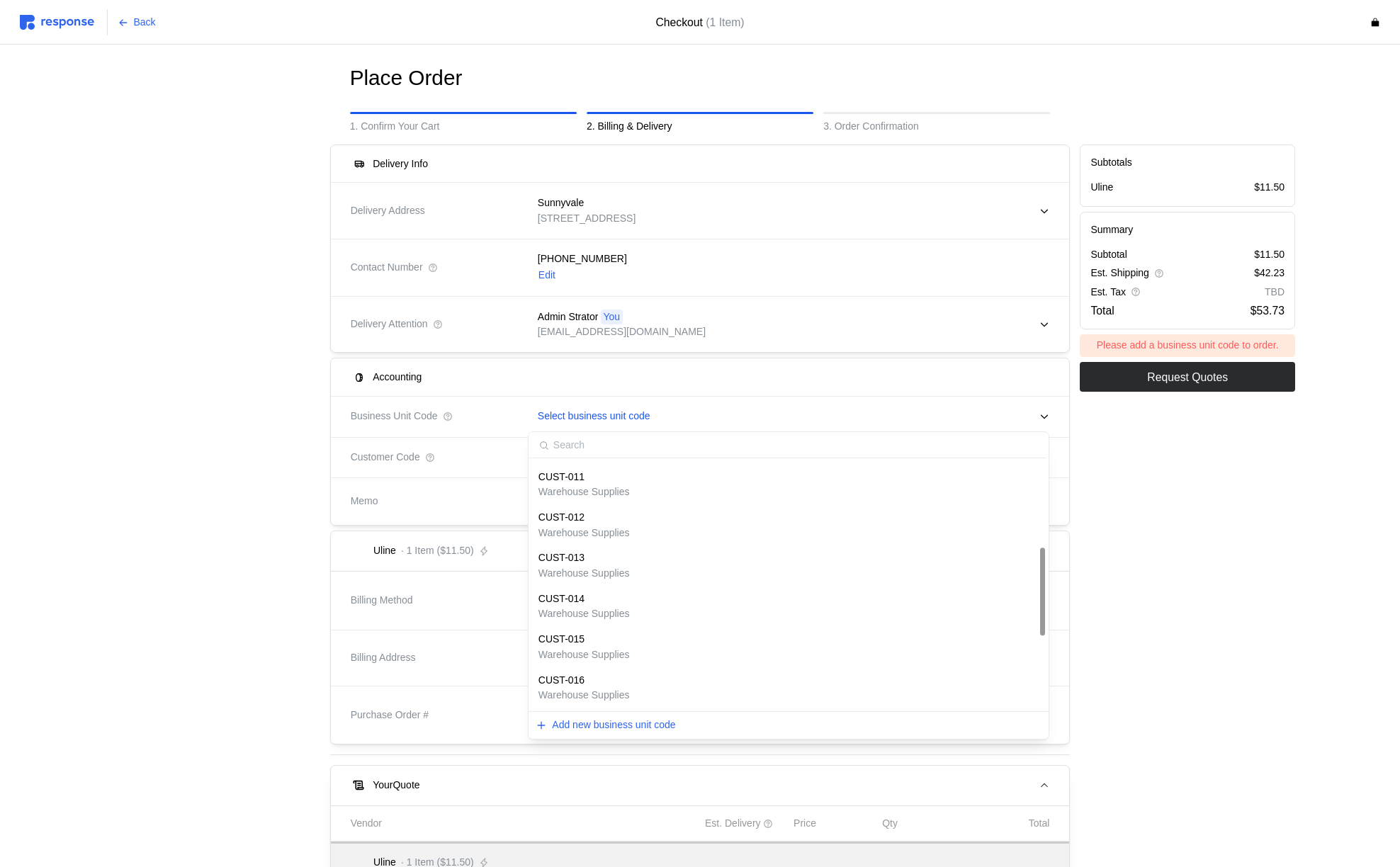
scroll to position [442, 0]
click at [578, 685] on p "BUTTERMILK-CODE" at bounding box center [585, 680] width 95 height 16
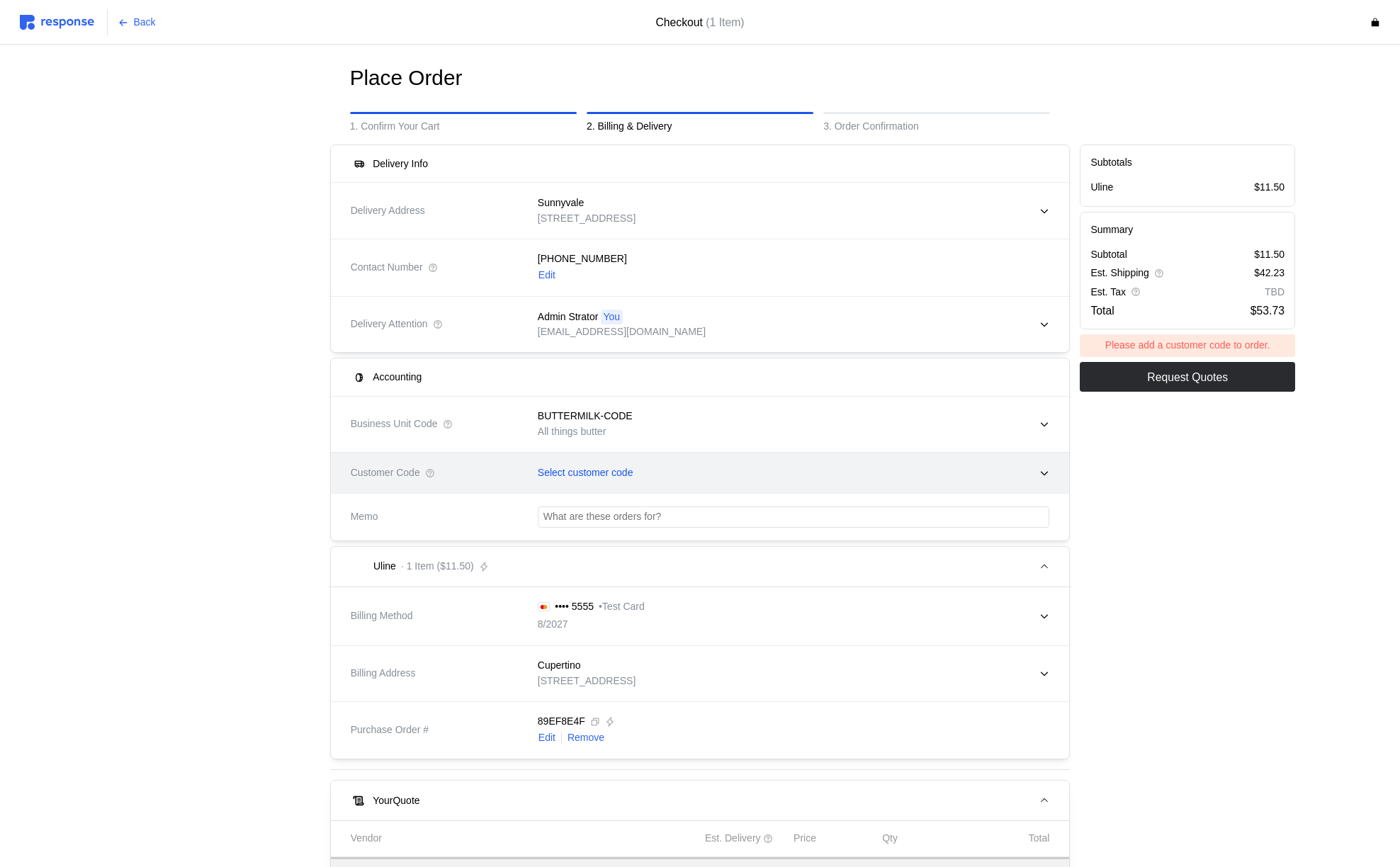
click at [615, 472] on p "Select customer code" at bounding box center [585, 473] width 96 height 16
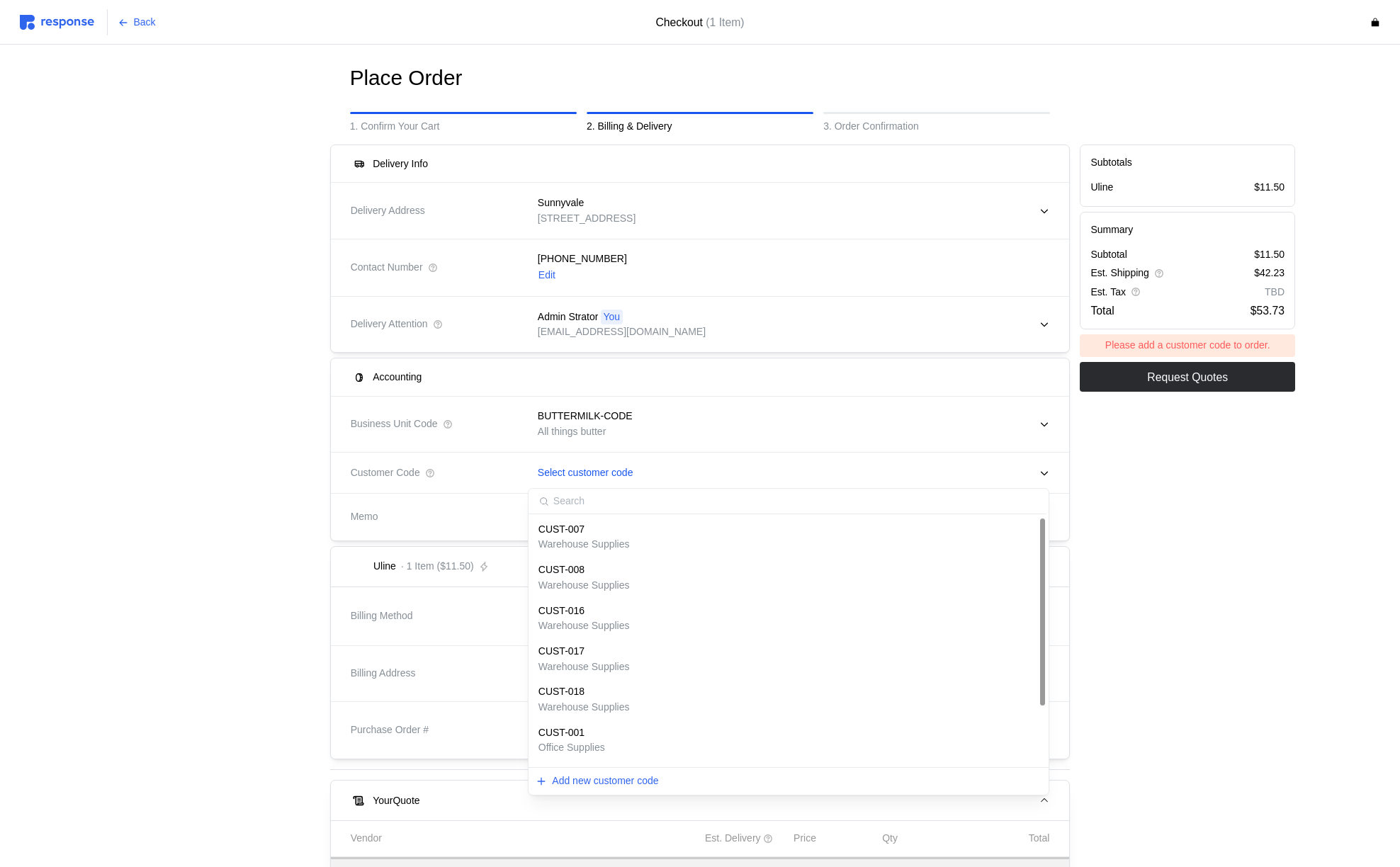
scroll to position [77, 0]
click at [568, 739] on p "CUSTARD-CODE" at bounding box center [578, 736] width 79 height 16
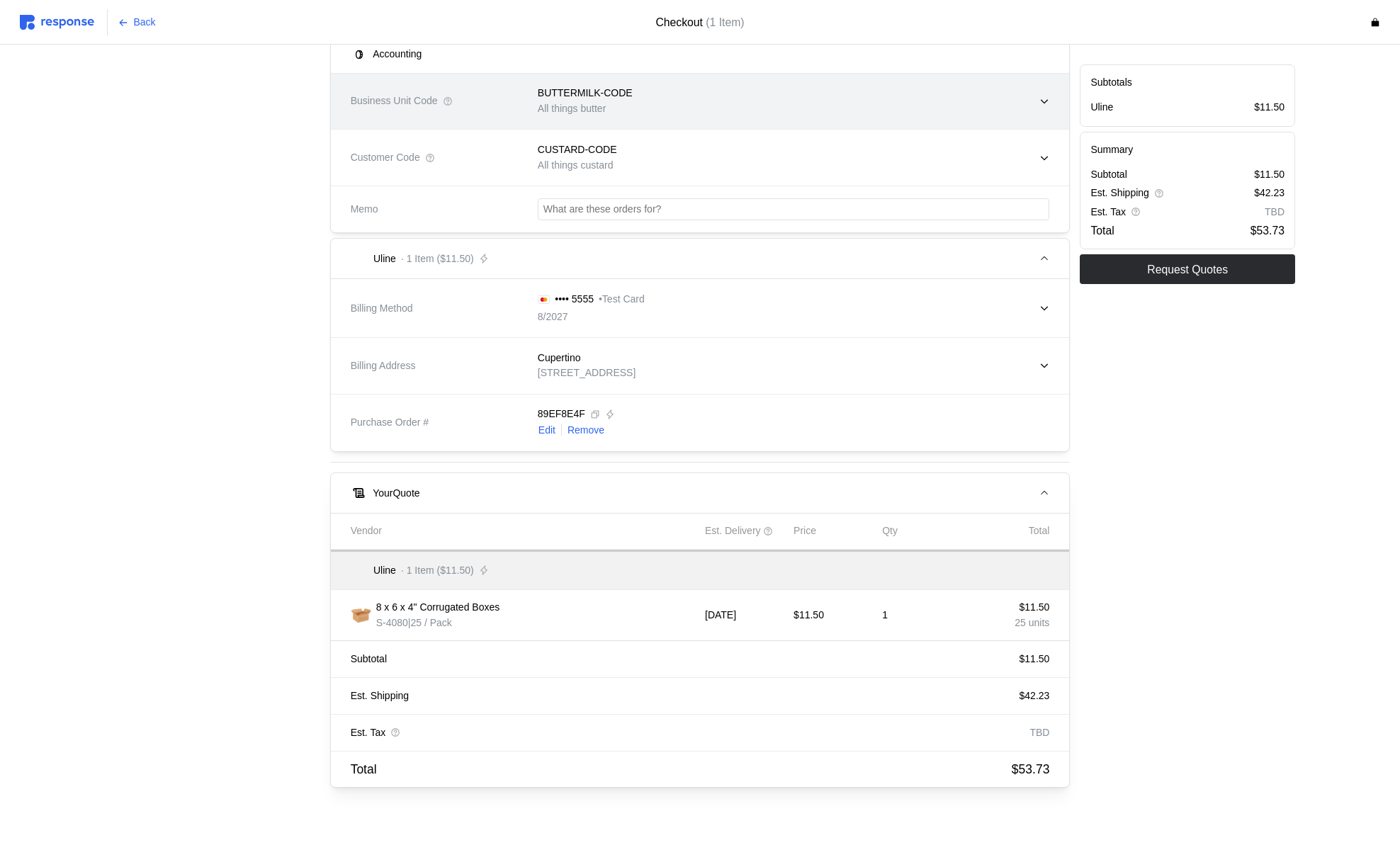
scroll to position [0, 0]
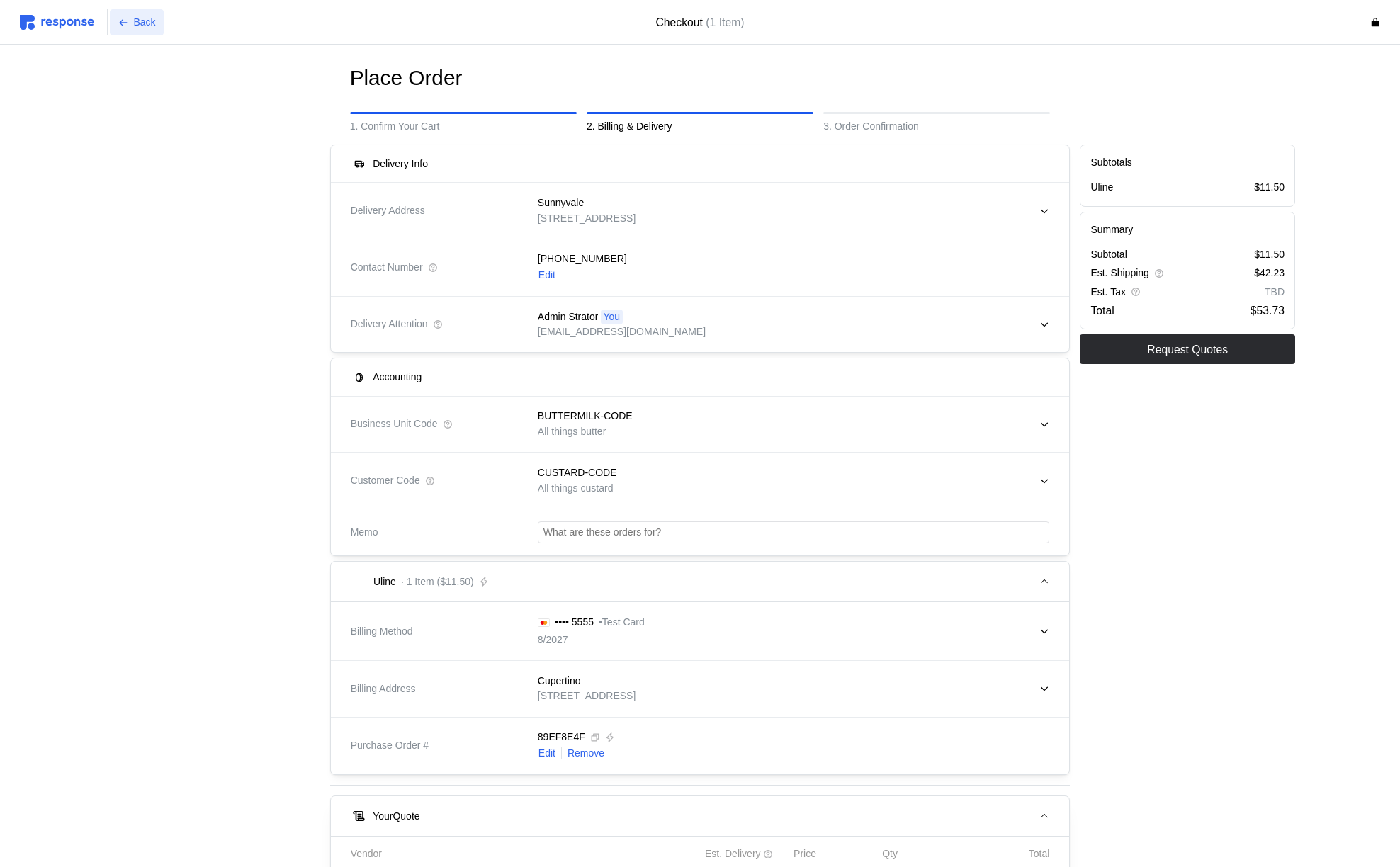
click at [150, 19] on p "Back" at bounding box center [145, 23] width 22 height 16
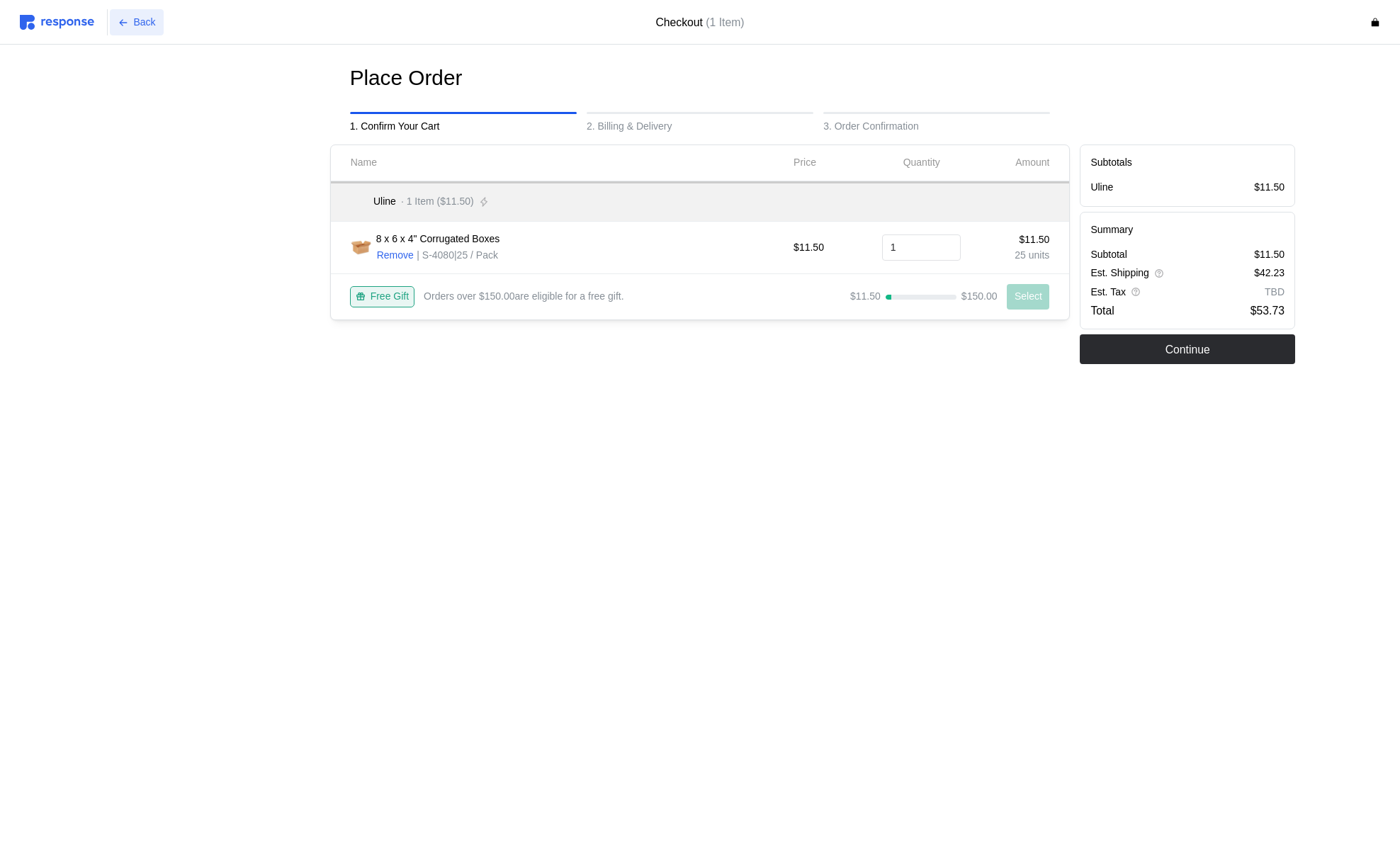
click at [150, 19] on p "Back" at bounding box center [145, 23] width 22 height 16
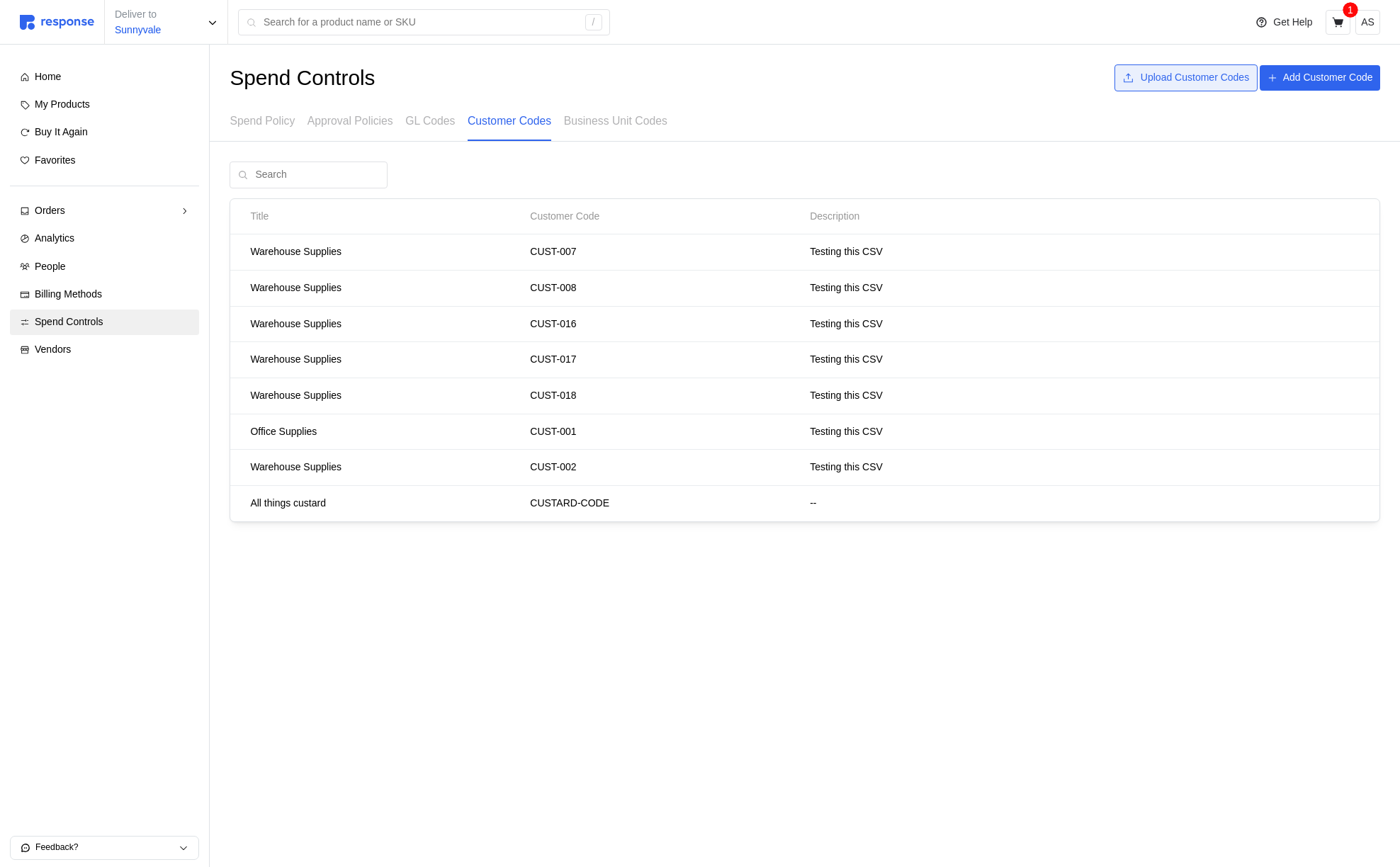
click at [1194, 85] on p "Upload Customer Codes" at bounding box center [1194, 78] width 108 height 16
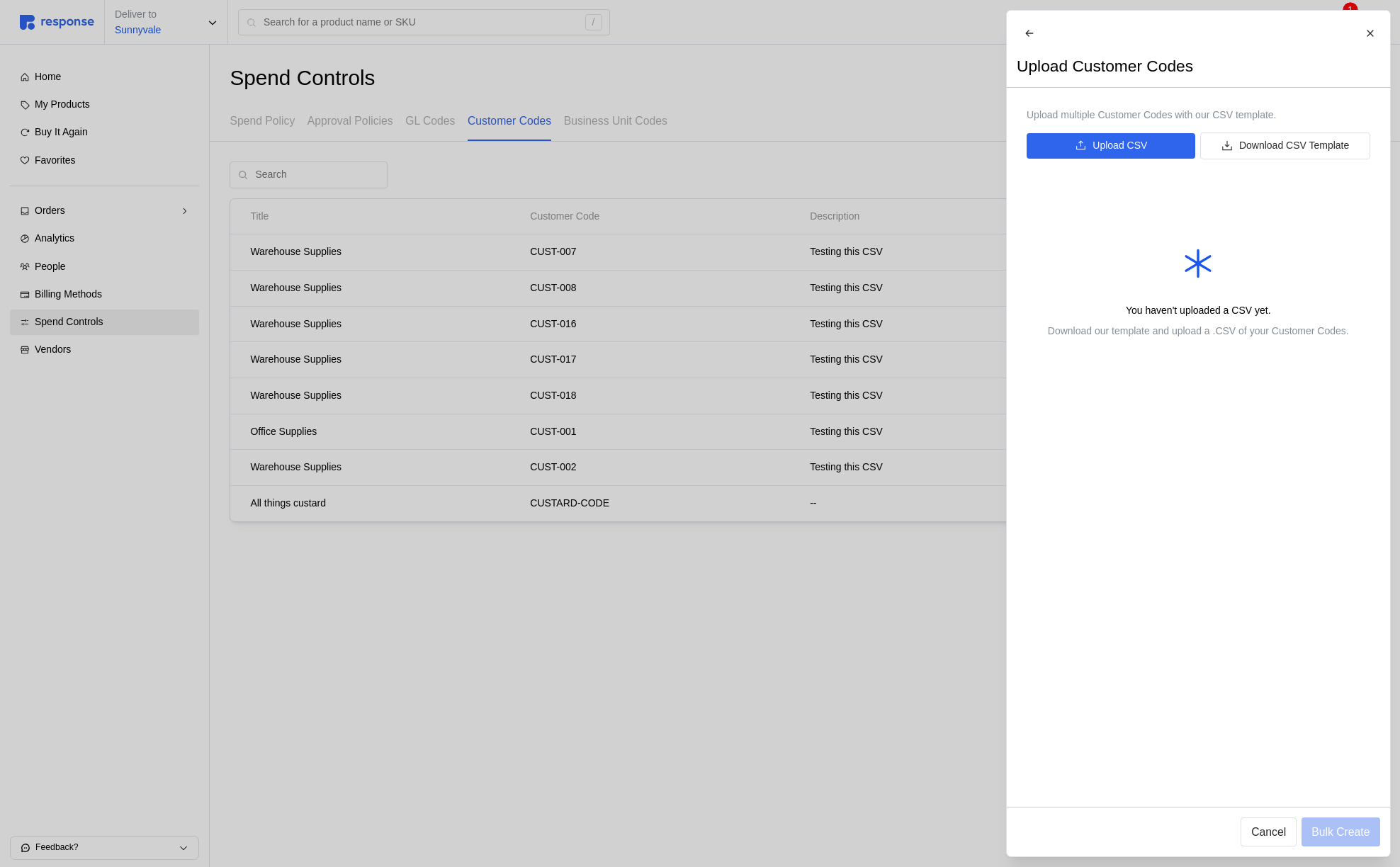
click at [942, 125] on div at bounding box center [700, 433] width 1400 height 867
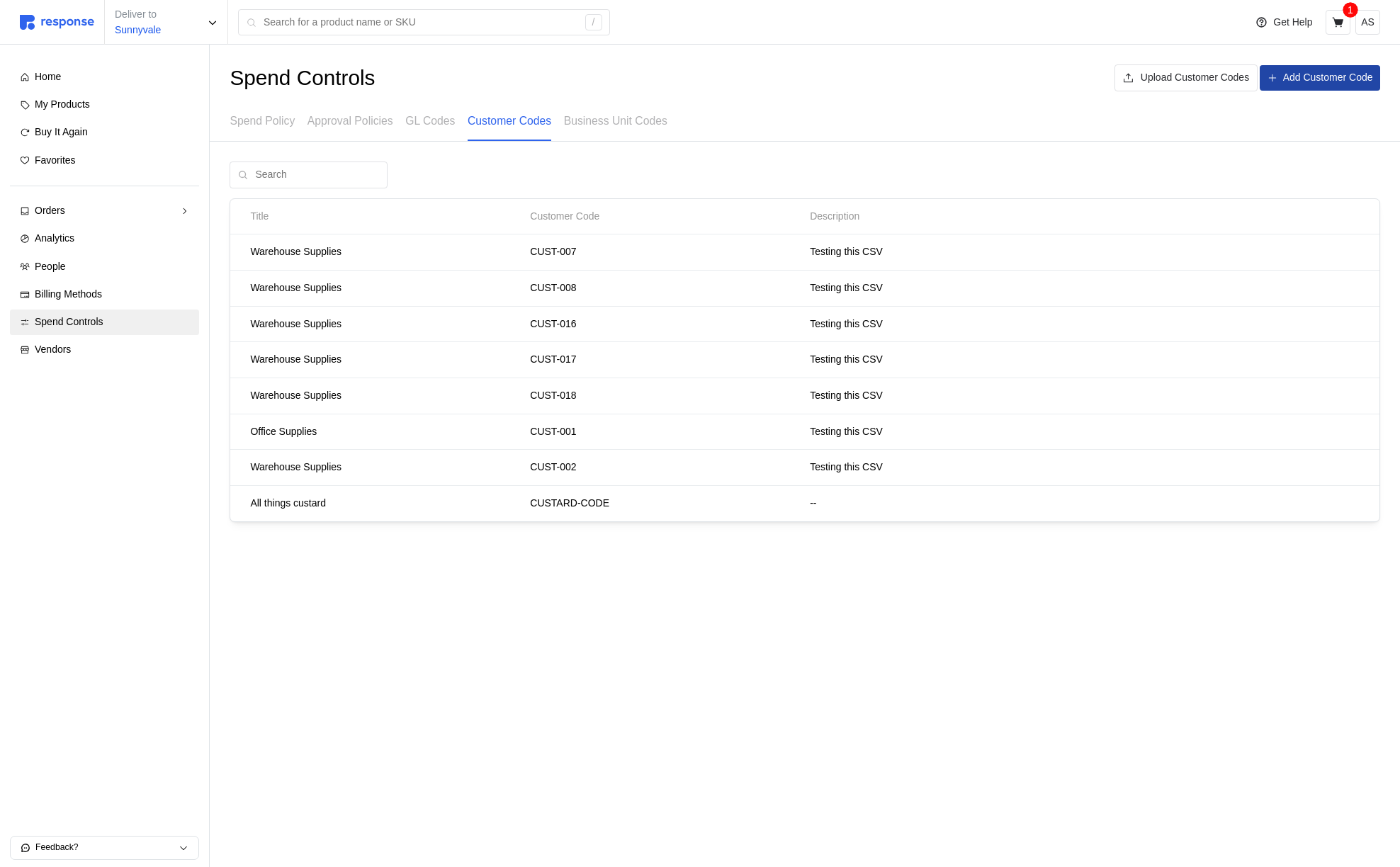
click at [1271, 75] on icon at bounding box center [1272, 78] width 10 height 10
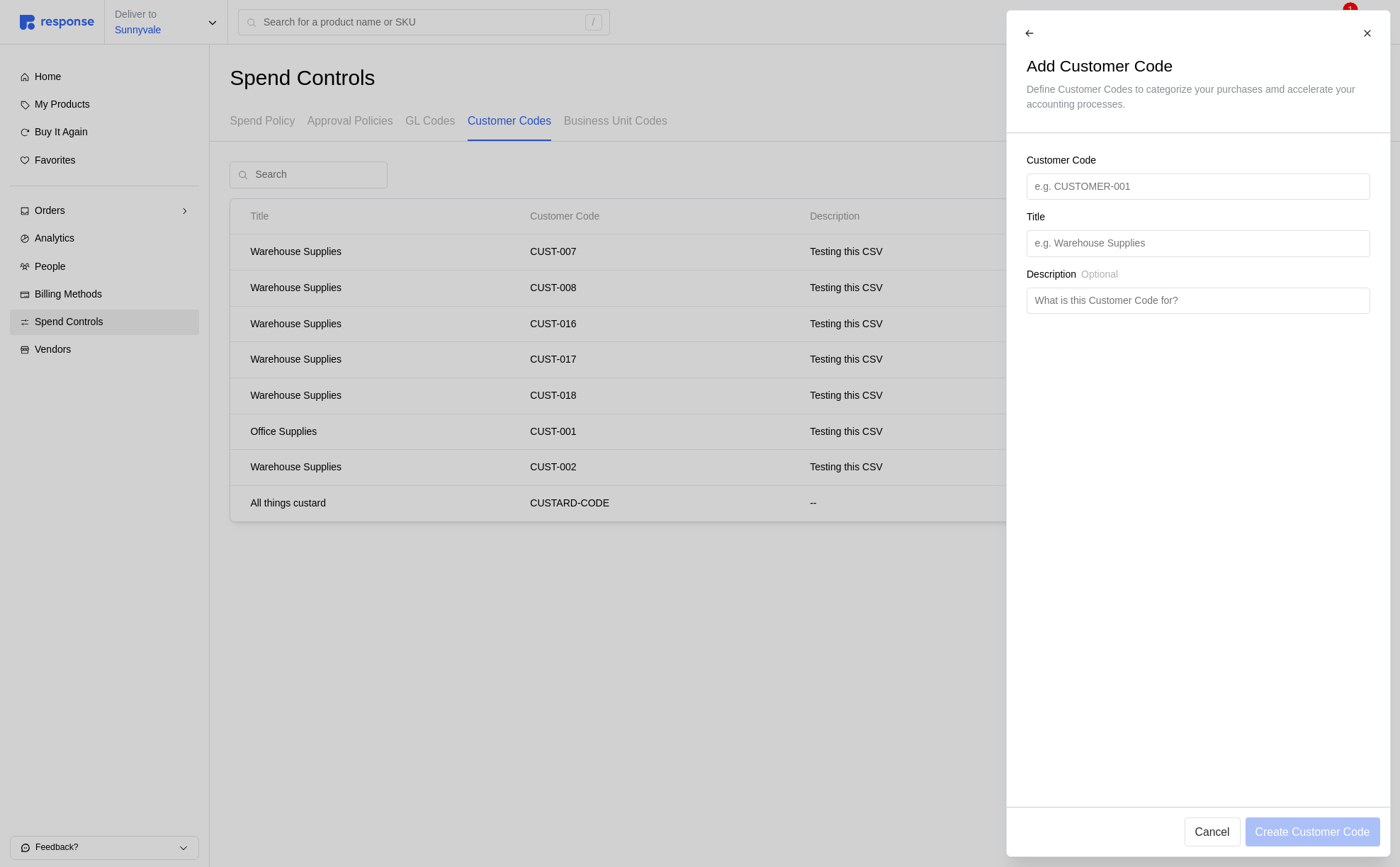
click at [868, 129] on div at bounding box center [700, 433] width 1400 height 867
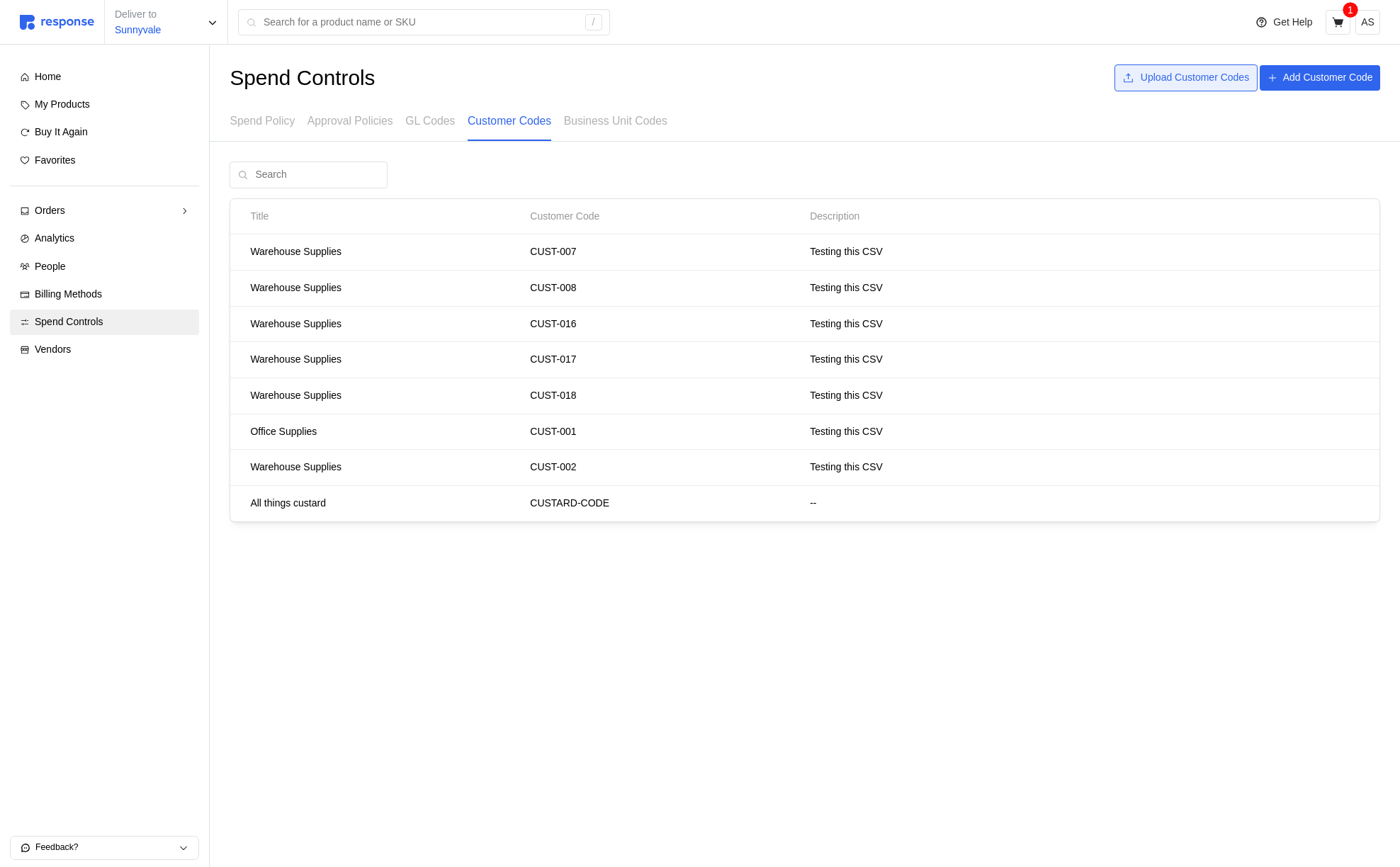
click at [1152, 88] on button "Upload Customer Codes" at bounding box center [1186, 78] width 143 height 27
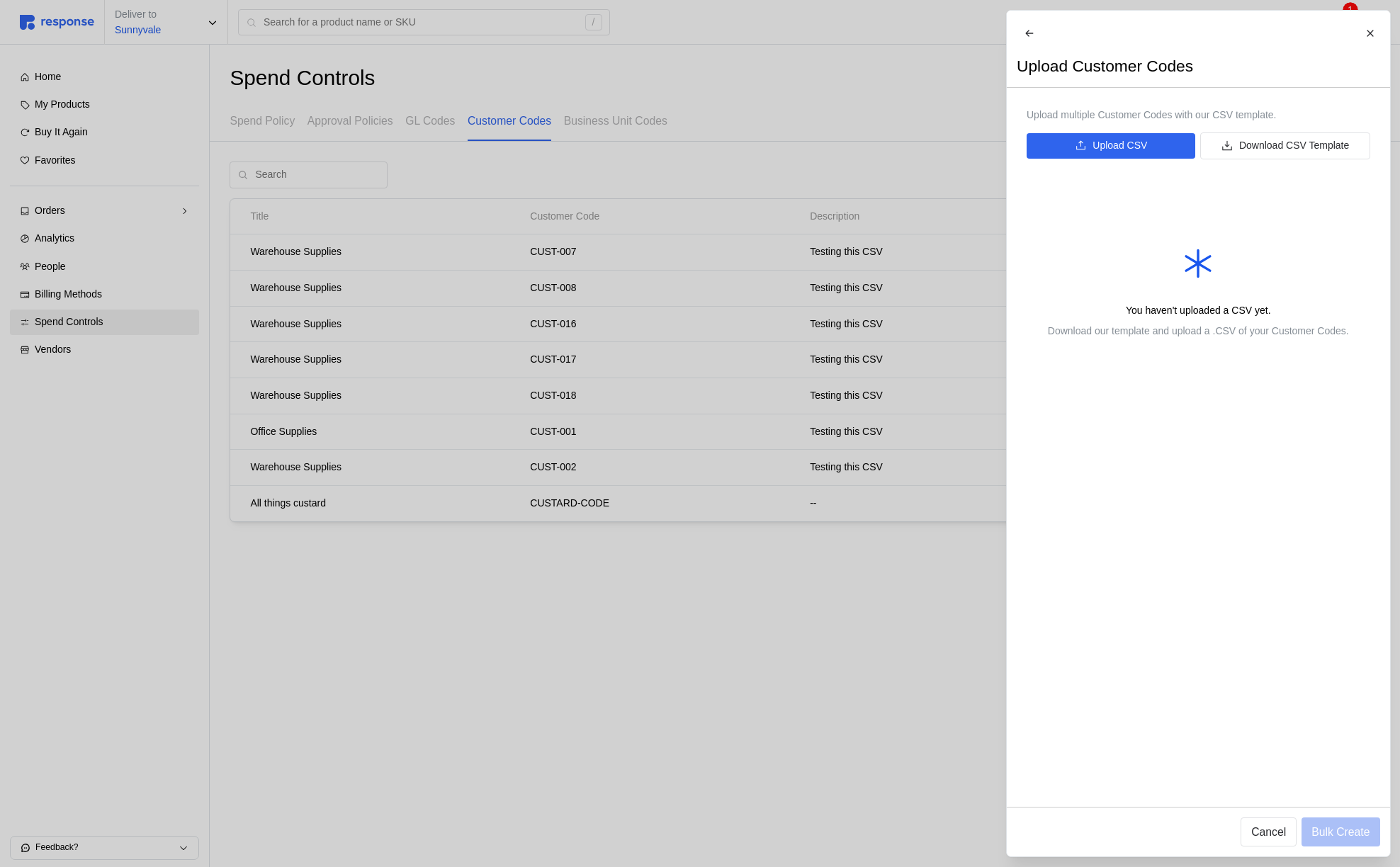
click at [904, 173] on div at bounding box center [700, 433] width 1400 height 867
